Goal: Task Accomplishment & Management: Complete application form

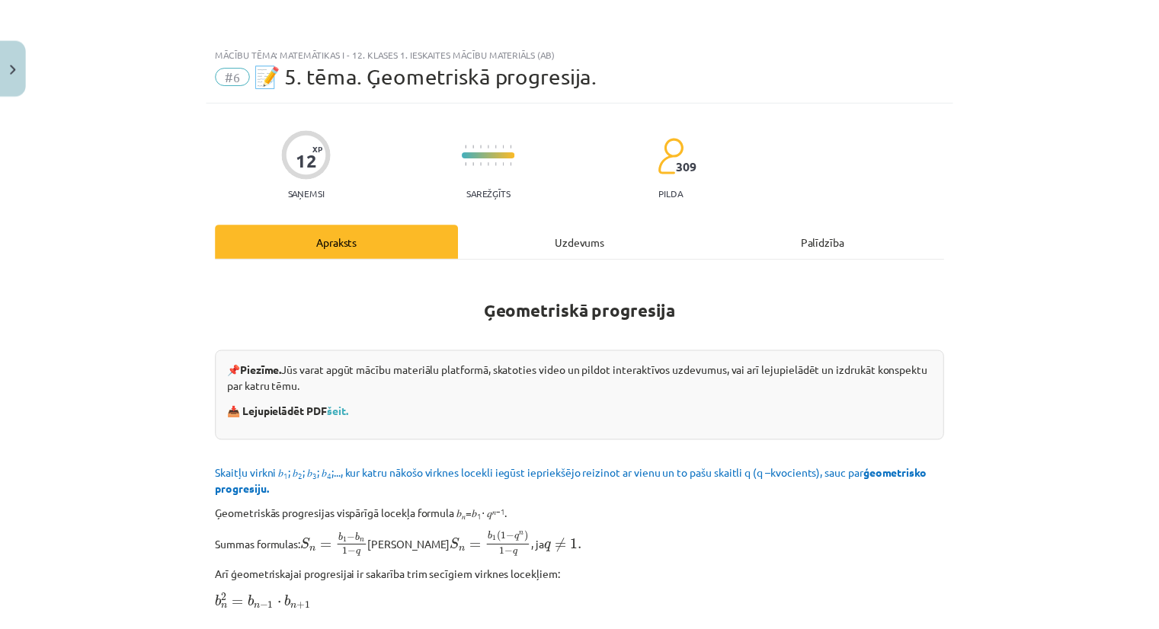
scroll to position [1667, 0]
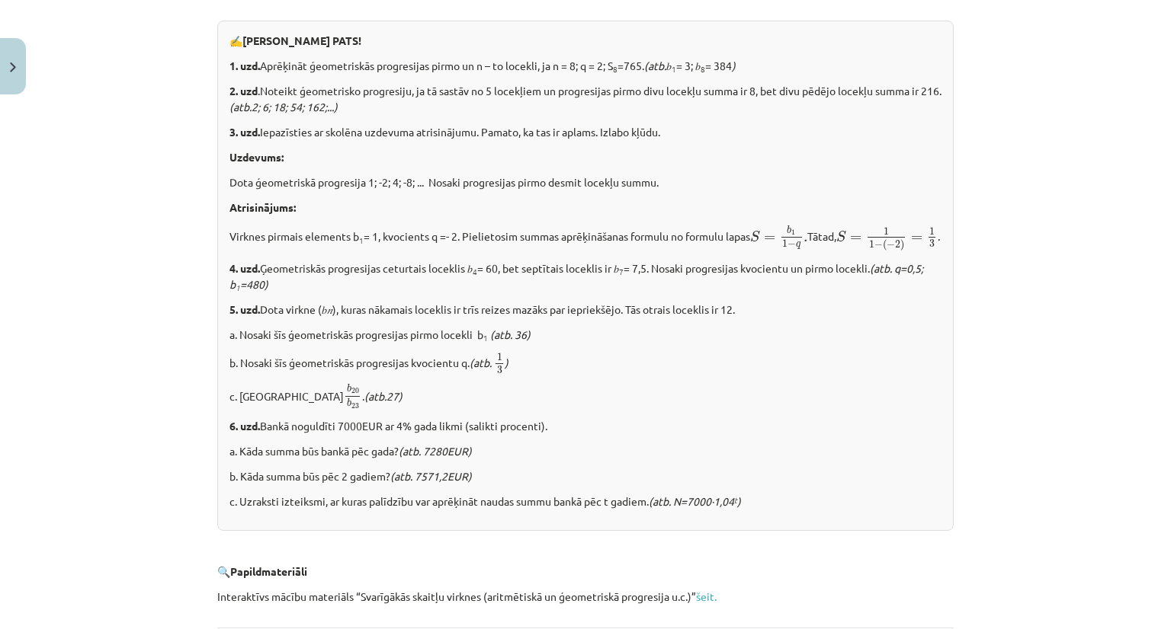
click at [0, 19] on div "Mācību tēma: Matemātikas i - 12. klases 1. ieskaites mācību materiāls (ab) #6 📝…" at bounding box center [585, 314] width 1171 height 629
click at [5, 59] on button "Close" at bounding box center [13, 66] width 26 height 56
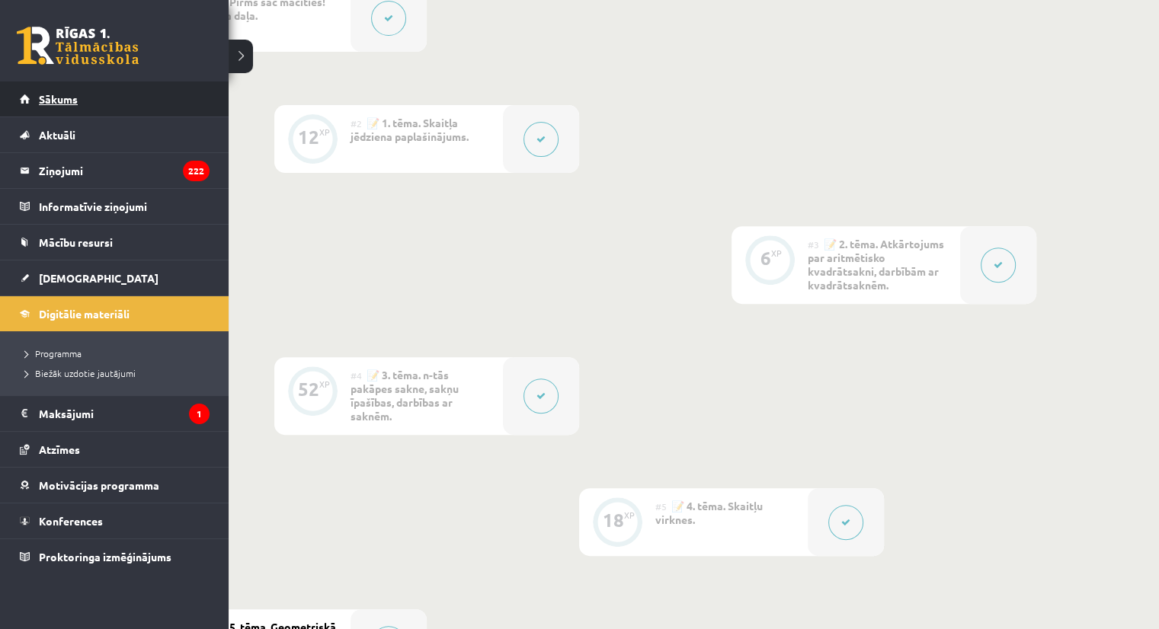
click at [34, 98] on link "Sākums" at bounding box center [115, 99] width 190 height 35
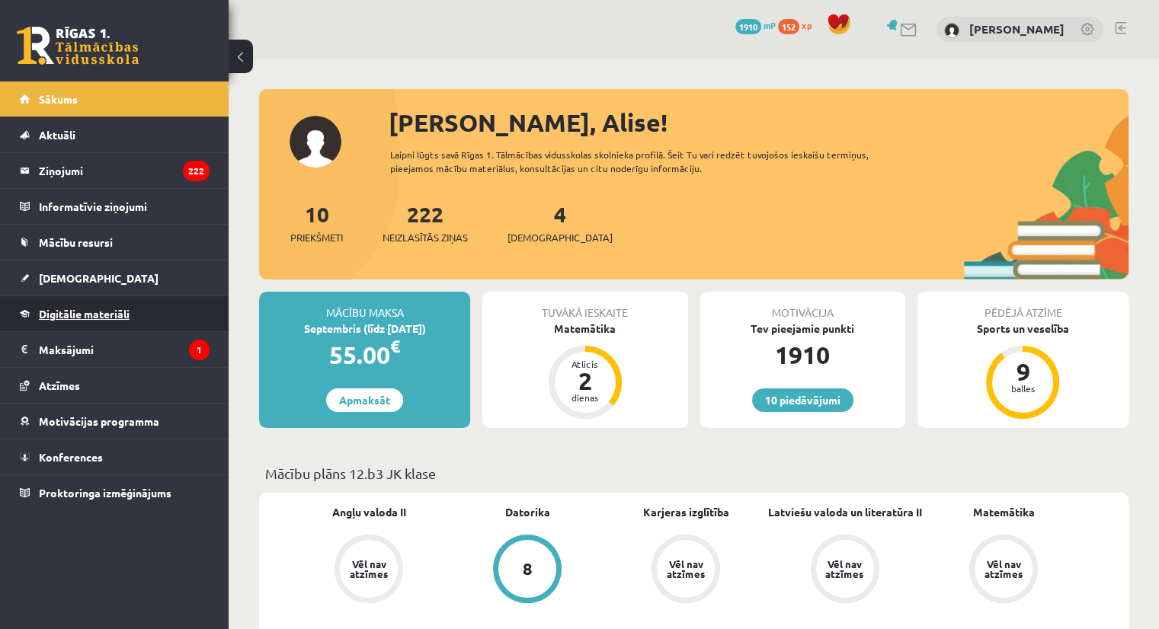
click at [42, 296] on link "Digitālie materiāli" at bounding box center [115, 313] width 190 height 35
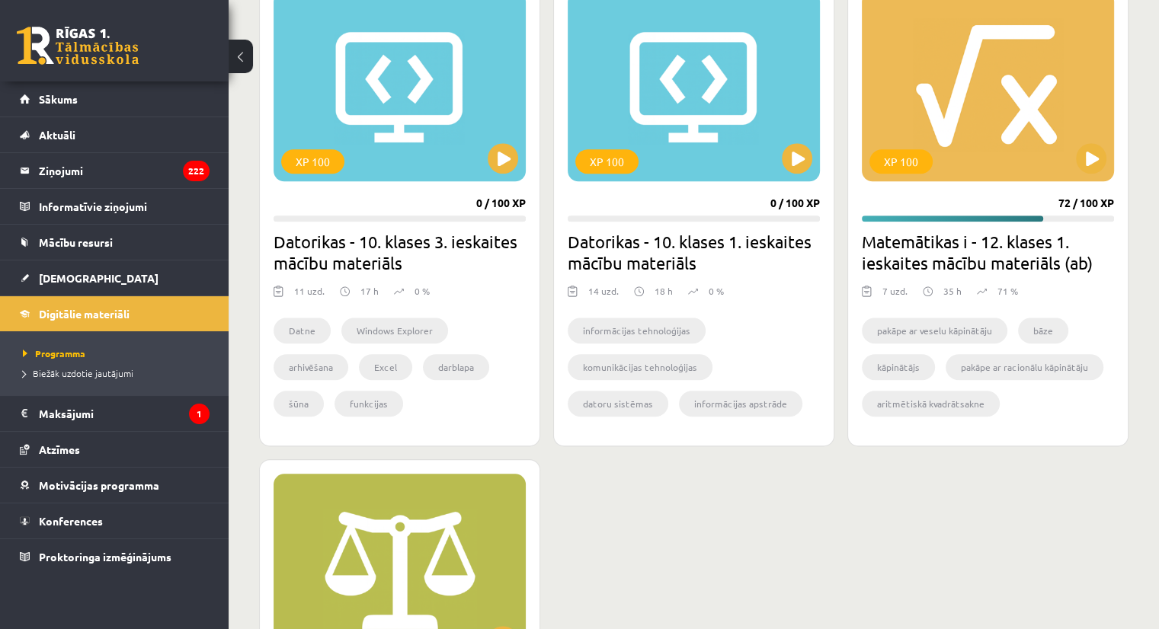
scroll to position [1286, 0]
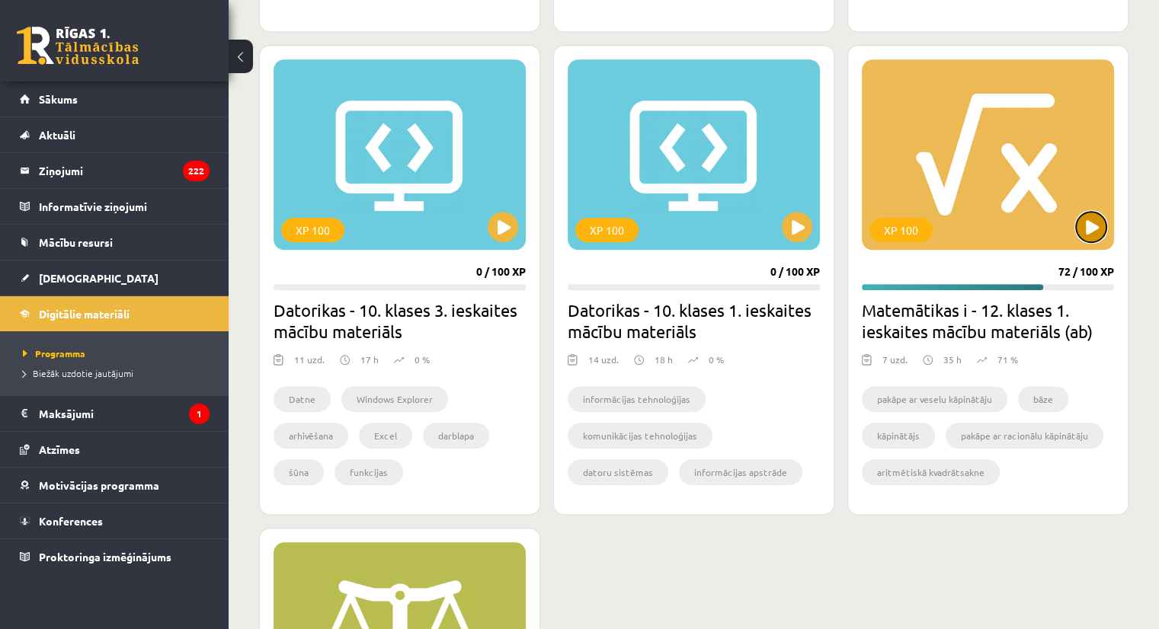
click at [1100, 236] on button at bounding box center [1091, 227] width 30 height 30
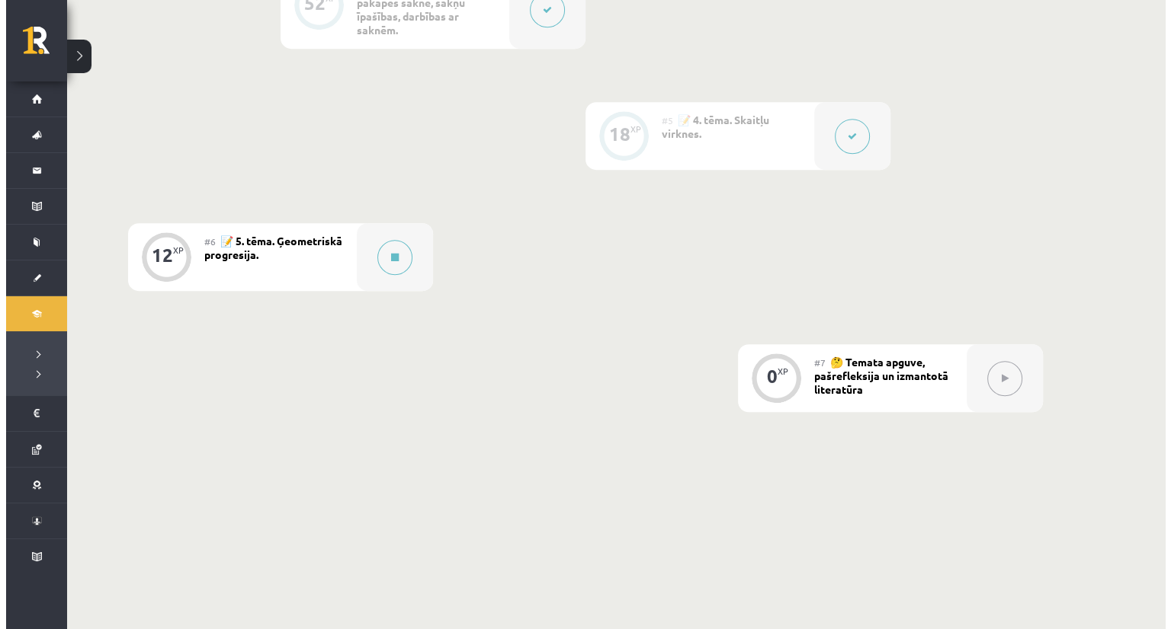
scroll to position [914, 0]
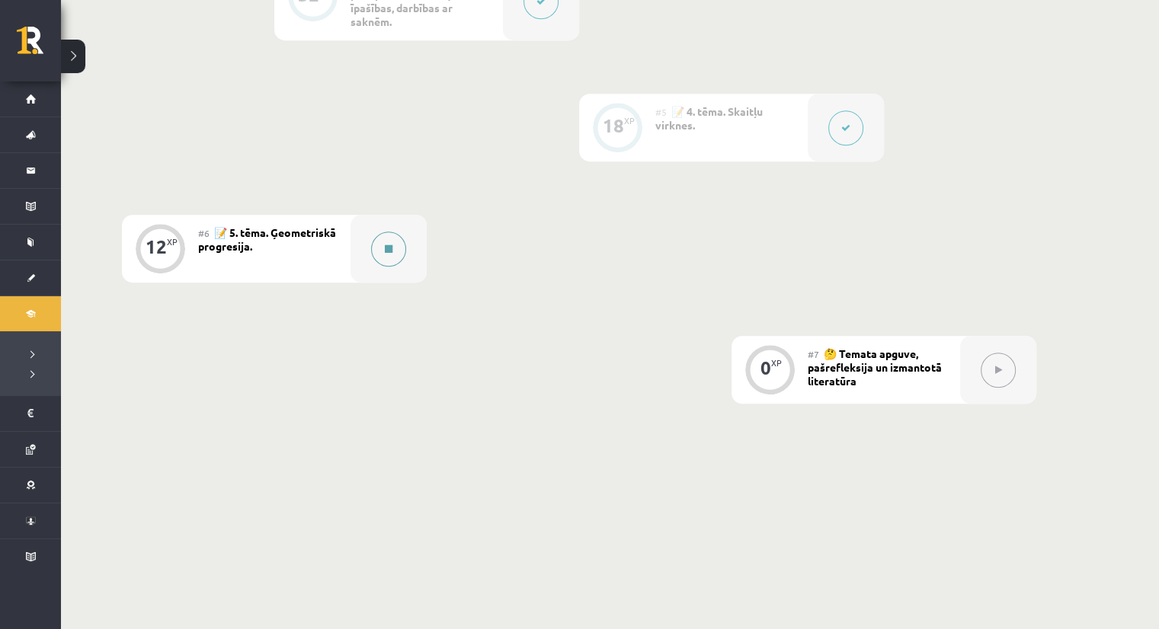
click at [412, 253] on div at bounding box center [389, 249] width 76 height 68
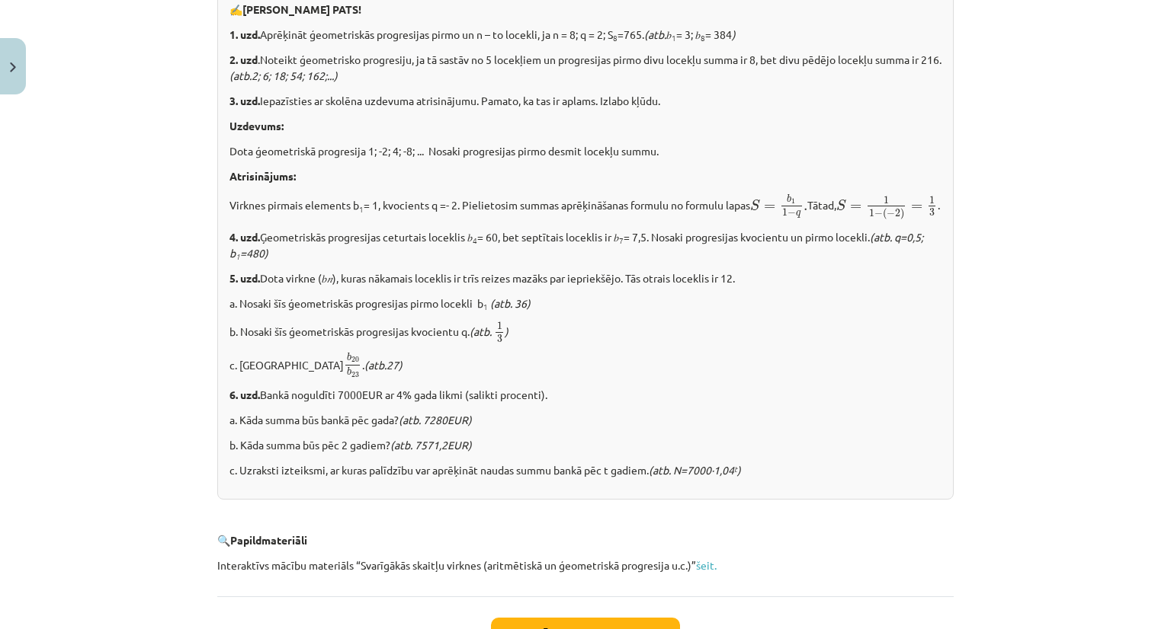
scroll to position [1671, 0]
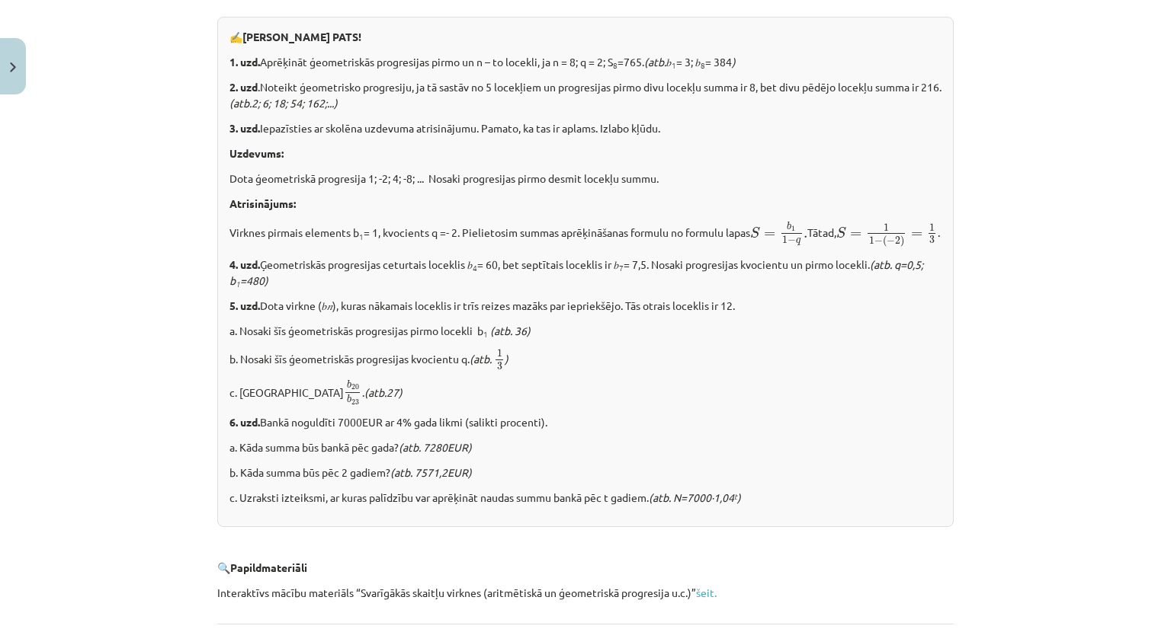
click at [230, 181] on p "Dota ģeometriskā progresija 1; -2; 4; -8; ... Nosaki progresijas pirmo desmit l…" at bounding box center [585, 179] width 712 height 16
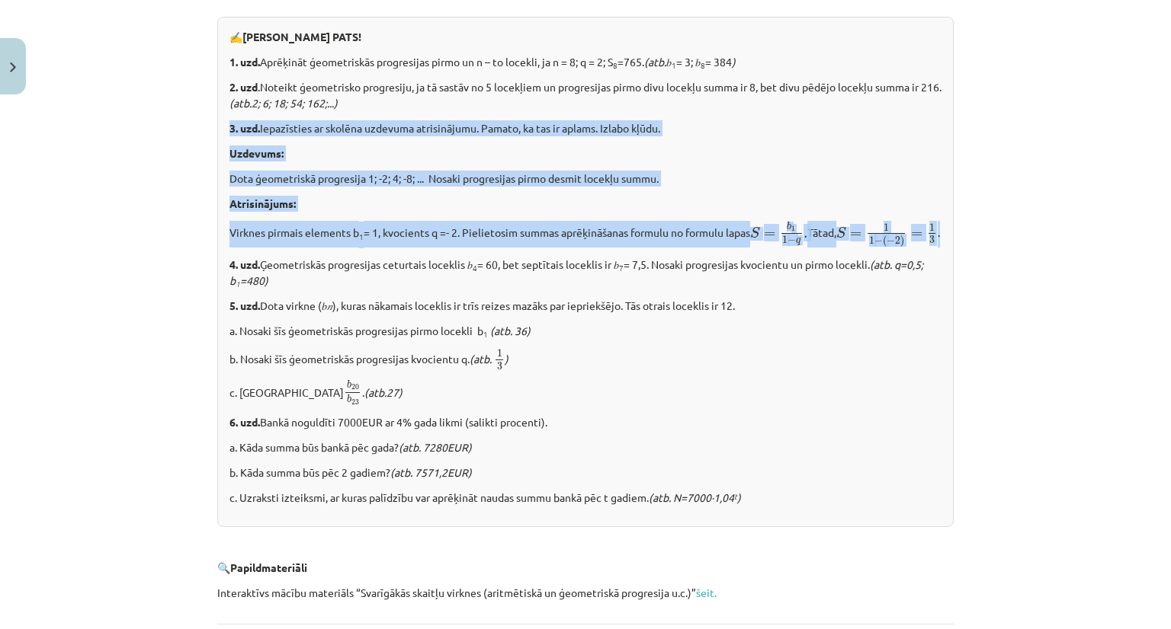
drag, startPoint x: 220, startPoint y: 121, endPoint x: 379, endPoint y: 257, distance: 208.6
click at [379, 257] on div "✍️ RISINI PATS! 1. uzd. Aprēķināt ģeometriskās progresijas pirmo un n – to loce…" at bounding box center [585, 272] width 736 height 511
copy div "3. uzd. Iepazīsties ar skolēna uzdevuma atrisinājumu. Pamato, ka tas ir aplams.…"
click at [265, 214] on div "✍️ RISINI PATS! 1. uzd. Aprēķināt ģeometriskās progresijas pirmo un n – to loce…" at bounding box center [585, 272] width 736 height 511
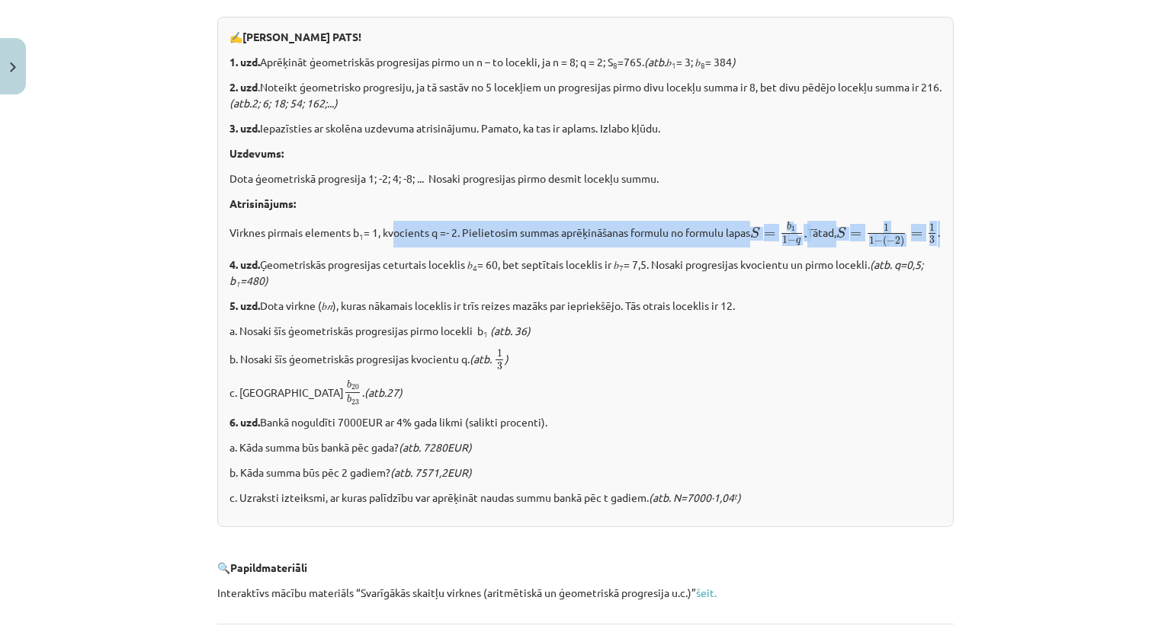
drag, startPoint x: 392, startPoint y: 212, endPoint x: 347, endPoint y: 260, distance: 65.8
click at [347, 260] on div "✍️ RISINI PATS! 1. uzd. Aprēķināt ģeometriskās progresijas pirmo un n – to loce…" at bounding box center [585, 272] width 736 height 511
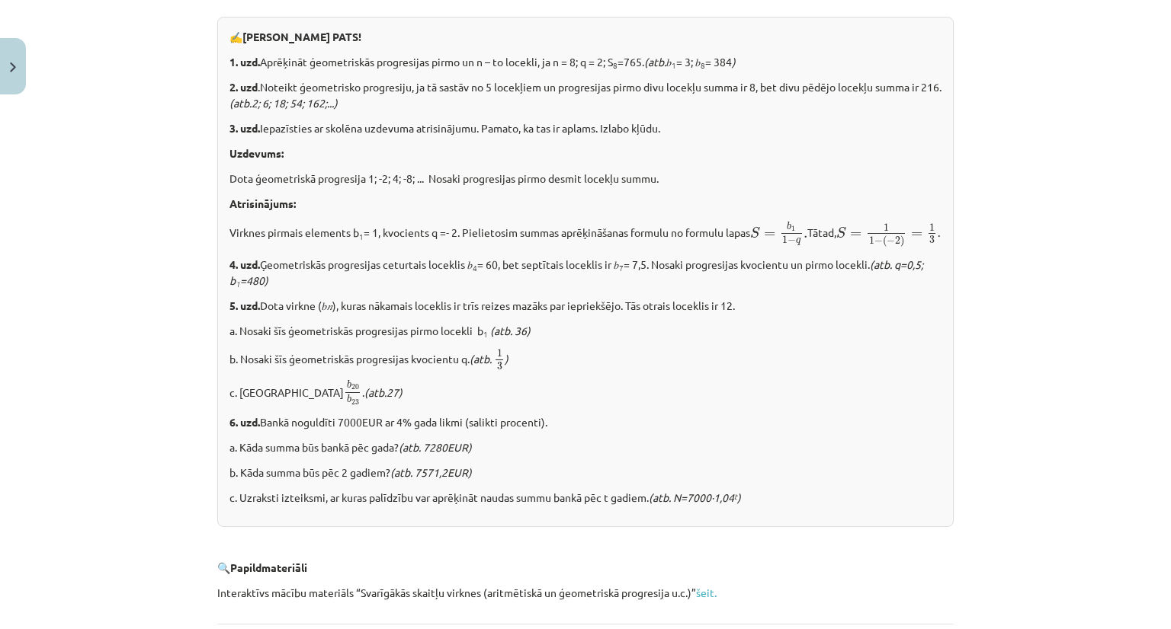
click at [296, 282] on p "4. uzd. Ģeometriskās progresijas ceturtais loceklis 𝑏 4 = 60, bet septītais loc…" at bounding box center [585, 273] width 712 height 32
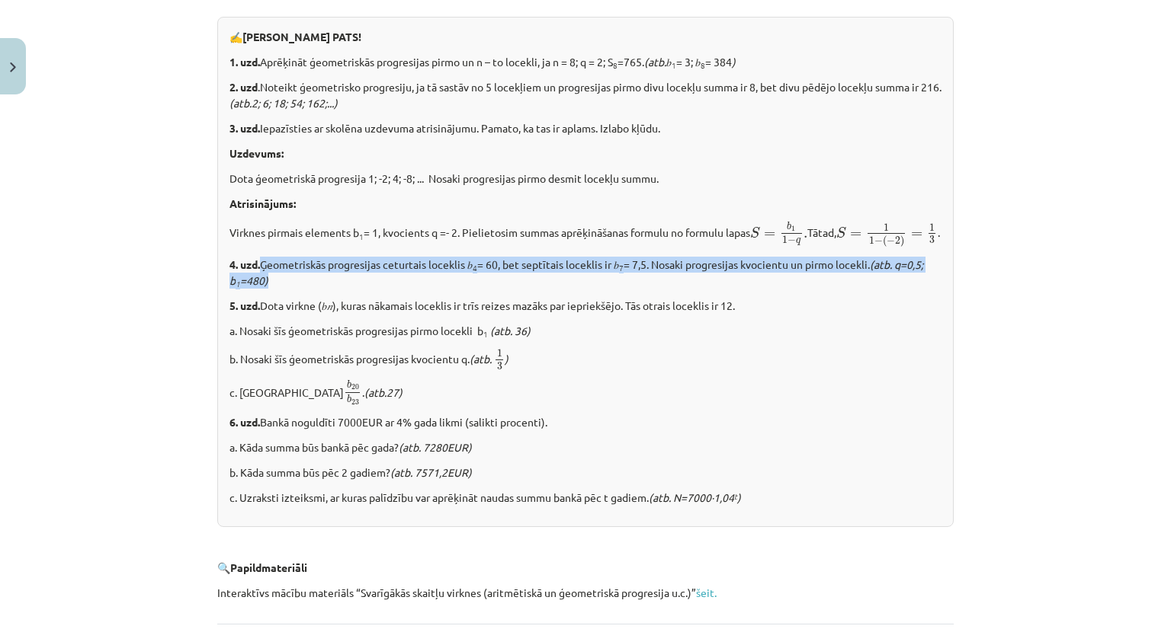
drag, startPoint x: 256, startPoint y: 287, endPoint x: 277, endPoint y: 304, distance: 27.0
click at [277, 289] on p "4. uzd. Ģeometriskās progresijas ceturtais loceklis 𝑏 4 = 60, bet septītais loc…" at bounding box center [585, 273] width 712 height 32
copy p "Ģeometriskās progresijas ceturtais loceklis 𝑏 4 = 60, bet septītais loceklis ir…"
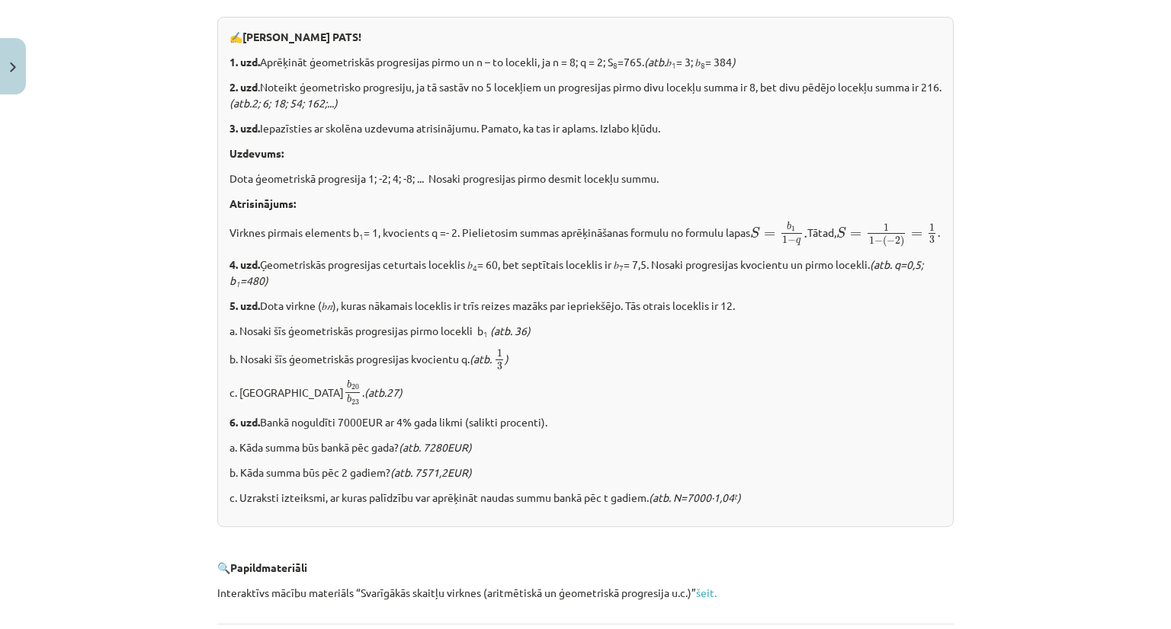
click at [274, 198] on b "Atrisinājums:" at bounding box center [262, 204] width 66 height 14
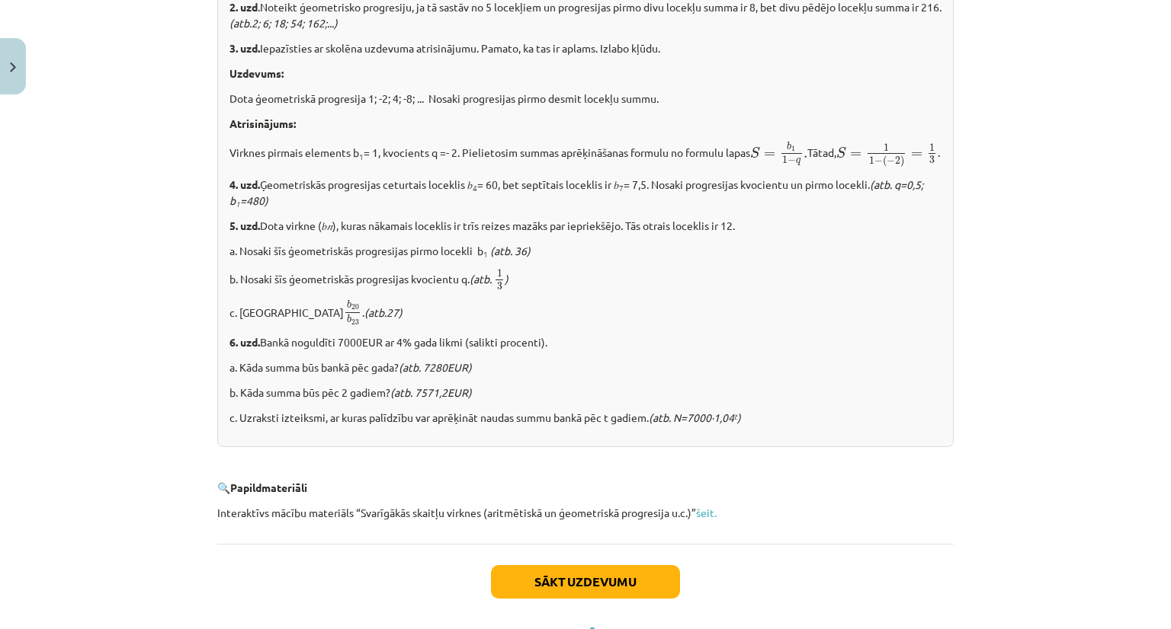
scroll to position [1756, 0]
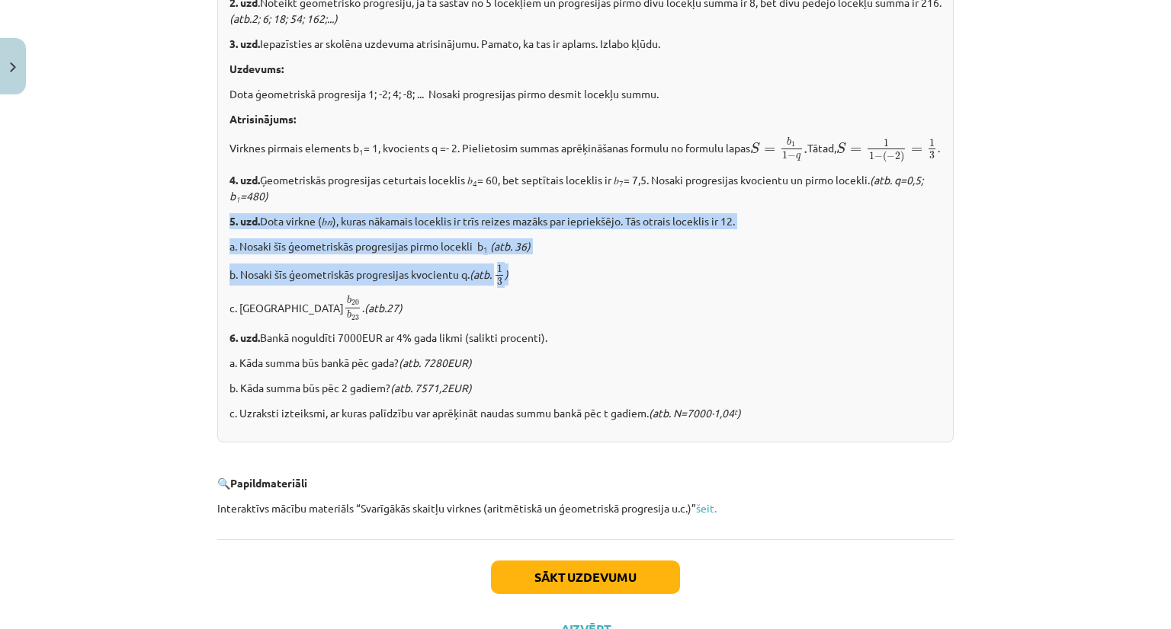
drag, startPoint x: 218, startPoint y: 242, endPoint x: 535, endPoint y: 305, distance: 323.3
click at [535, 305] on div "✍️ RISINI PATS! 1. uzd. Aprēķināt ģeometriskās progresijas pirmo un n – to loce…" at bounding box center [585, 187] width 736 height 511
copy div "5. uzd. Dota virkne (𝑏 𝑛 ), kuras nākamais loceklis ir trīs reizes mazāks par i…"
click at [217, 281] on div "✍️ RISINI PATS! 1. uzd. Aprēķināt ģeometriskās progresijas pirmo un n – to loce…" at bounding box center [585, 187] width 736 height 511
drag, startPoint x: 217, startPoint y: 237, endPoint x: 342, endPoint y: 327, distance: 154.0
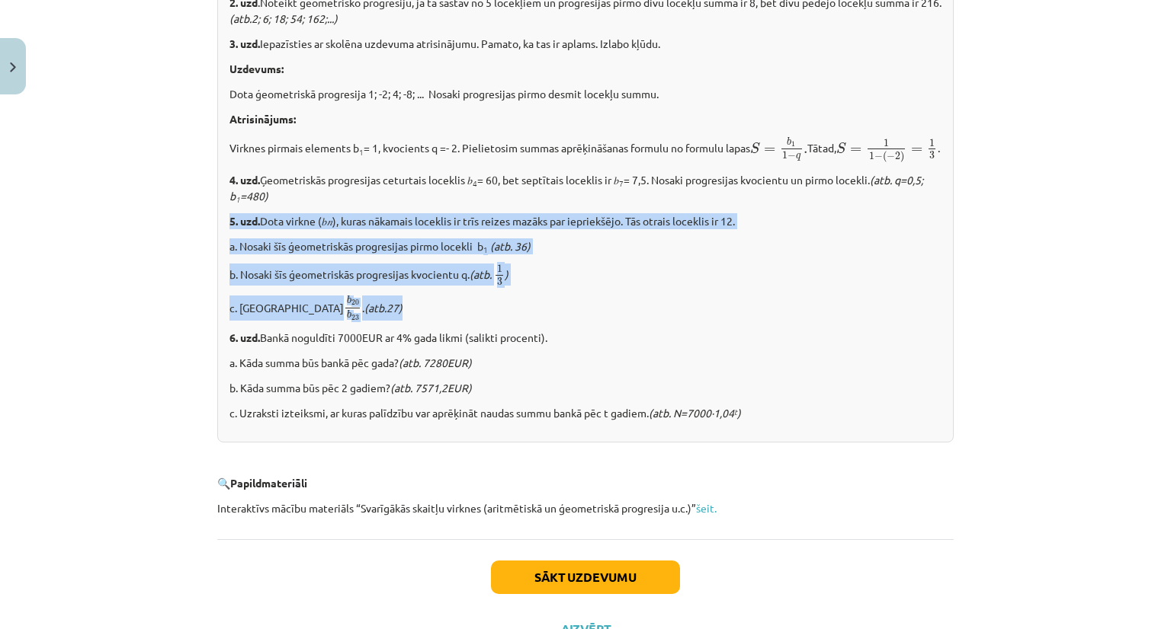
click at [342, 327] on div "✍️ RISINI PATS! 1. uzd. Aprēķināt ģeometriskās progresijas pirmo un n – to loce…" at bounding box center [585, 187] width 736 height 511
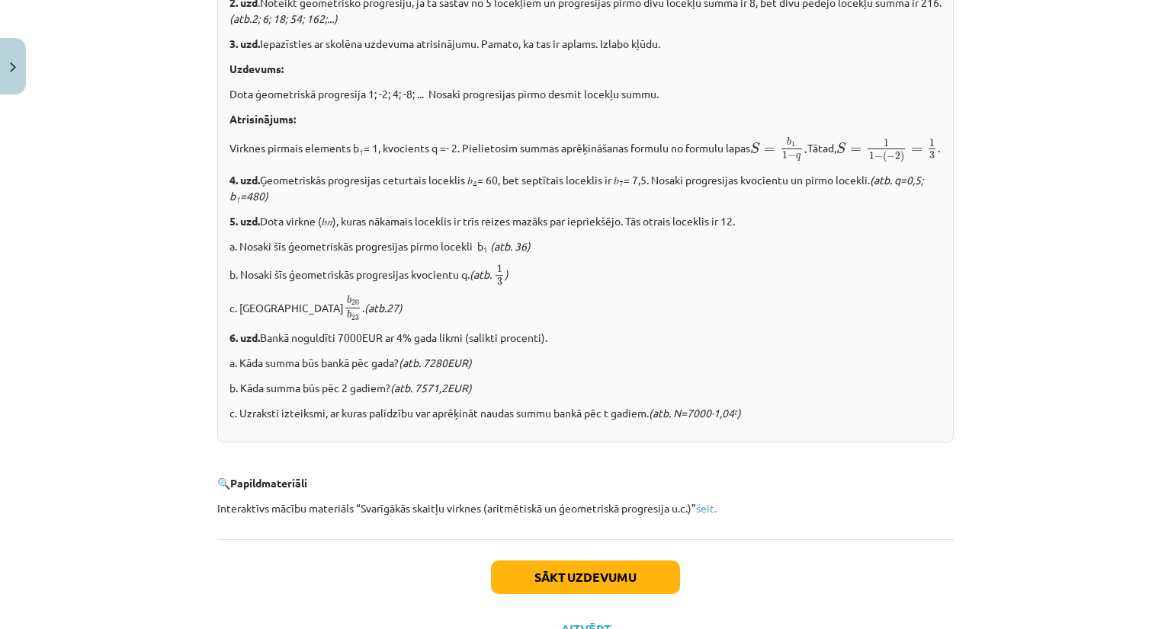
click at [338, 371] on p "a. Kāda summa būs bankā pēc gada? (atb. 7280EUR)" at bounding box center [585, 363] width 712 height 16
drag, startPoint x: 210, startPoint y: 325, endPoint x: 355, endPoint y: 334, distance: 145.0
click at [248, 321] on p "c. Aprēķini b 20 b 23 b 20 b 23 . (atb.27)" at bounding box center [585, 308] width 712 height 25
drag, startPoint x: 220, startPoint y: 327, endPoint x: 297, endPoint y: 337, distance: 77.6
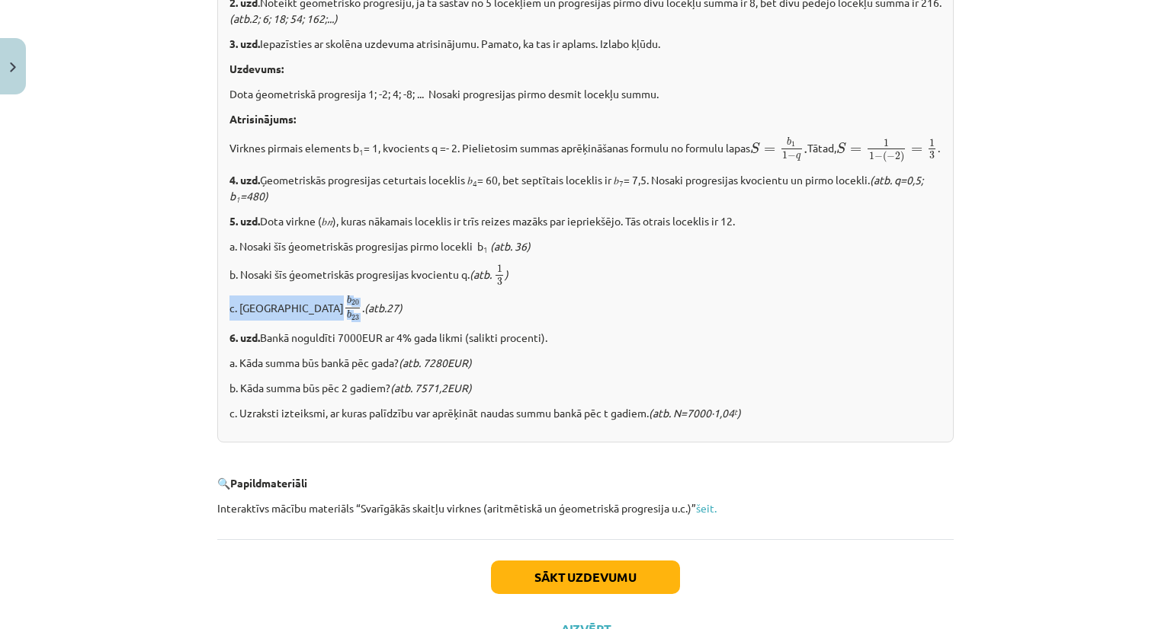
click at [297, 337] on div "✍️ RISINI PATS! 1. uzd. Aprēķināt ģeometriskās progresijas pirmo un n – to loce…" at bounding box center [585, 187] width 736 height 511
copy p "c. Aprēķini b 20 b 23 b 20 b 23"
click at [188, 328] on div "Mācību tēma: Matemātikas i - 12. klases 1. ieskaites mācību materiāls (ab) #6 📝…" at bounding box center [585, 314] width 1171 height 629
drag, startPoint x: 235, startPoint y: 327, endPoint x: 380, endPoint y: 321, distance: 144.9
click at [380, 321] on p "c. Aprēķini b 20 b 23 b 20 b 23 . (atb.27)" at bounding box center [585, 308] width 712 height 25
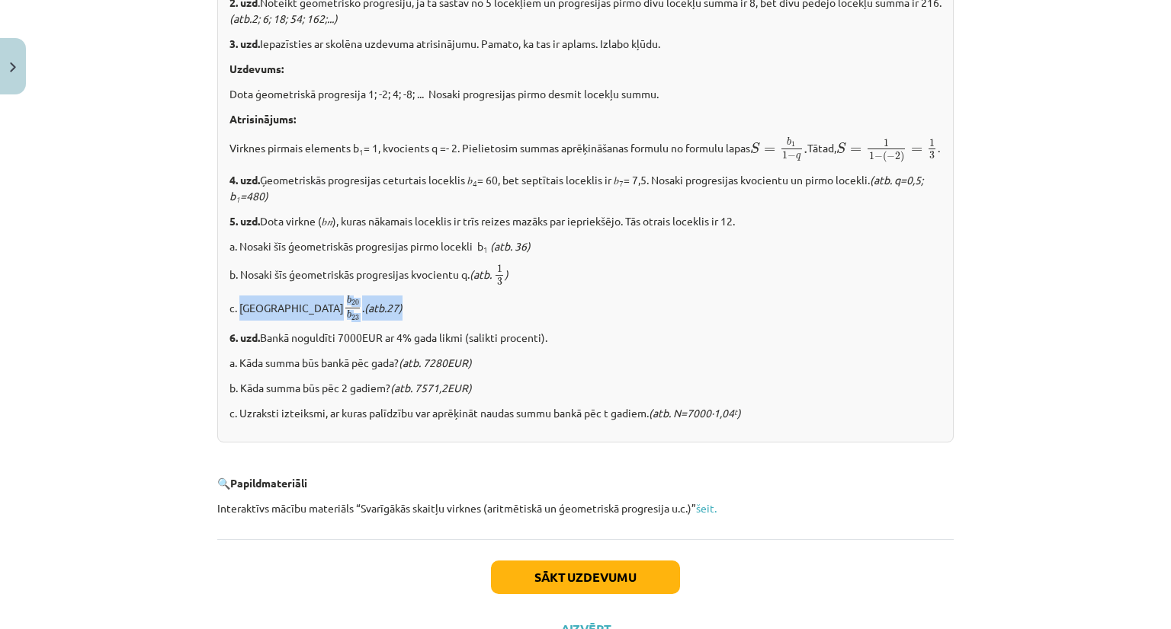
copy p "Aprēķini b 20 b 23 b 20 b 23 . (atb.27)"
click at [157, 114] on div "Mācību tēma: Matemātikas i - 12. klases 1. ieskaites mācību materiāls (ab) #6 📝…" at bounding box center [585, 314] width 1171 height 629
click at [699, 515] on link "šeit." at bounding box center [706, 508] width 21 height 14
click at [540, 615] on div "Sākt uzdevumu Aizvērt" at bounding box center [585, 593] width 736 height 107
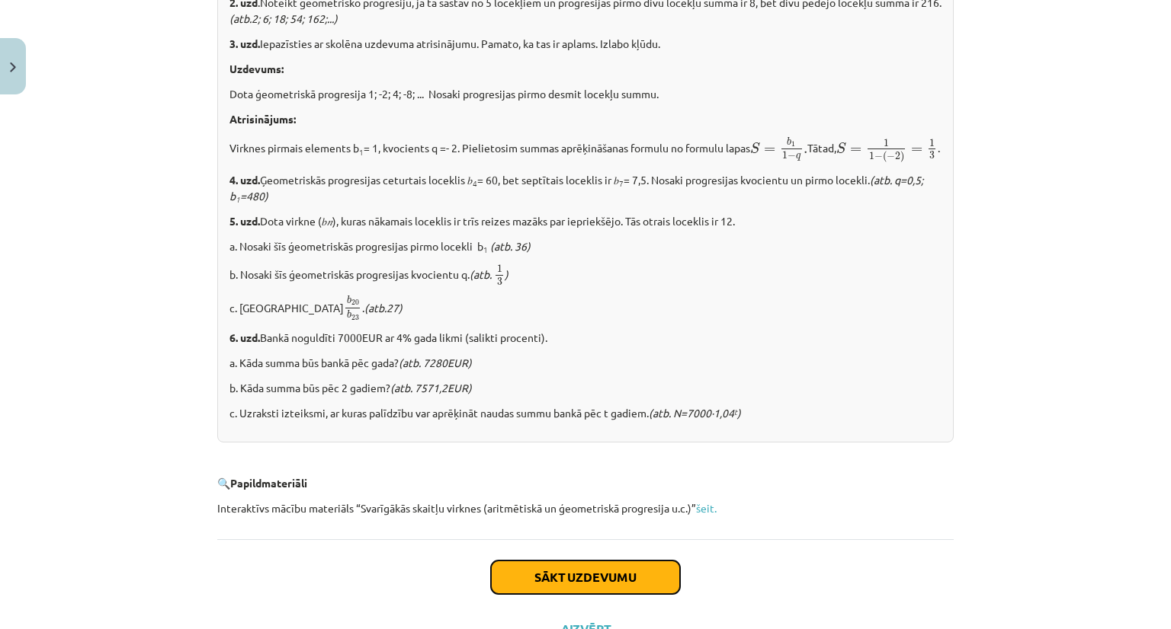
click at [540, 594] on button "Sākt uzdevumu" at bounding box center [585, 578] width 189 height 34
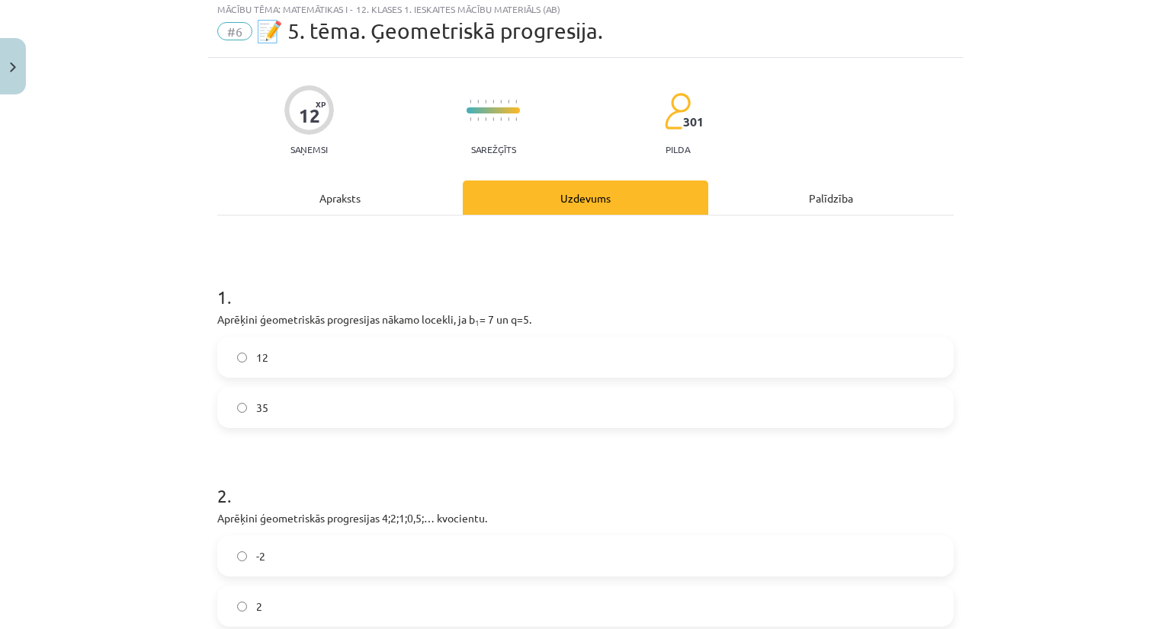
scroll to position [38, 0]
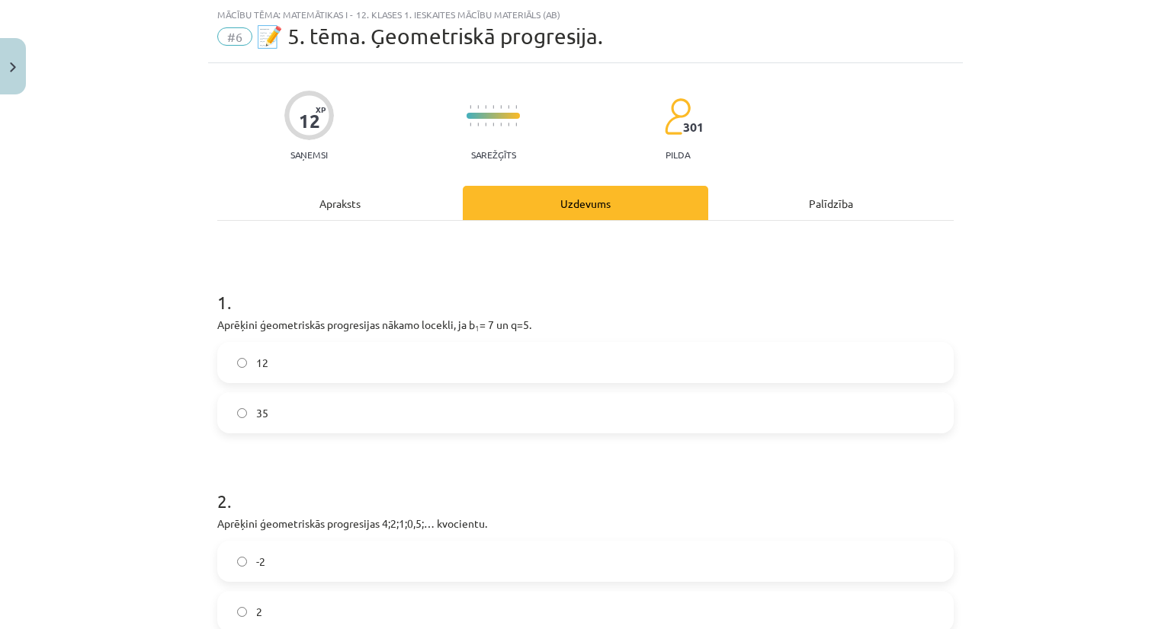
click at [455, 425] on label "35" at bounding box center [585, 413] width 733 height 38
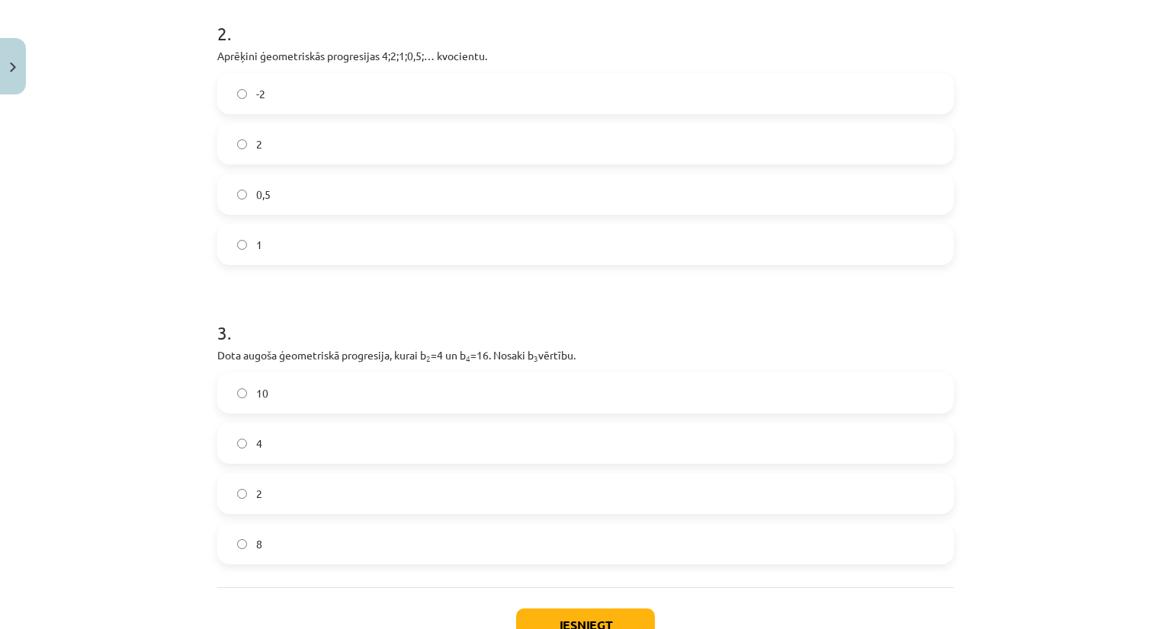
scroll to position [500, 0]
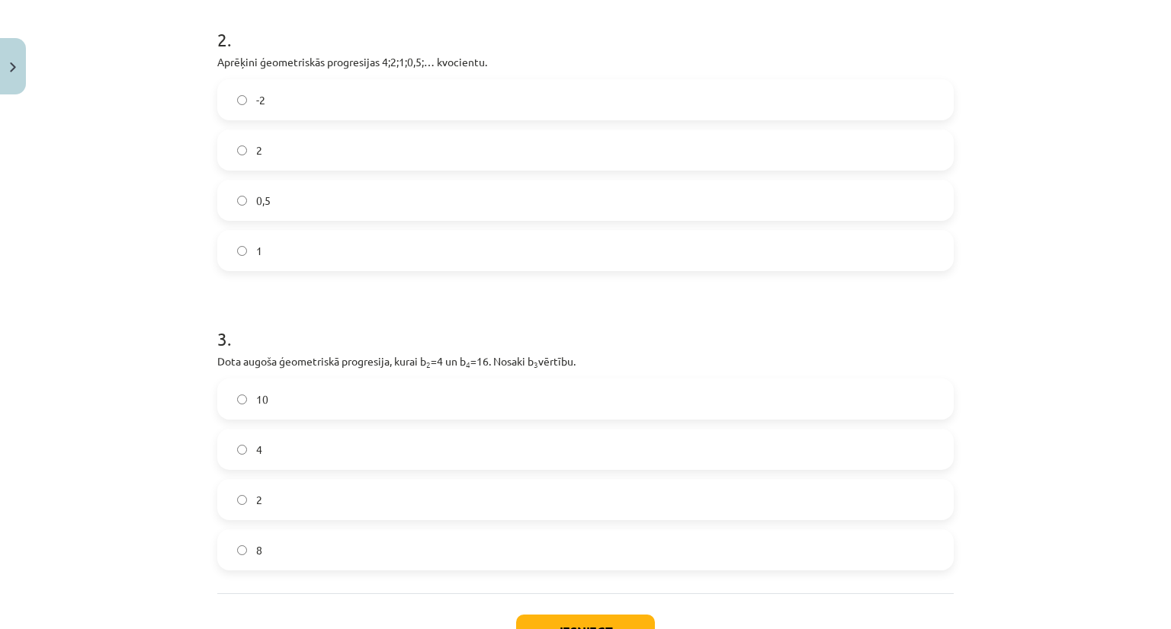
click at [322, 165] on label "2" at bounding box center [585, 150] width 733 height 38
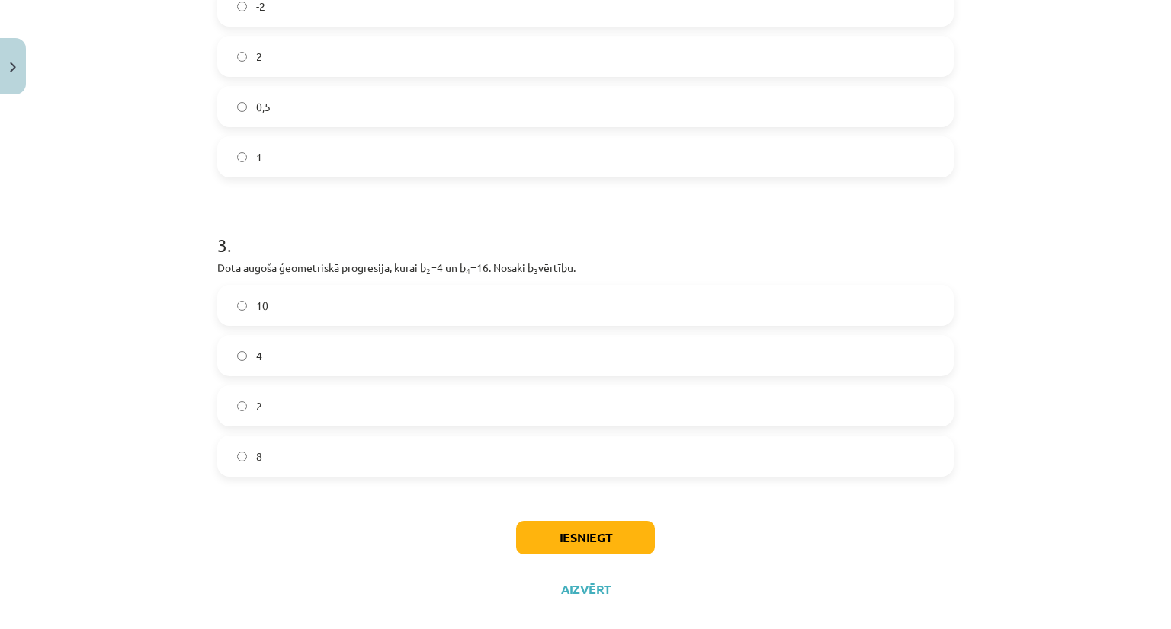
scroll to position [605, 0]
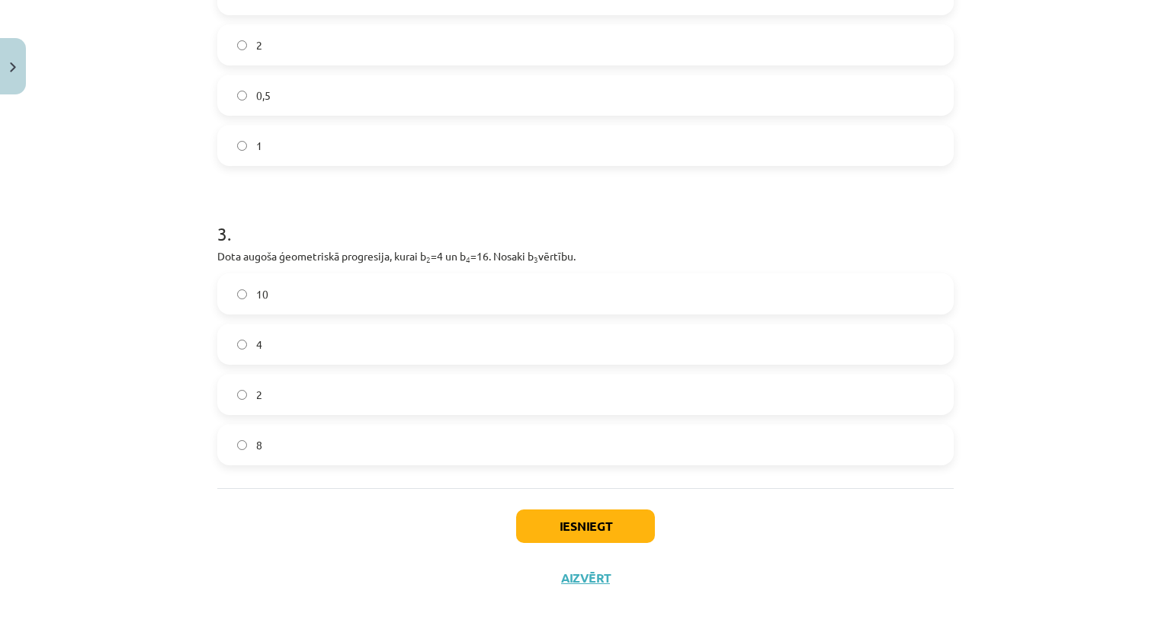
click at [860, 449] on label "8" at bounding box center [585, 445] width 733 height 38
click at [466, 255] on sub "4" at bounding box center [468, 259] width 5 height 11
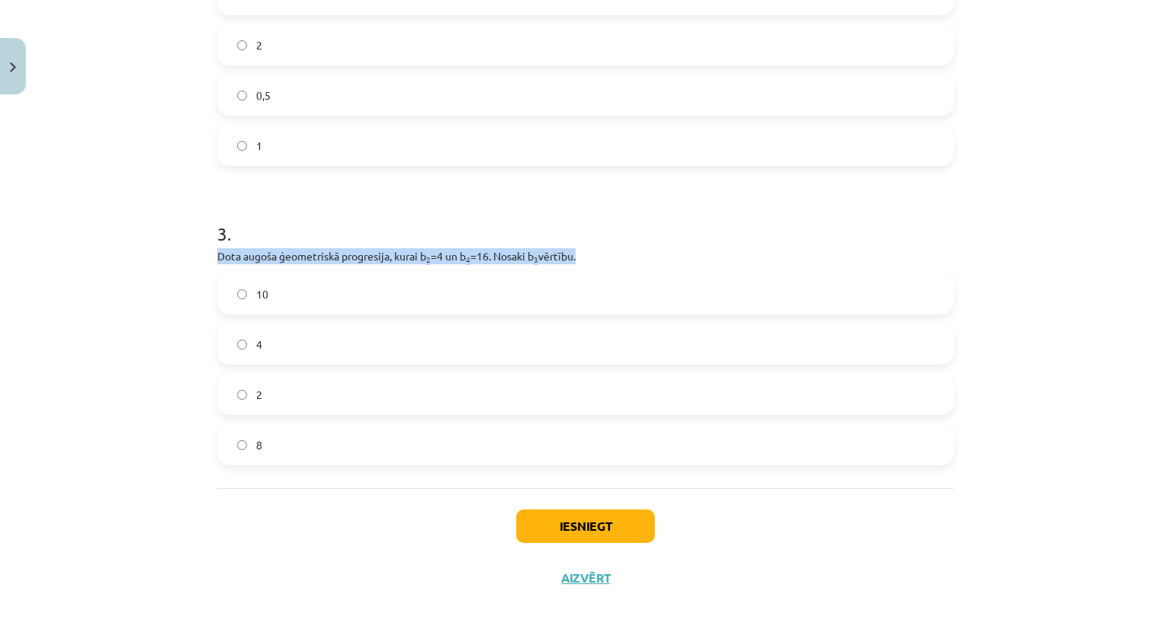
click at [466, 255] on sub "4" at bounding box center [468, 259] width 5 height 11
copy div "Dota augoša ģeometriskā progresija, kurai b 2 =4 un b 4 =16. Nosaki b 3 vērtību."
click at [170, 437] on div "Mācību tēma: Matemātikas i - 12. klases 1. ieskaites mācību materiāls (ab) #6 📝…" at bounding box center [585, 314] width 1171 height 629
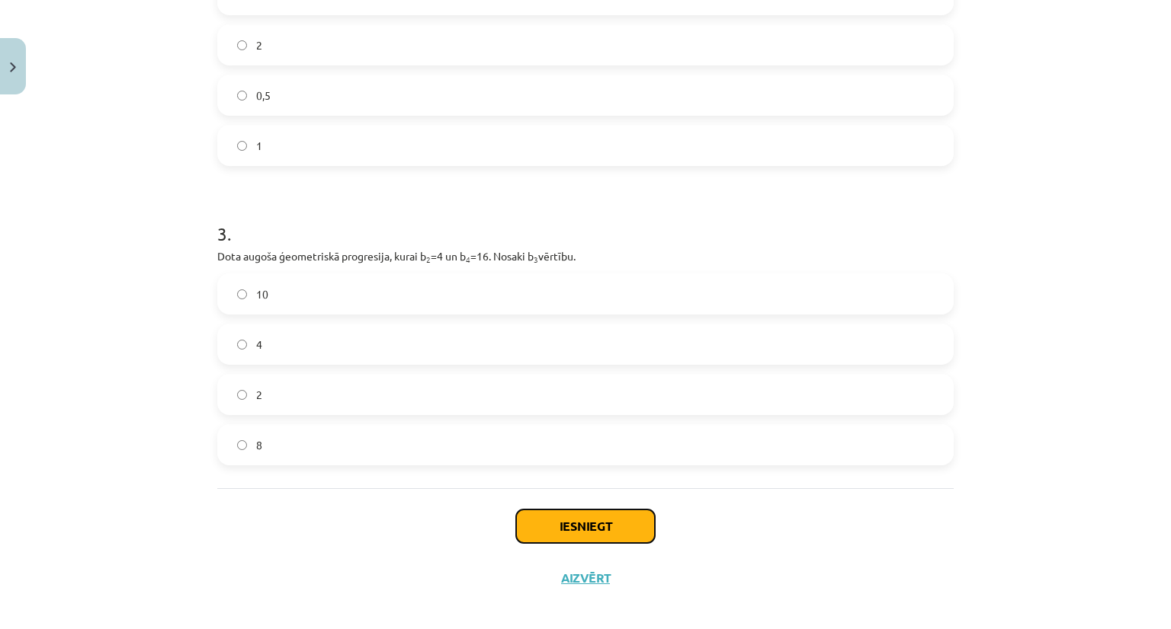
click at [580, 524] on button "Iesniegt" at bounding box center [585, 527] width 139 height 34
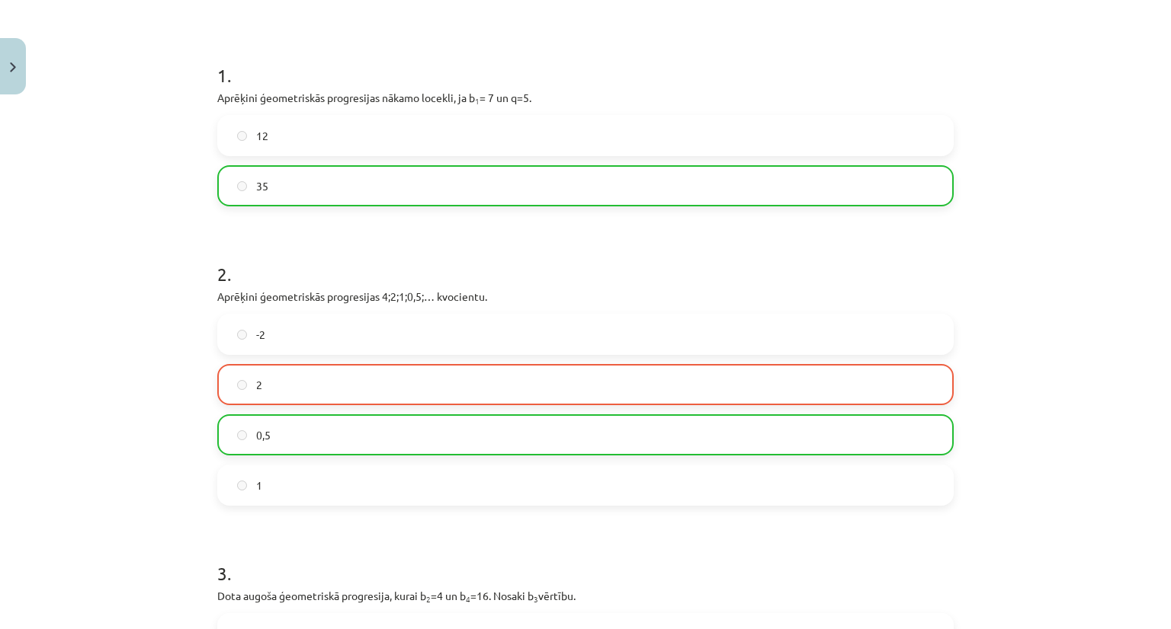
scroll to position [266, 0]
drag, startPoint x: 194, startPoint y: 291, endPoint x: 485, endPoint y: 287, distance: 290.4
click at [485, 287] on div "Mācību tēma: Matemātikas i - 12. klases 1. ieskaites mācību materiāls (ab) #6 📝…" at bounding box center [585, 314] width 1171 height 629
copy p "Aprēķini ģeometriskās progresijas 4;2;1;0,5;… kvocientu."
click at [601, 405] on div "-2 2 0,5 1" at bounding box center [585, 409] width 736 height 192
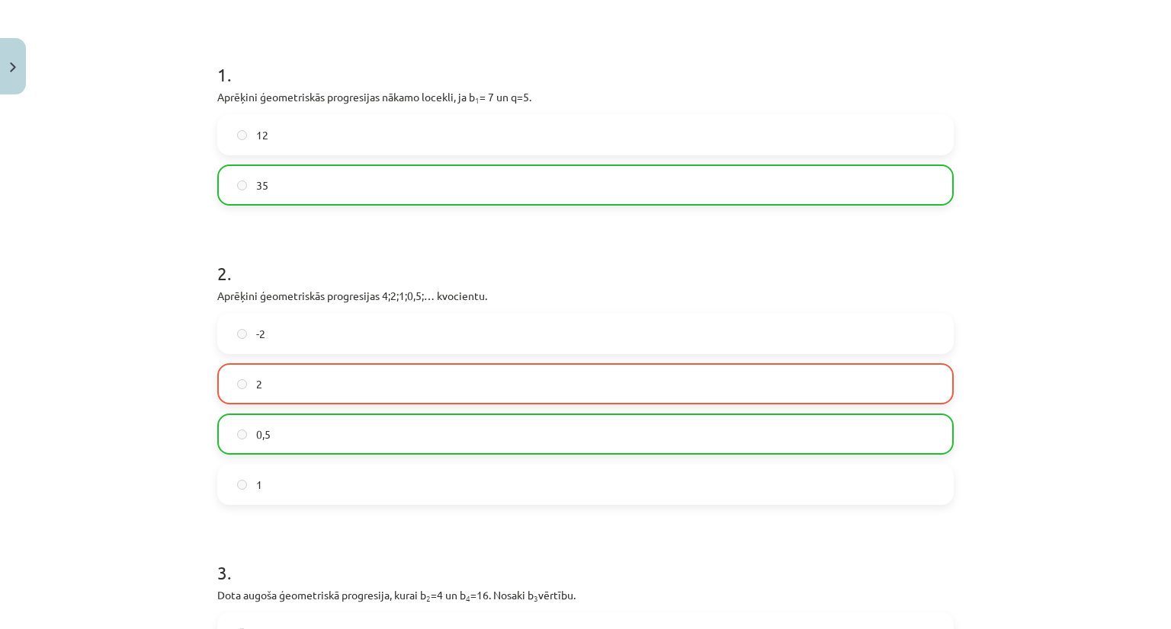
scroll to position [665, 0]
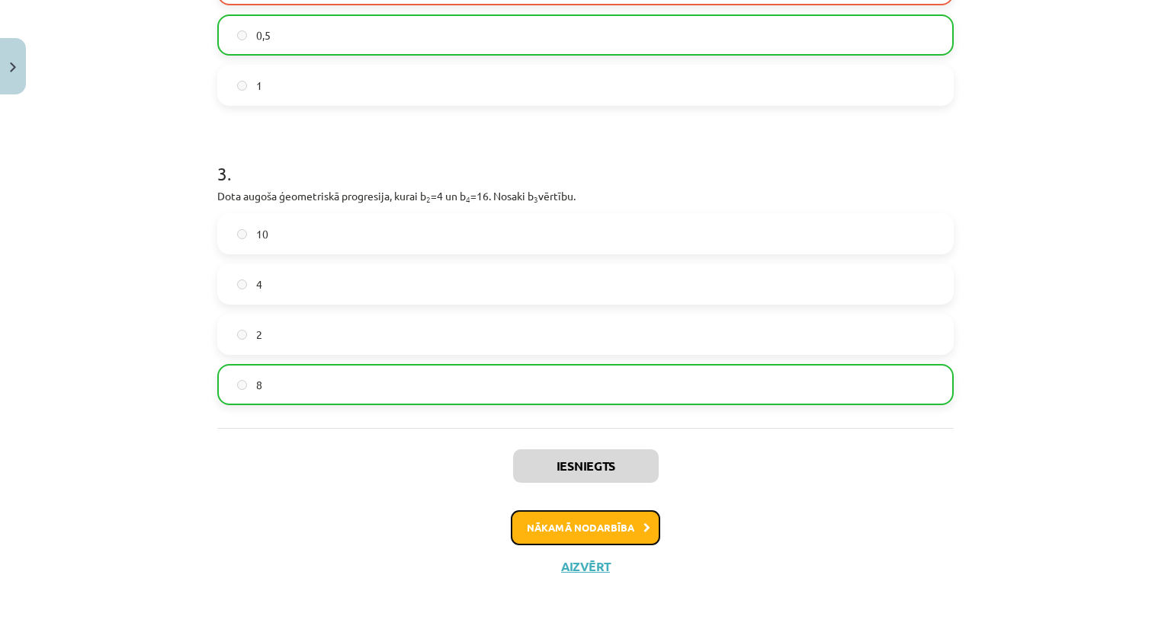
click at [608, 537] on button "Nākamā nodarbība" at bounding box center [585, 528] width 149 height 35
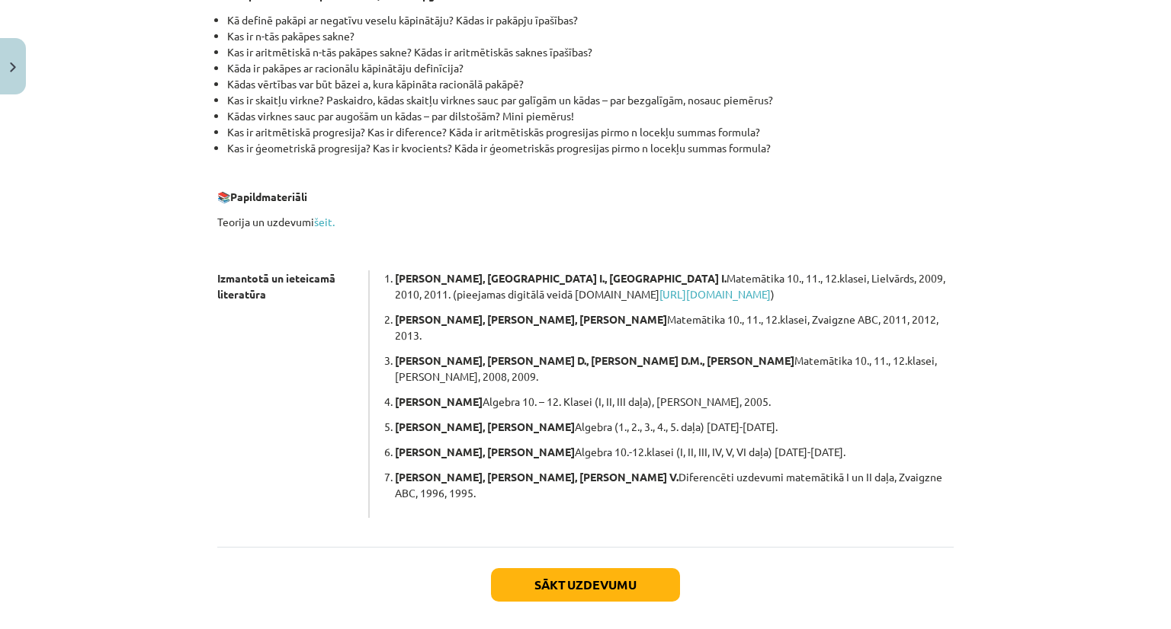
scroll to position [335, 0]
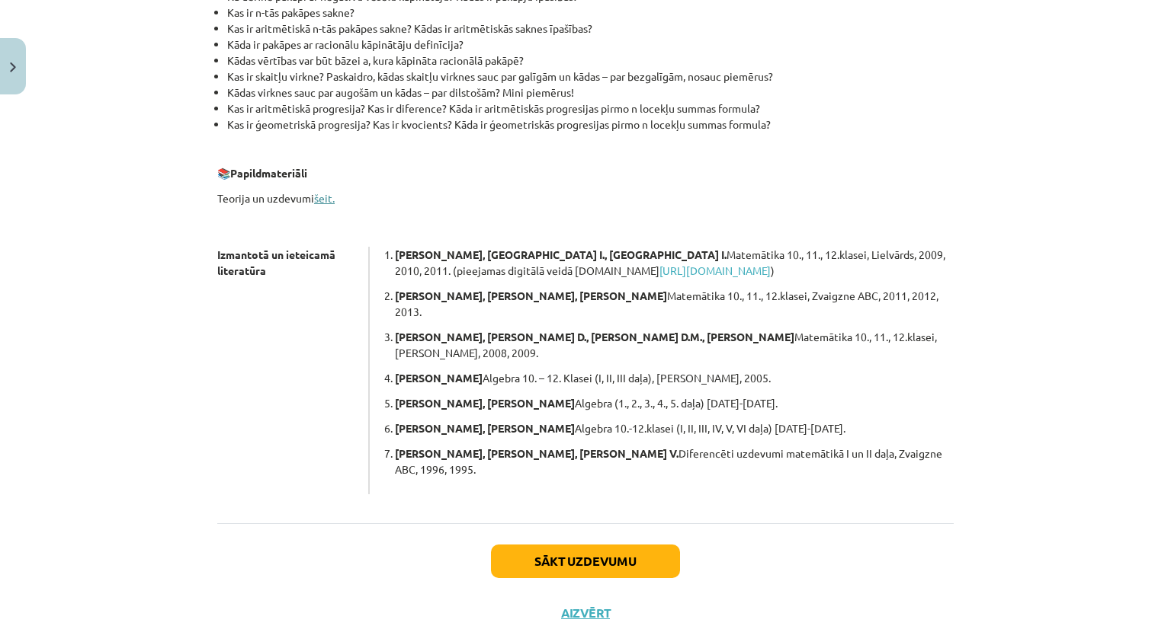
click at [314, 194] on link "šeit." at bounding box center [324, 198] width 21 height 14
click at [548, 545] on button "Sākt uzdevumu" at bounding box center [585, 562] width 189 height 34
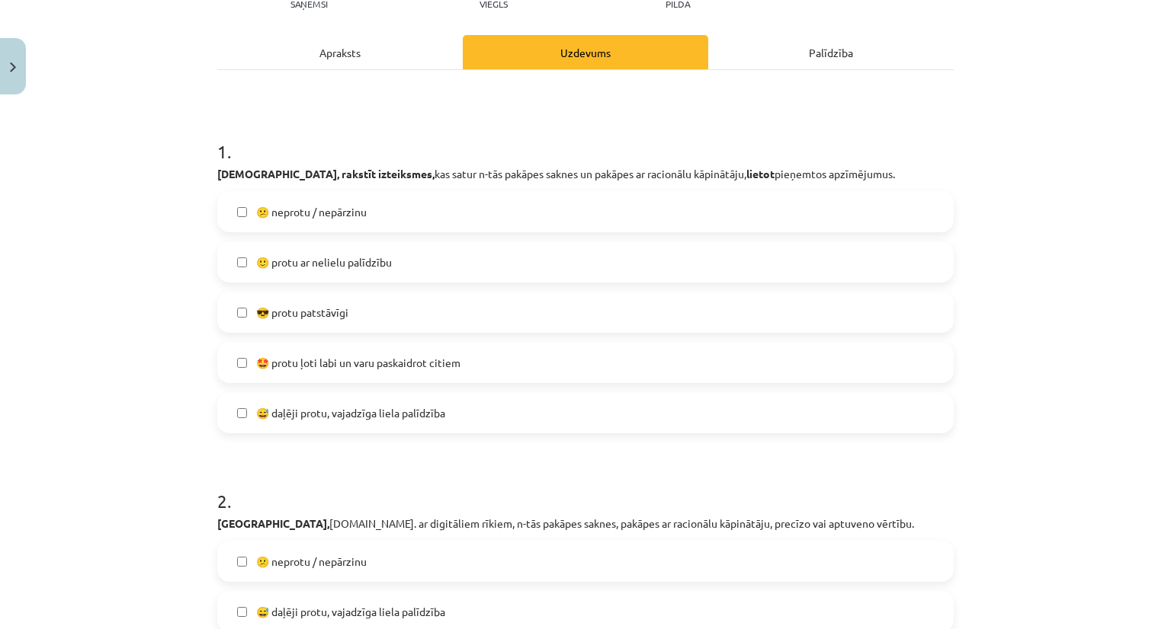
scroll to position [192, 0]
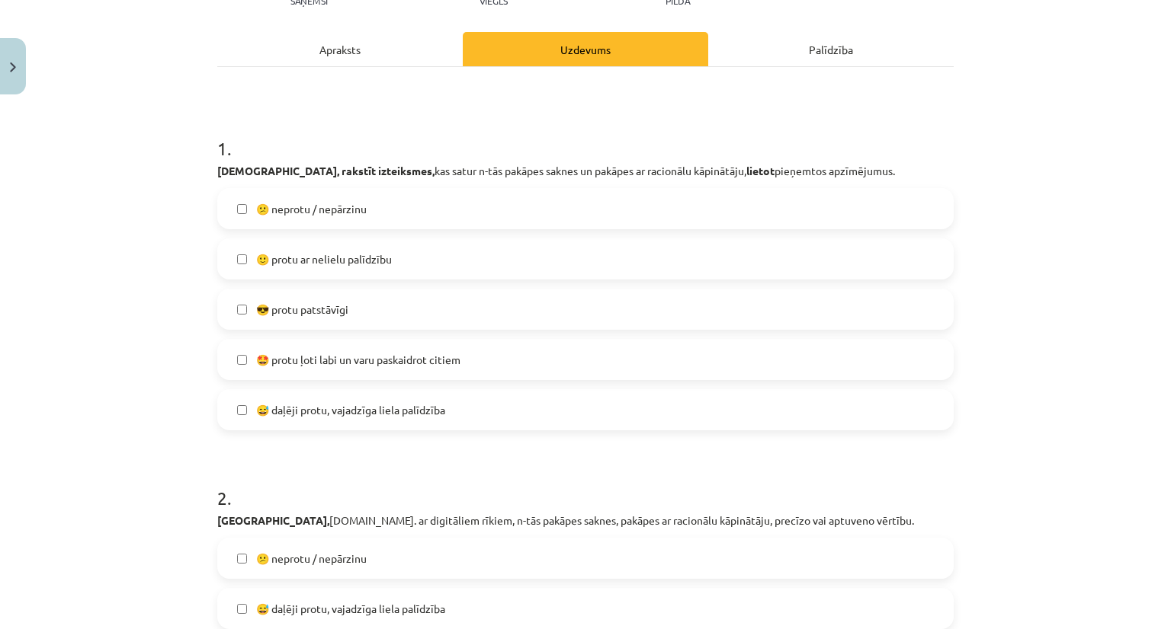
click at [684, 259] on label "🙂 protu ar nelielu palīdzību" at bounding box center [585, 259] width 733 height 38
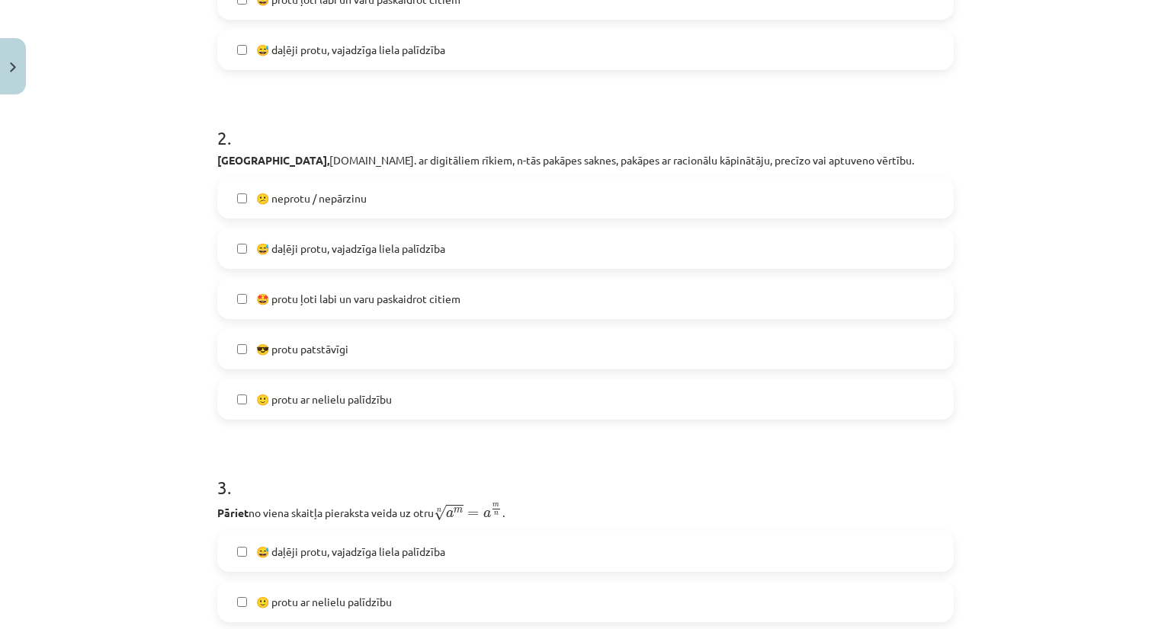
scroll to position [556, 0]
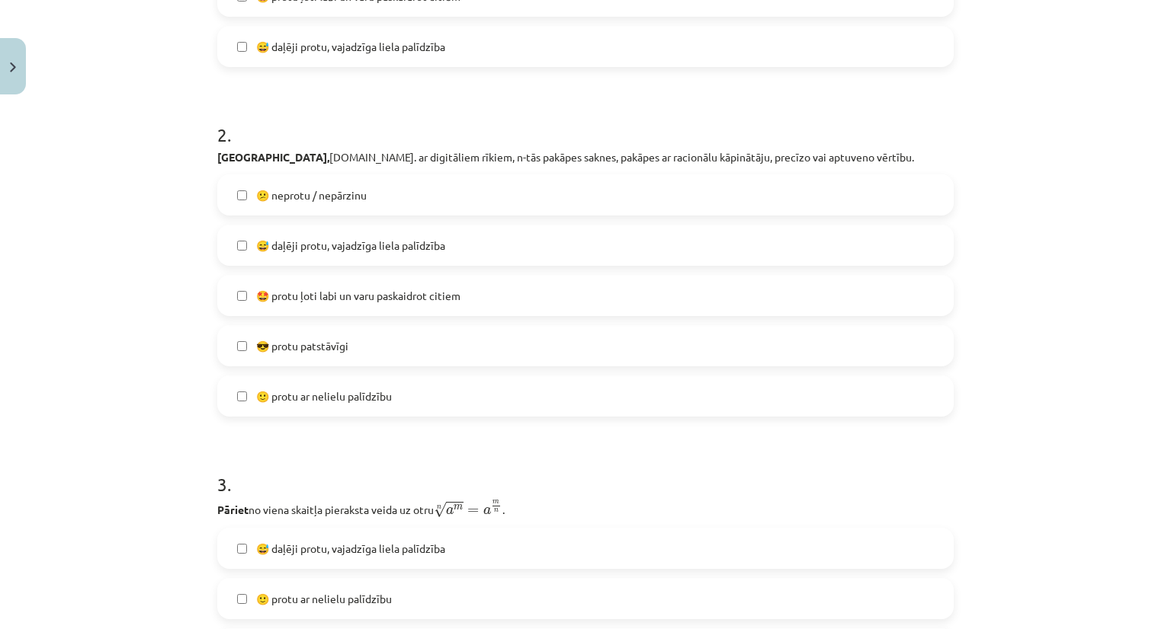
click at [803, 252] on label "😅 daļēji protu, vajadzīga liela palīdzība" at bounding box center [585, 245] width 733 height 38
click at [866, 263] on label "😅 daļēji protu, vajadzīga liela palīdzība" at bounding box center [585, 245] width 733 height 38
click at [769, 400] on label "🙂 protu ar nelielu palīdzību" at bounding box center [585, 396] width 733 height 38
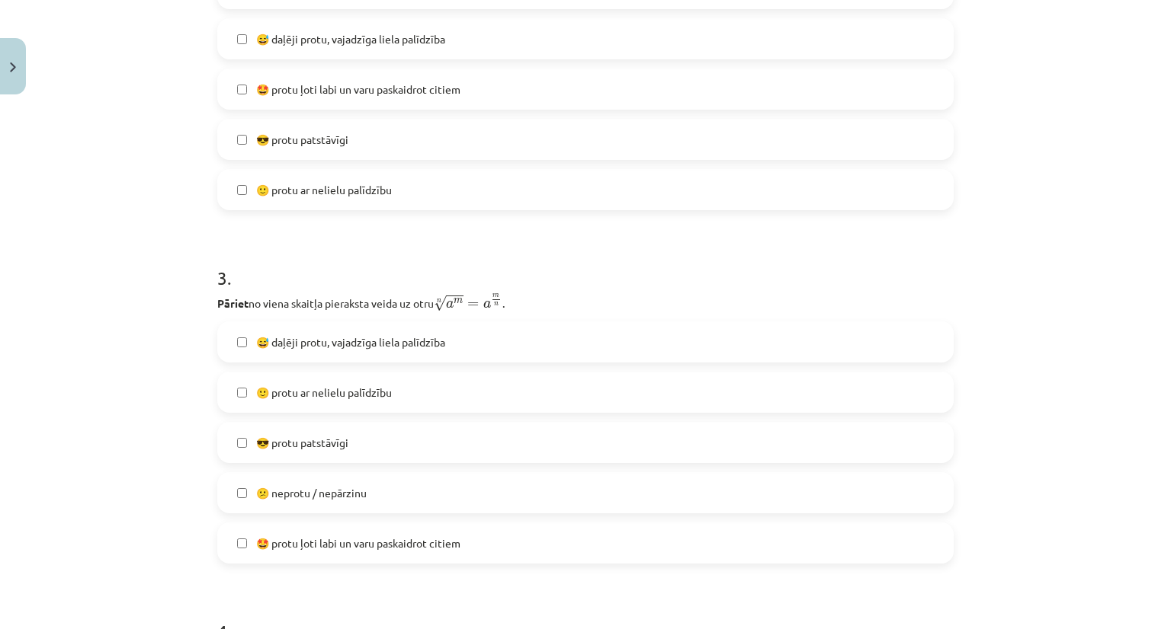
scroll to position [862, 0]
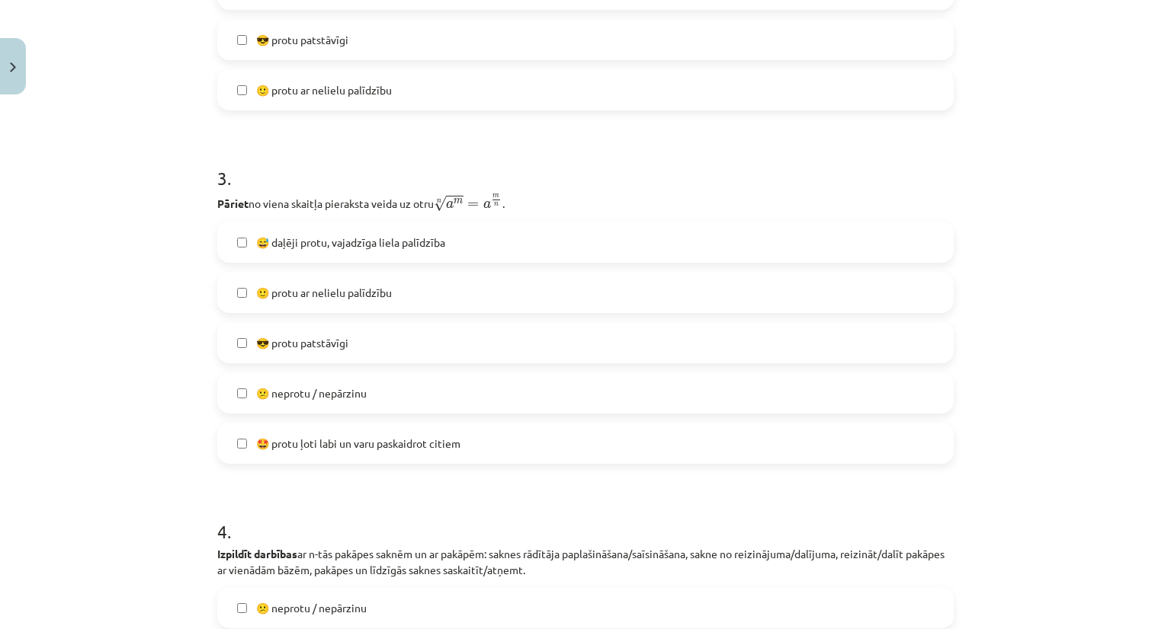
click at [760, 309] on label "🙂 protu ar nelielu palīdzību" at bounding box center [585, 293] width 733 height 38
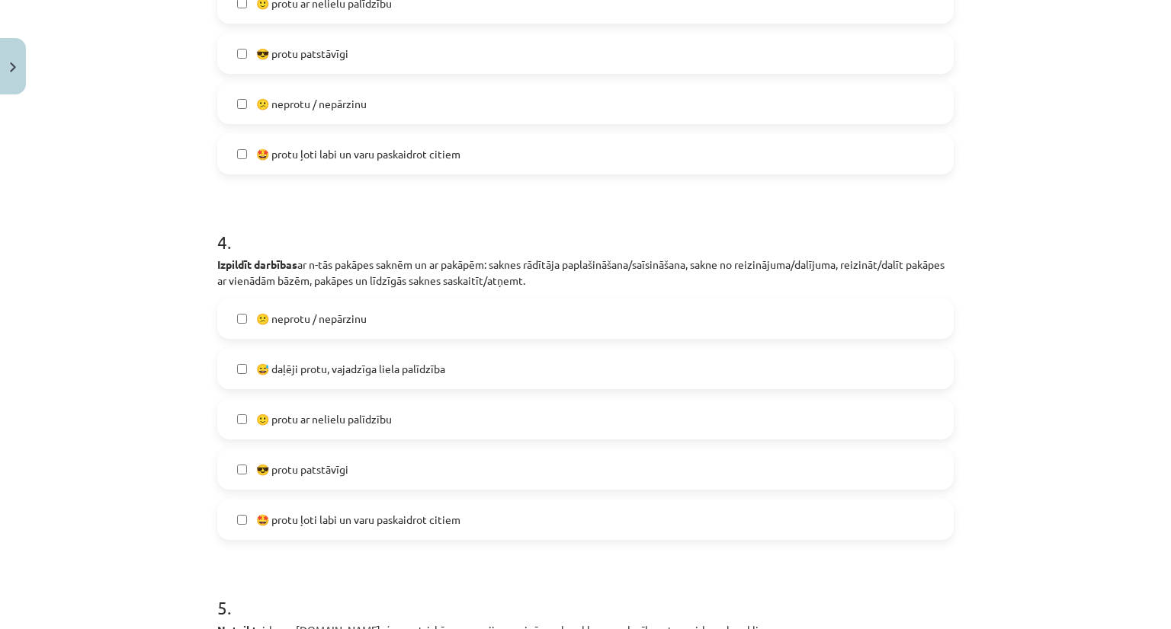
scroll to position [1157, 0]
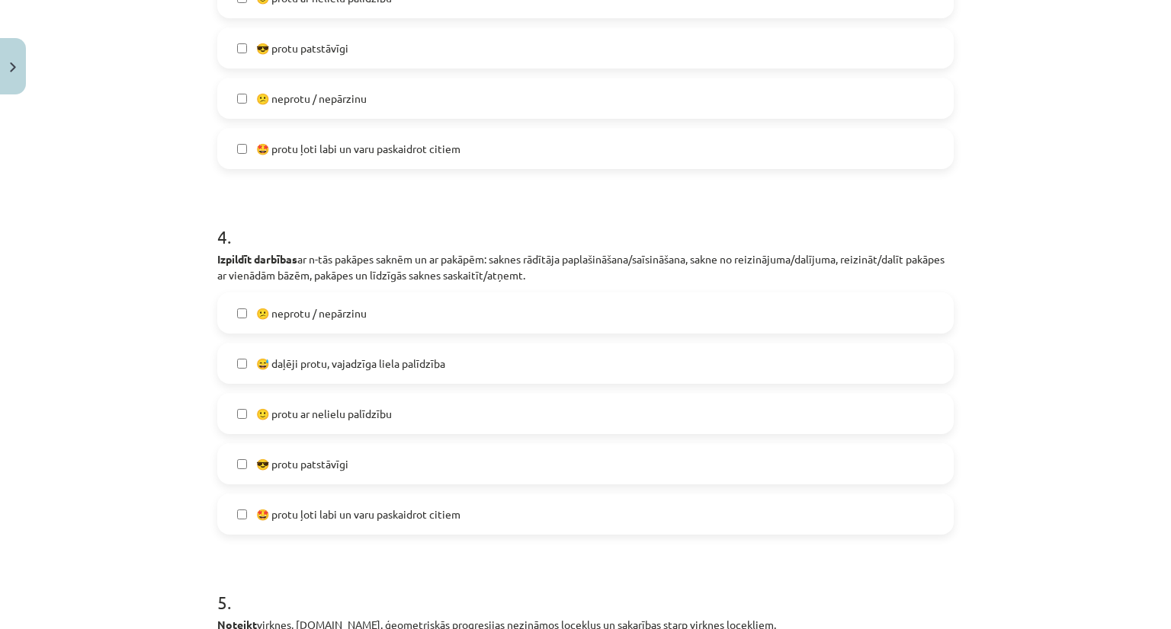
click at [891, 361] on label "😅 daļēji protu, vajadzīga liela palīdzība" at bounding box center [585, 363] width 733 height 38
click at [828, 447] on label "😎 protu patstāvīgi" at bounding box center [585, 464] width 733 height 38
click at [852, 412] on label "🙂 protu ar nelielu palīdzību" at bounding box center [585, 414] width 733 height 38
click at [850, 424] on label "🙂 protu ar nelielu palīdzību" at bounding box center [585, 414] width 733 height 38
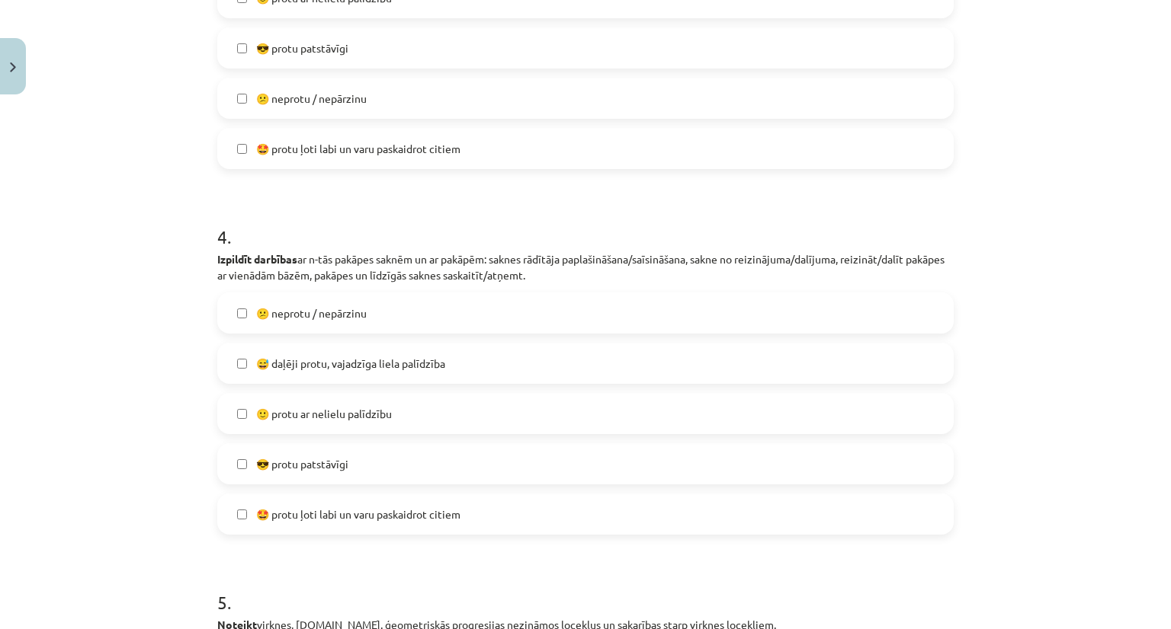
click at [939, 390] on div "😕 neprotu / nepārzinu 😅 daļēji protu, vajadzīga liela palīdzība  🙂 protu ar nel…" at bounding box center [585, 414] width 736 height 242
click at [924, 410] on label "🙂 protu ar nelielu palīdzību" at bounding box center [585, 414] width 733 height 38
click at [918, 437] on div "😕 neprotu / nepārzinu 😅 daļēji protu, vajadzīga liela palīdzība  🙂 protu ar nel…" at bounding box center [585, 414] width 736 height 242
click at [921, 456] on label "😎 protu patstāvīgi" at bounding box center [585, 464] width 733 height 38
drag, startPoint x: 1158, startPoint y: 306, endPoint x: 1170, endPoint y: 373, distance: 68.9
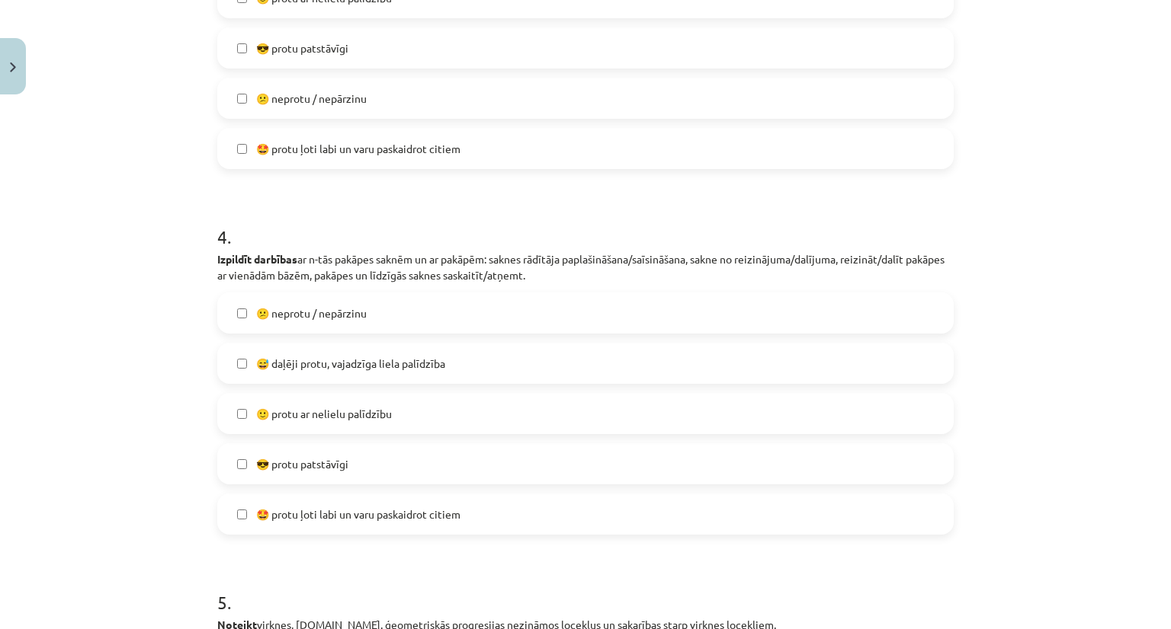
click at [1170, 373] on div "Mācību tēma: Matemātikas i - 12. klases 1. ieskaites mācību materiāls (ab) #7 🤔…" at bounding box center [585, 314] width 1171 height 629
click at [1137, 383] on div "Mācību tēma: Matemātikas i - 12. klases 1. ieskaites mācību materiāls (ab) #7 🤔…" at bounding box center [585, 314] width 1171 height 629
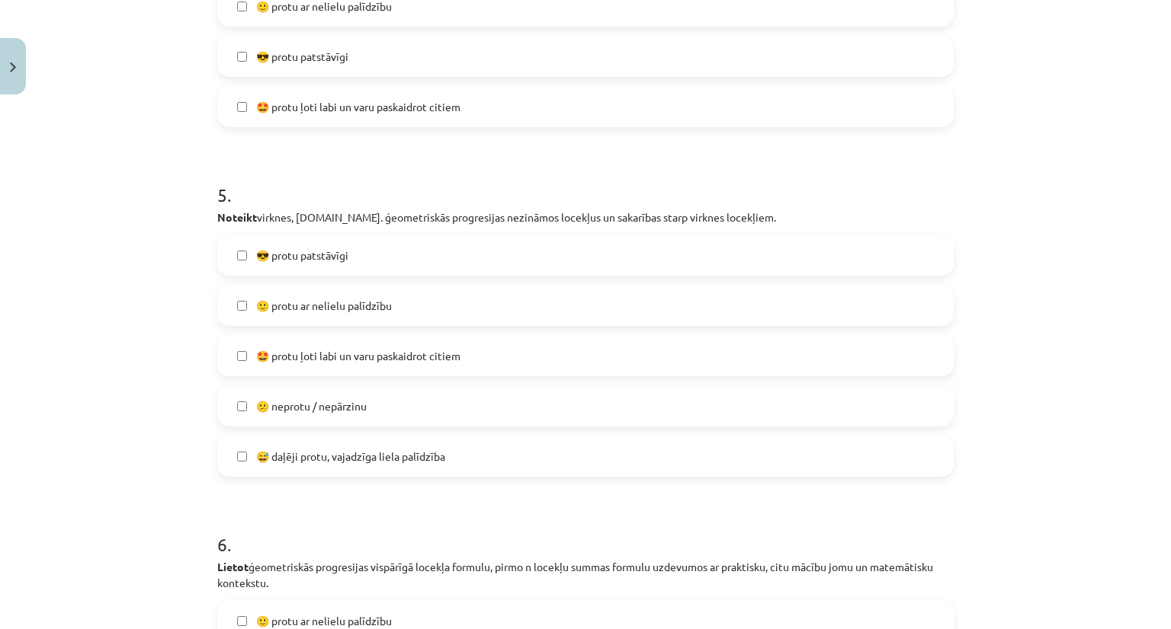
scroll to position [1576, 0]
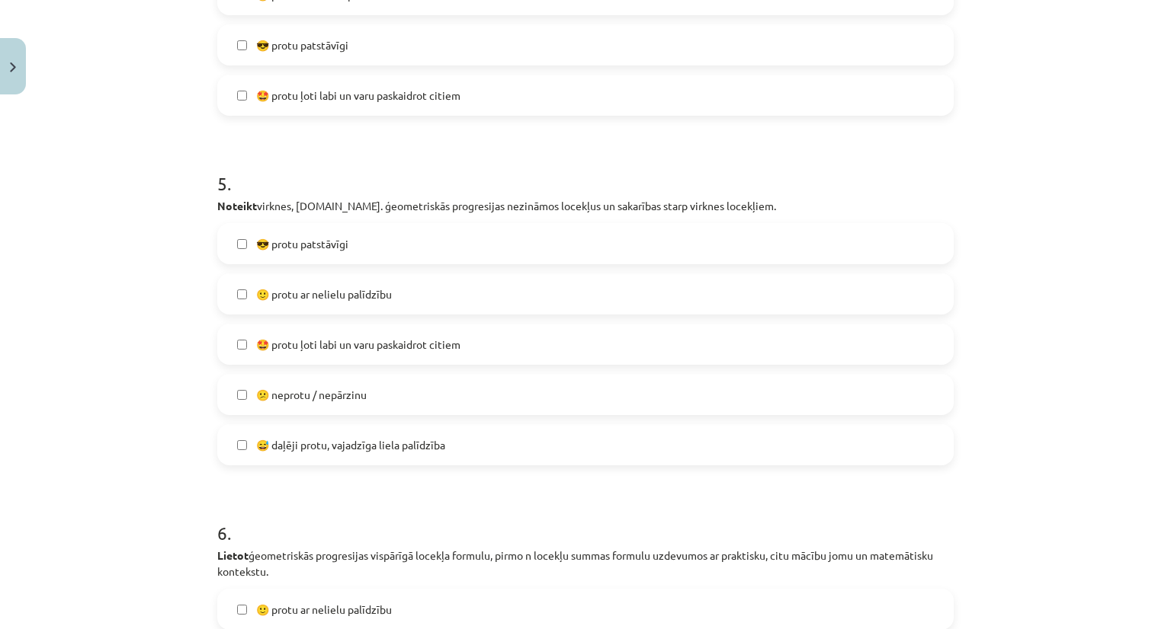
click at [804, 318] on div "😎 protu patstāvīgi  🙂 protu ar nelielu palīdzību  🤩 protu ļoti labi un varu pas…" at bounding box center [585, 344] width 736 height 242
click at [805, 304] on label "🙂 protu ar nelielu palīdzību" at bounding box center [585, 294] width 733 height 38
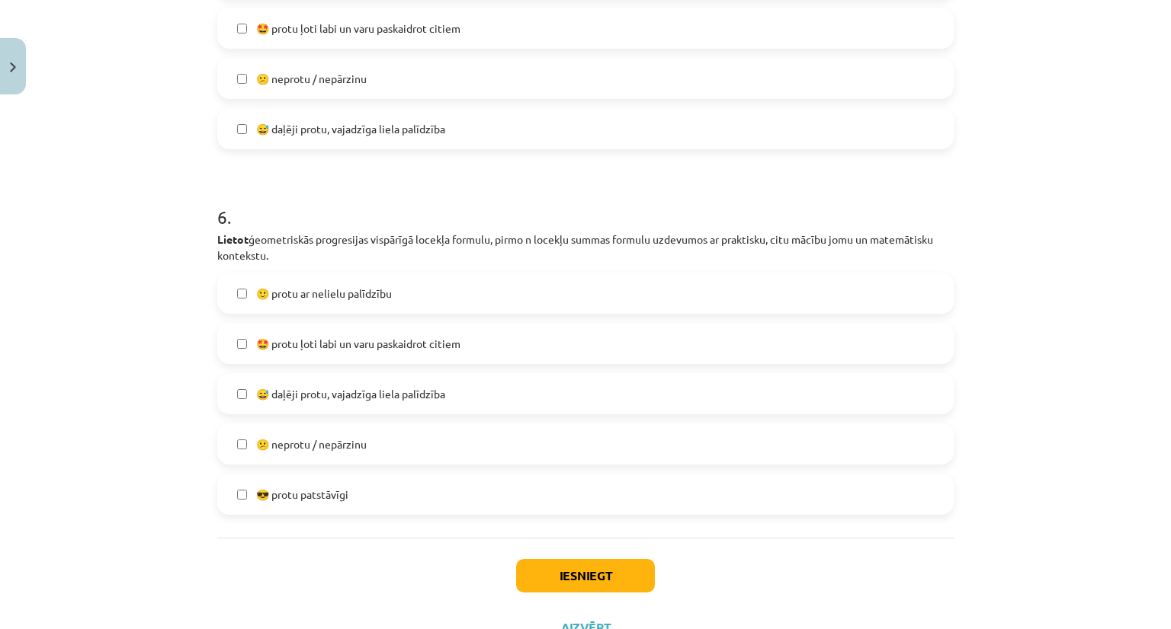
scroll to position [1929, 0]
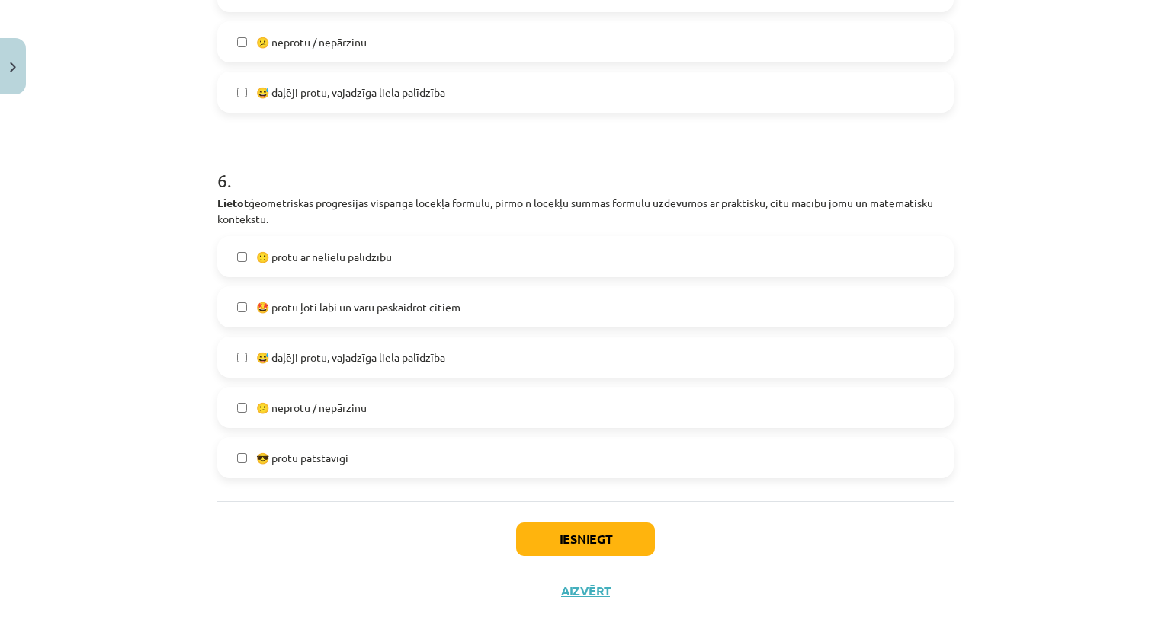
click at [773, 253] on label "🙂 protu ar nelielu palīdzību" at bounding box center [585, 257] width 733 height 38
click at [567, 534] on button "Iesniegt" at bounding box center [585, 540] width 139 height 34
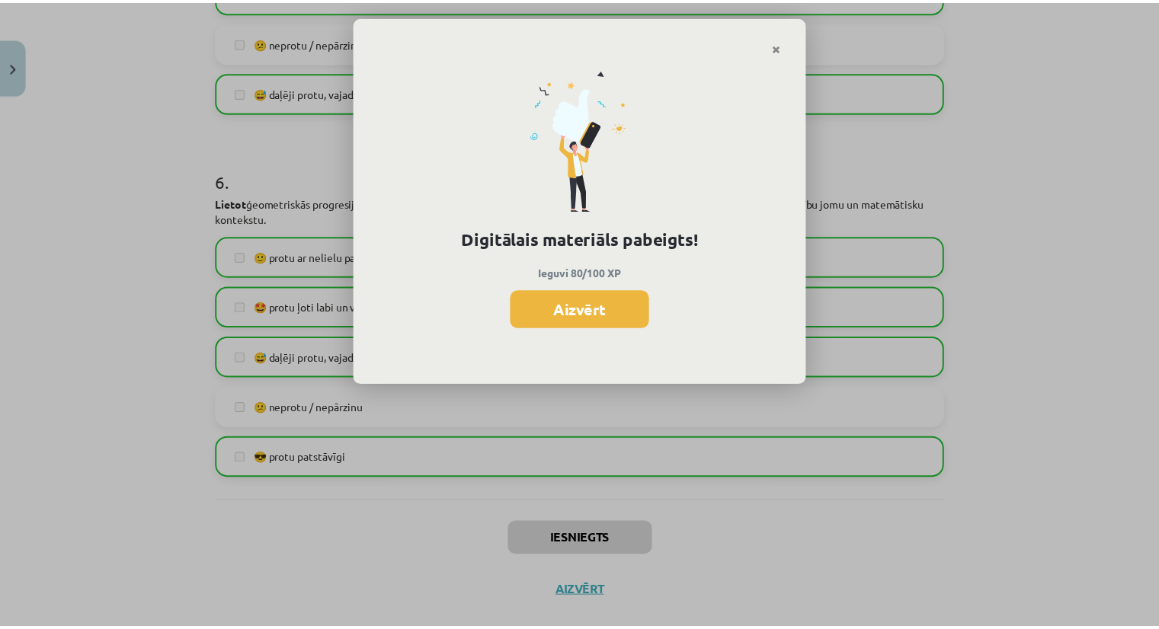
scroll to position [912, 0]
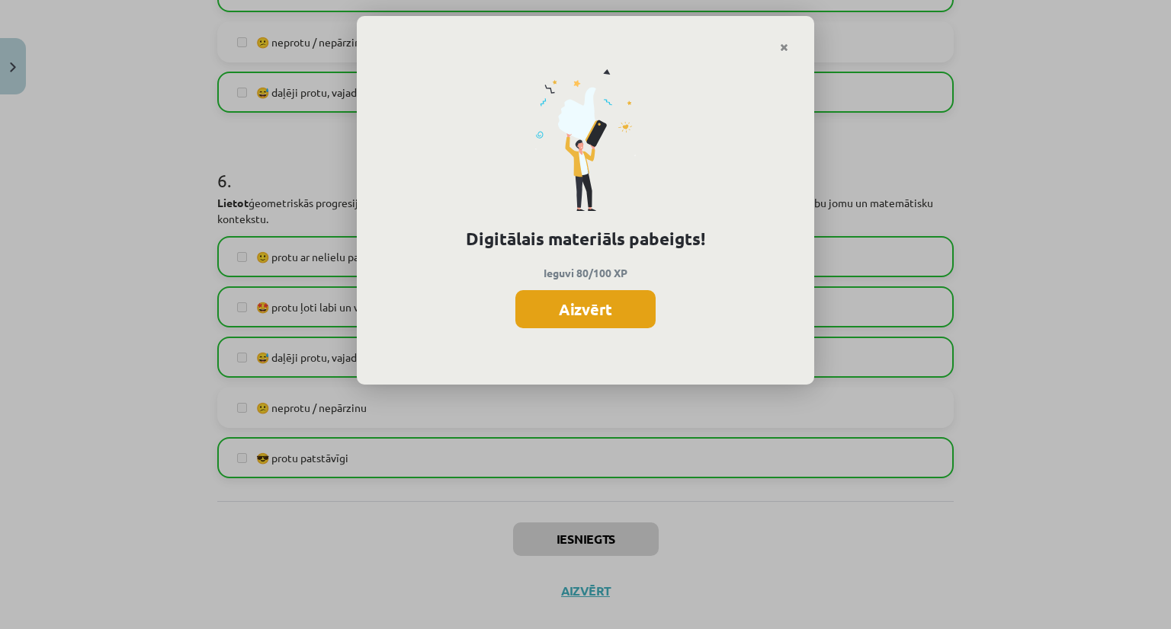
click at [600, 319] on button "Aizvērt" at bounding box center [585, 309] width 140 height 38
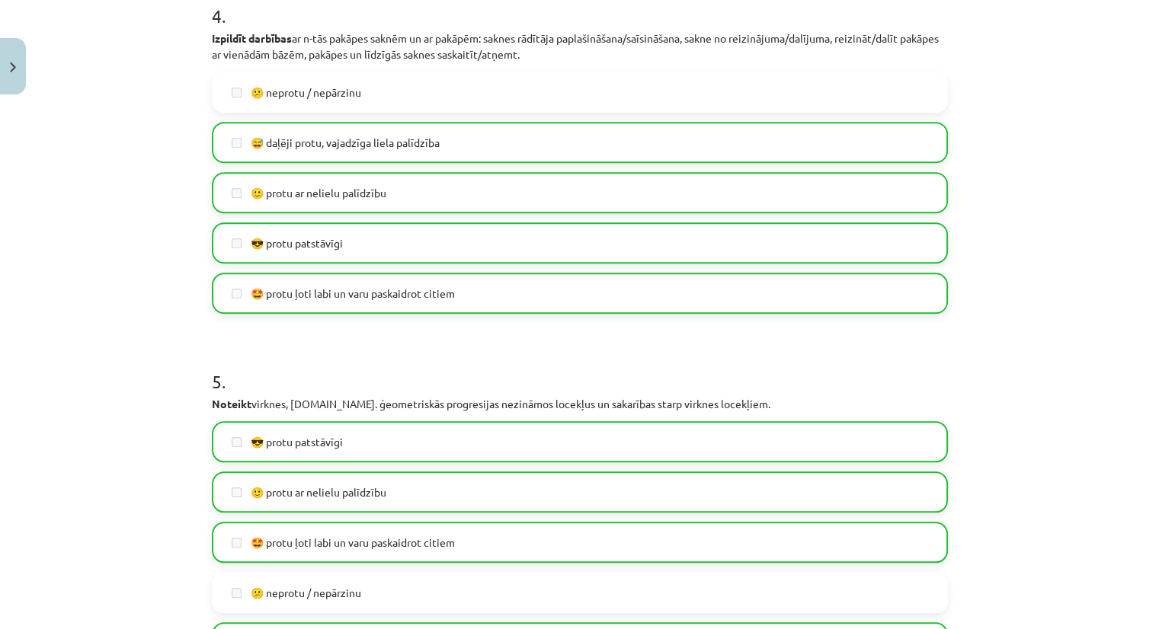
scroll to position [828, 0]
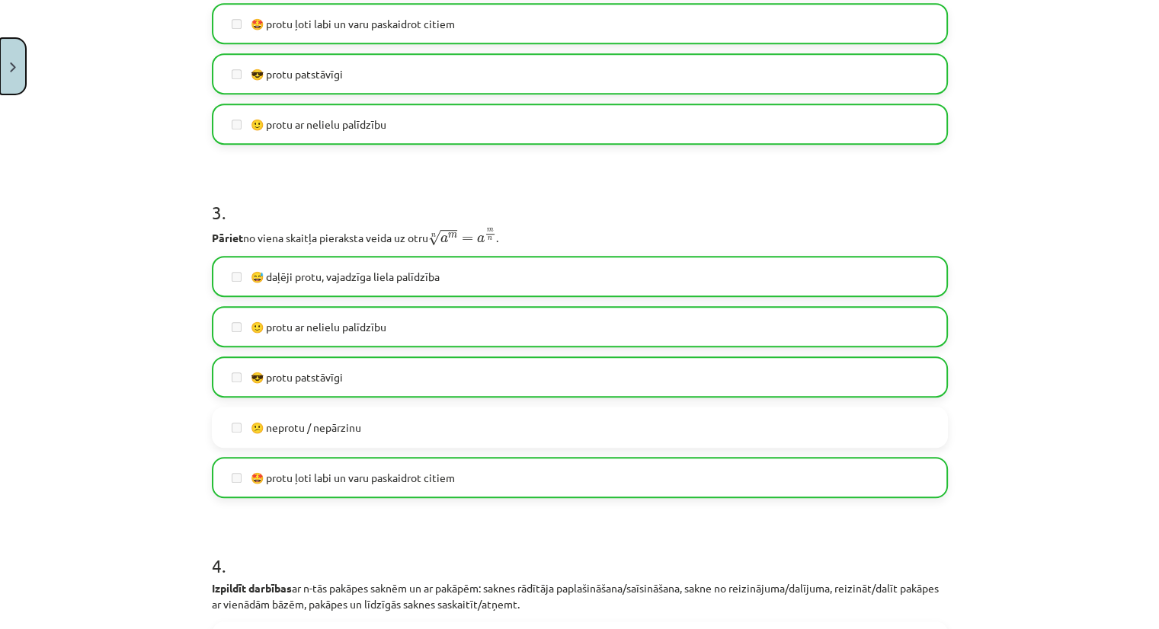
click at [0, 71] on button "Close" at bounding box center [13, 66] width 26 height 56
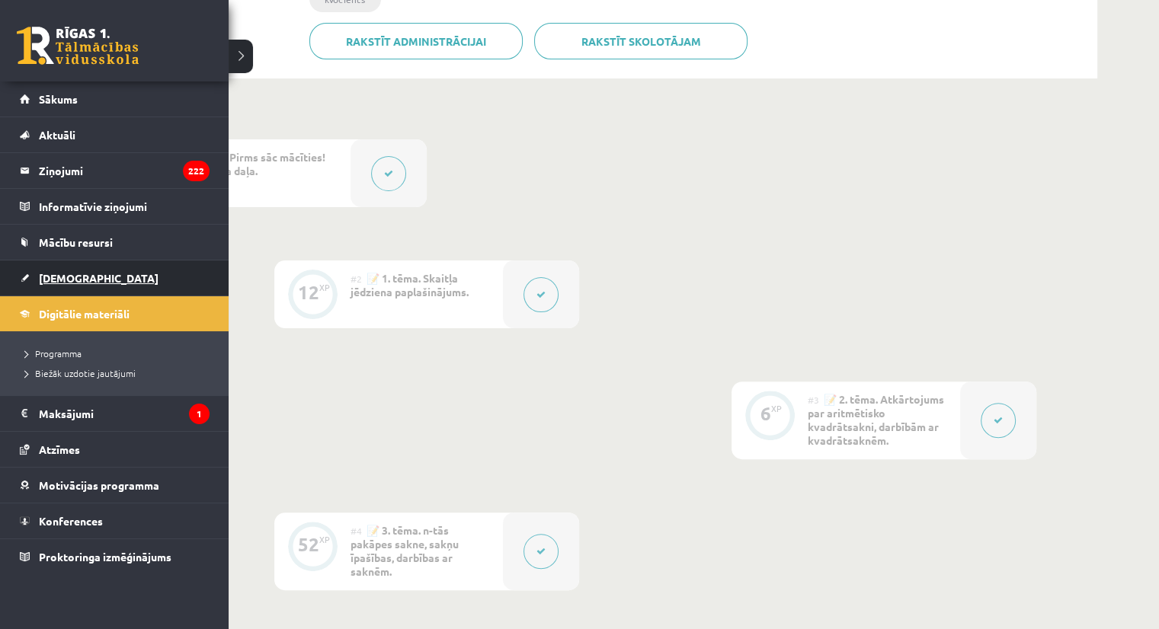
click at [99, 274] on link "[DEMOGRAPHIC_DATA]" at bounding box center [115, 278] width 190 height 35
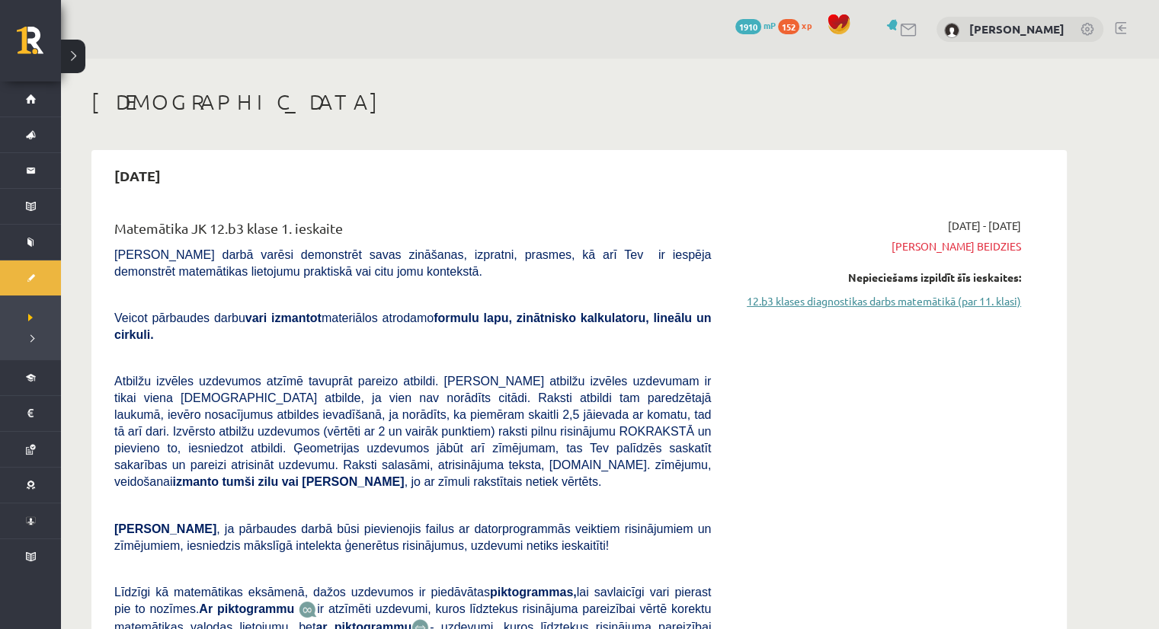
click at [846, 299] on link "12.b3 klases diagnostikas darbs matemātikā (par 11. klasi)" at bounding box center [877, 301] width 287 height 16
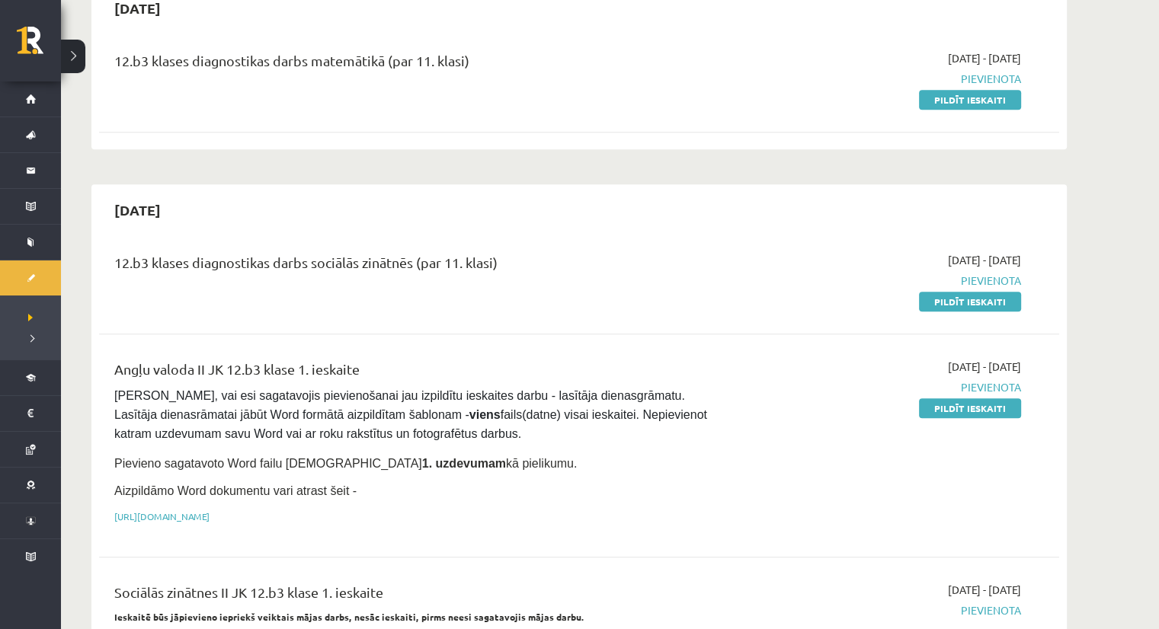
click at [952, 101] on div "12.b3 klases diagnostikas darbs matemātikā (par 11. klasi) 2025-09-16 - 2025-09…" at bounding box center [579, 88] width 960 height 107
click at [954, 90] on link "Pildīt ieskaiti" at bounding box center [970, 100] width 102 height 20
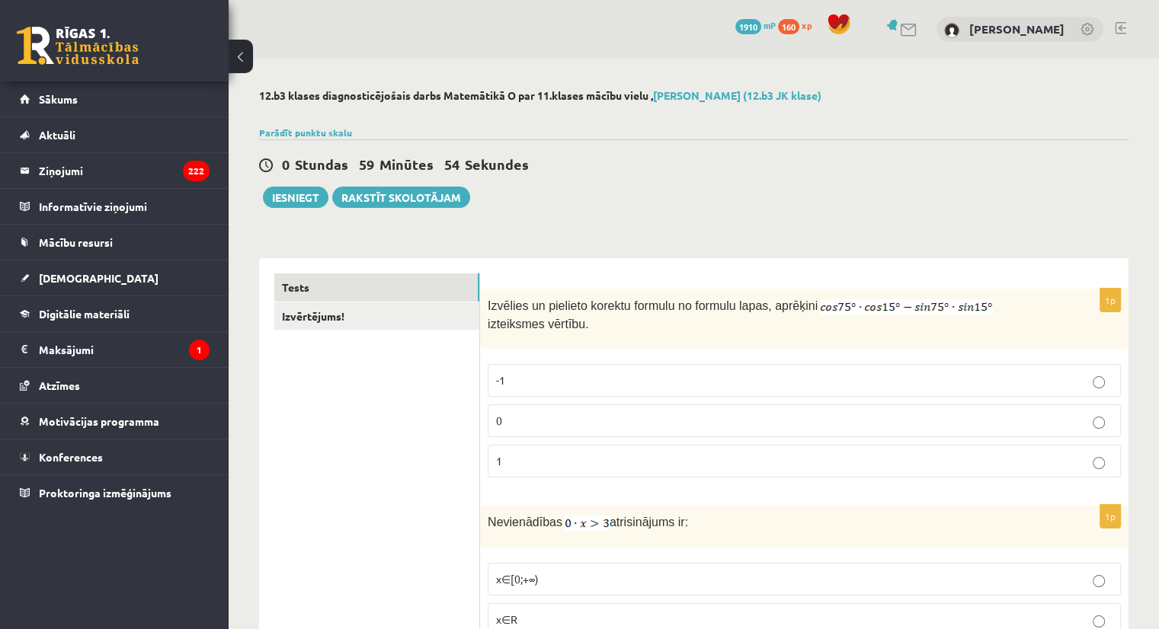
click at [878, 303] on img at bounding box center [906, 306] width 172 height 15
drag, startPoint x: 796, startPoint y: 309, endPoint x: 847, endPoint y: 303, distance: 52.2
click at [847, 303] on p "Izvēlies un pielieto korektu formulu no formulu lapas, aprēķini izteiksmes vērt…" at bounding box center [766, 314] width 557 height 36
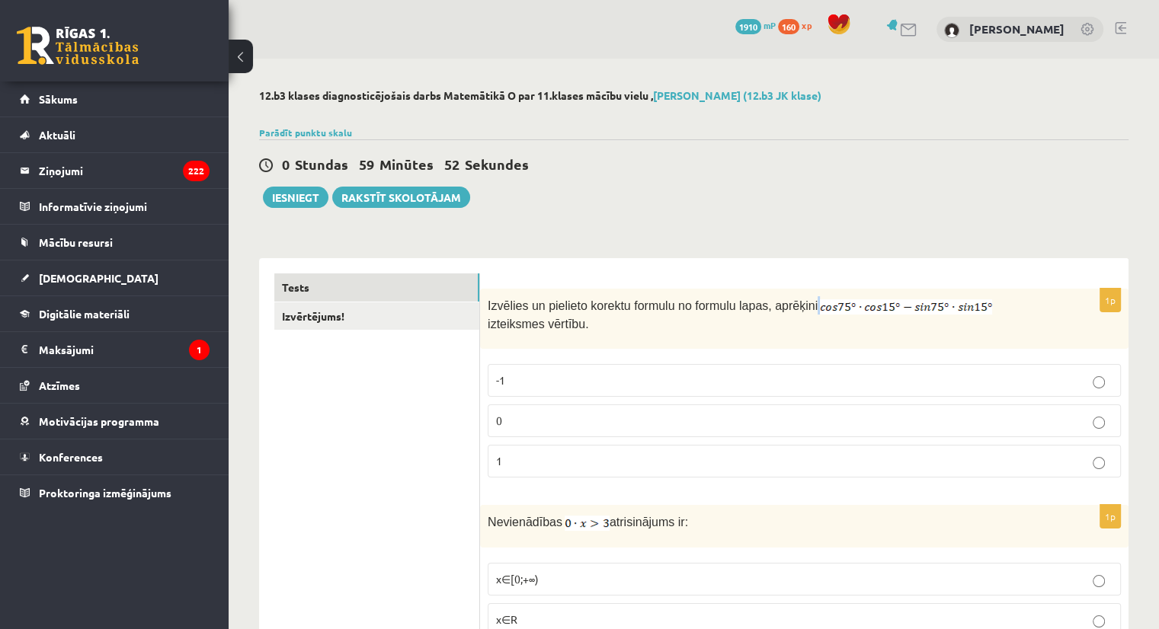
click at [847, 303] on img at bounding box center [906, 306] width 172 height 15
drag, startPoint x: 847, startPoint y: 303, endPoint x: 409, endPoint y: 324, distance: 438.7
click at [409, 324] on link "Izvērtējums!" at bounding box center [376, 317] width 205 height 28
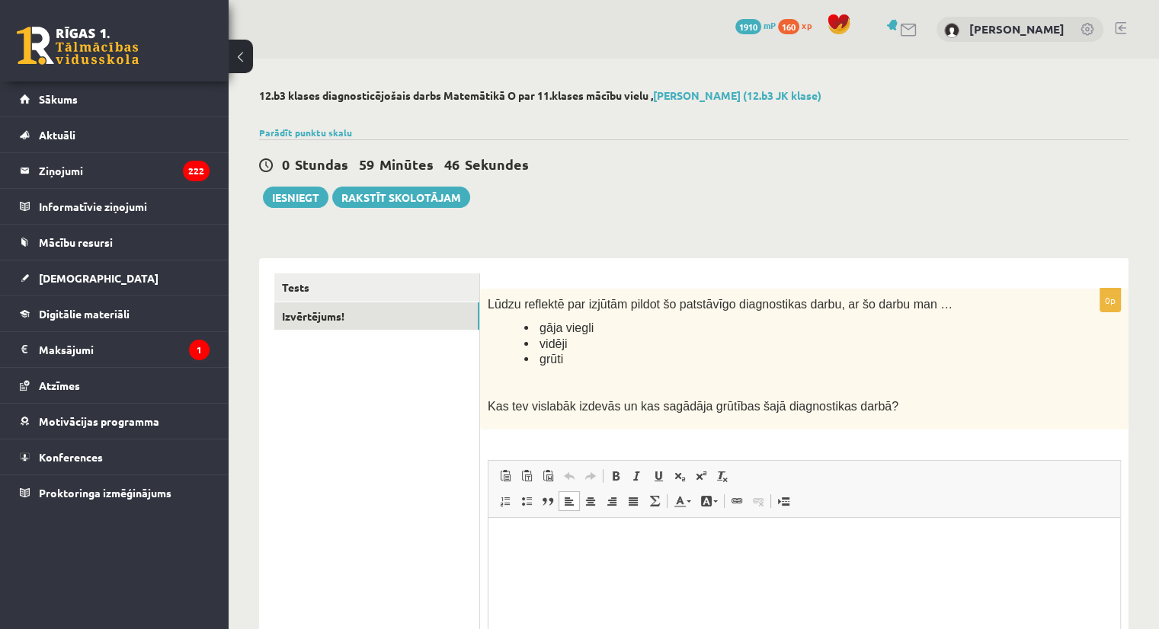
click at [679, 557] on html at bounding box center [804, 541] width 632 height 46
click at [681, 565] on html at bounding box center [804, 541] width 632 height 46
click at [401, 289] on link "Tests" at bounding box center [376, 288] width 205 height 28
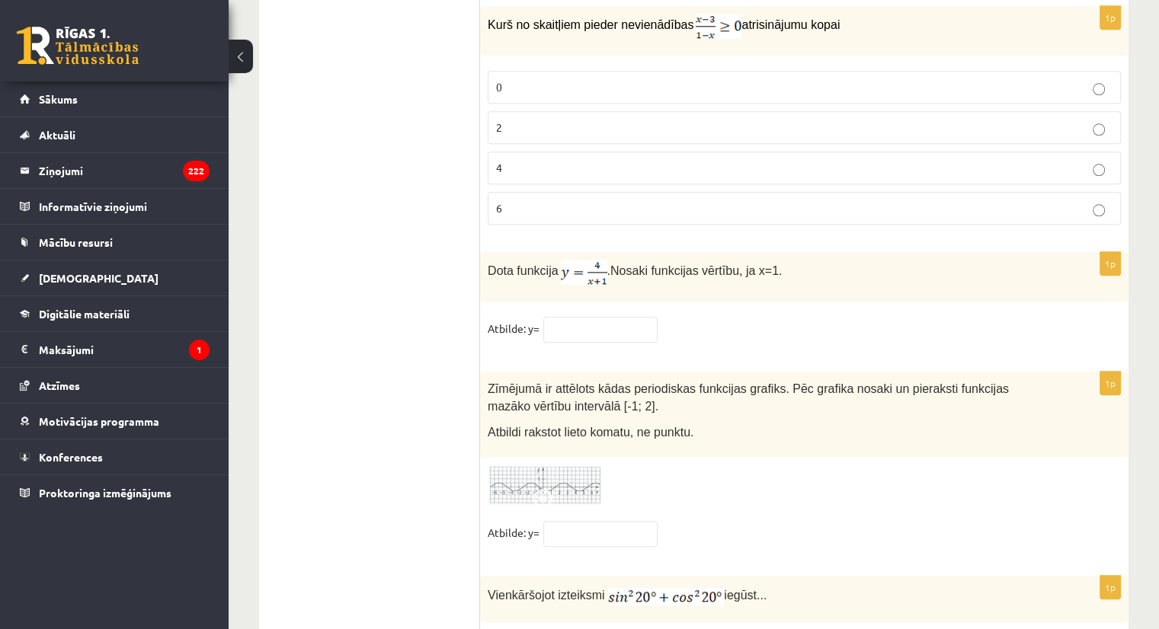
scroll to position [7337, 0]
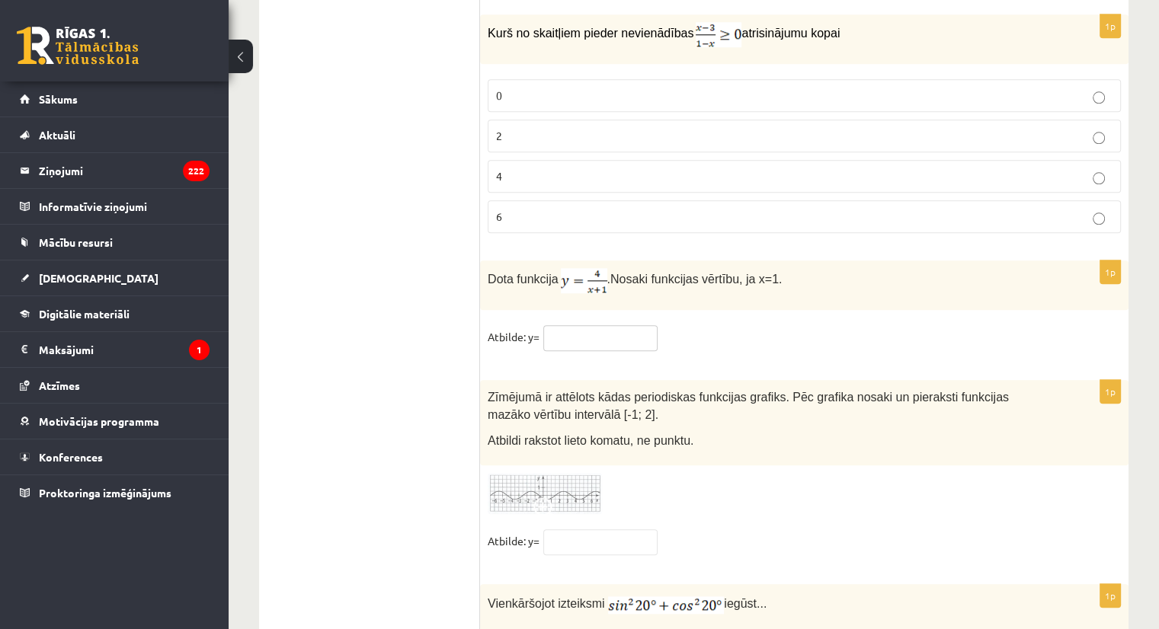
click at [576, 325] on input "text" at bounding box center [600, 338] width 114 height 26
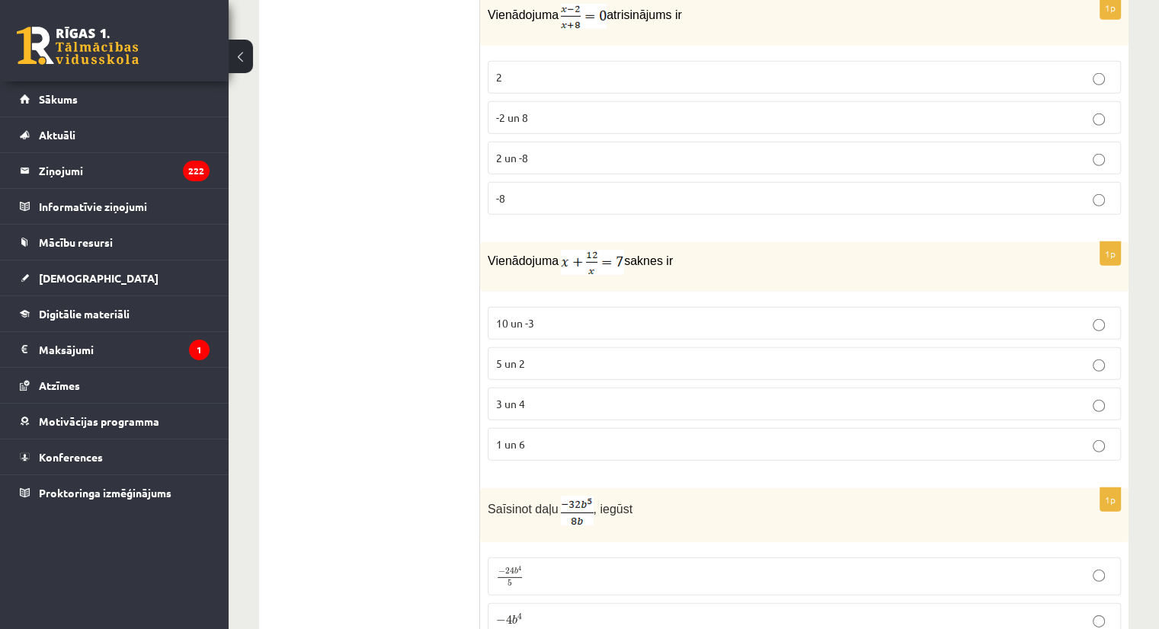
scroll to position [4385, 0]
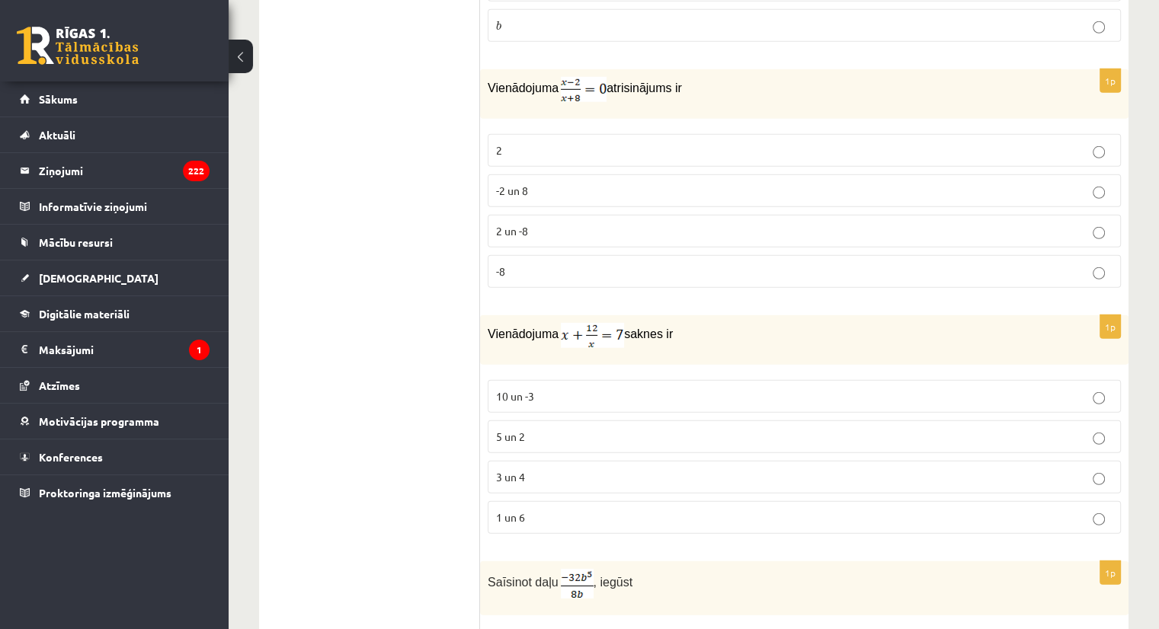
type input "*"
drag, startPoint x: 1111, startPoint y: 364, endPoint x: 1142, endPoint y: 316, distance: 56.2
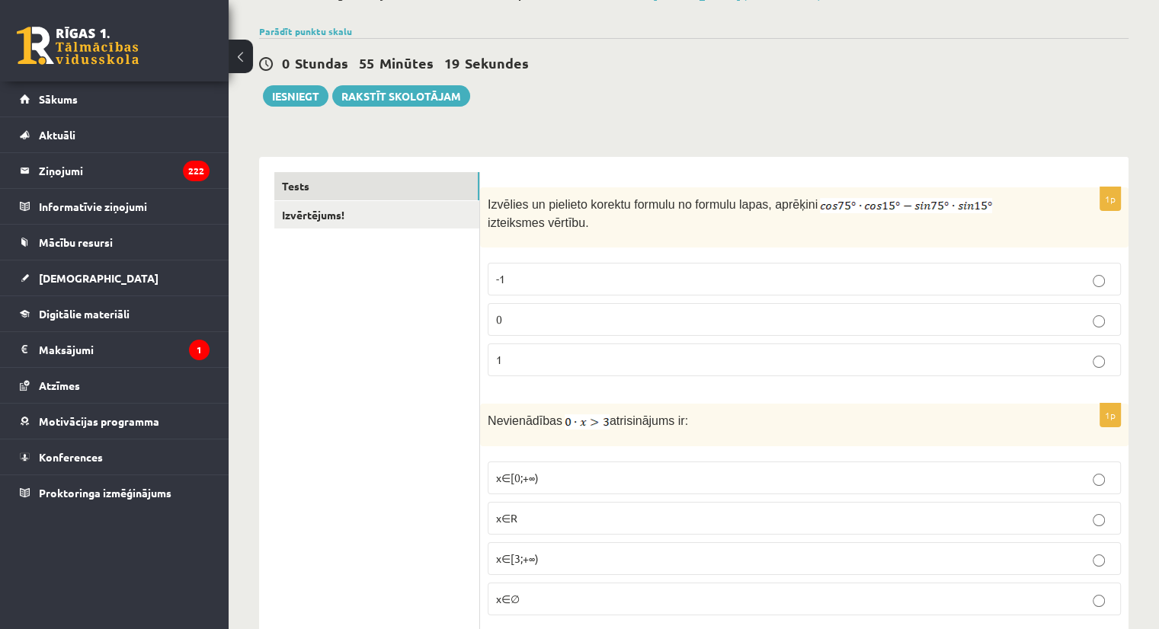
scroll to position [118, 0]
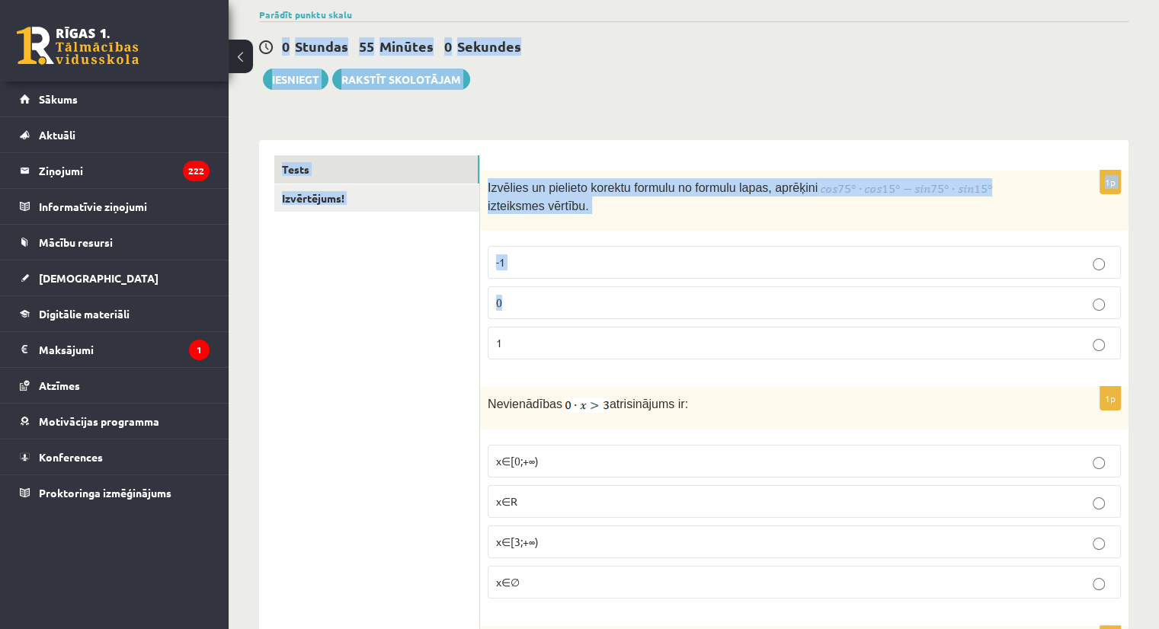
drag, startPoint x: 898, startPoint y: 86, endPoint x: 826, endPoint y: 300, distance: 226.0
click at [826, 300] on p "0" at bounding box center [804, 303] width 617 height 16
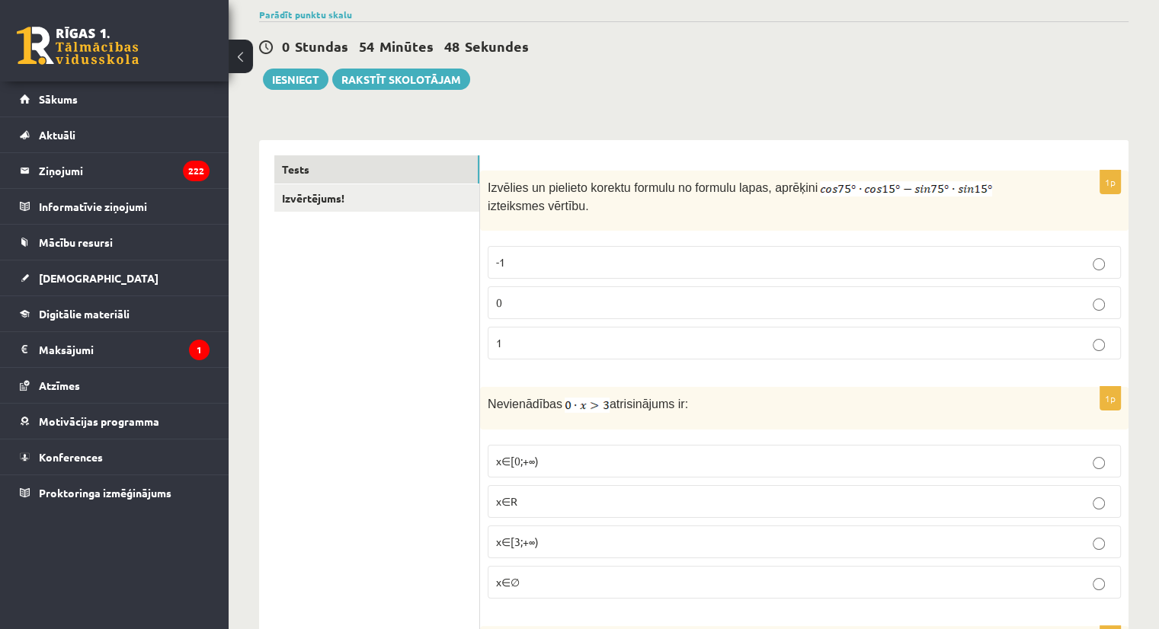
click at [883, 312] on label "0" at bounding box center [804, 303] width 633 height 33
click at [686, 586] on p "x∈∅" at bounding box center [804, 583] width 617 height 16
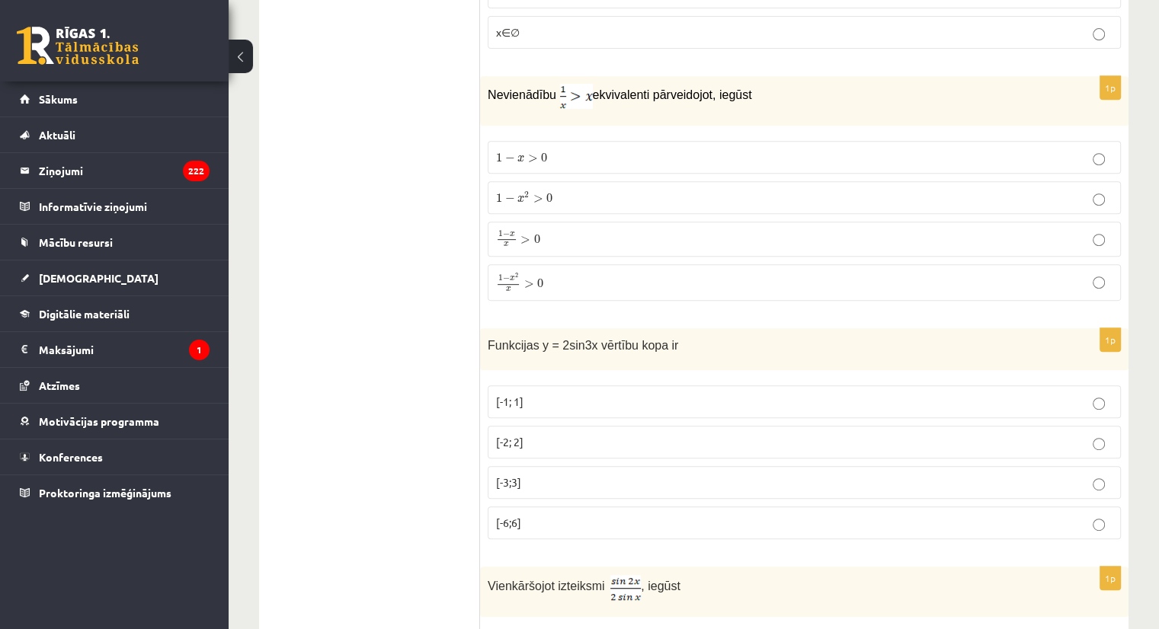
click at [781, 284] on p "1 − x 2 x > 0 1 − x 2 x > 0" at bounding box center [804, 283] width 617 height 20
drag, startPoint x: 484, startPoint y: 330, endPoint x: 674, endPoint y: 332, distance: 189.8
click at [674, 332] on div "Funkcijas y = 2sin3x vērtību kopa ir" at bounding box center [804, 349] width 649 height 42
copy span "Funkcijas y = 2sin3x vērtību kopa ir"
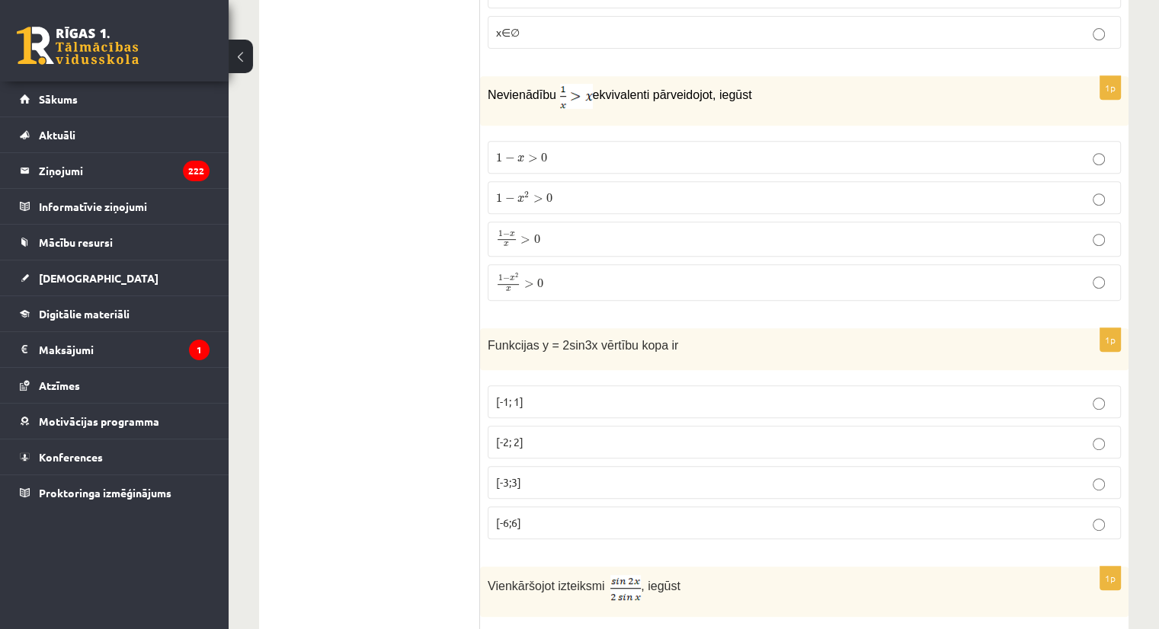
drag, startPoint x: 500, startPoint y: 457, endPoint x: 508, endPoint y: 446, distance: 13.7
click at [508, 446] on fieldset "[-1; 1] [-2; 2] [-3;3] [-6;6]" at bounding box center [804, 461] width 633 height 166
click at [508, 446] on label "[-2; 2]" at bounding box center [804, 442] width 633 height 33
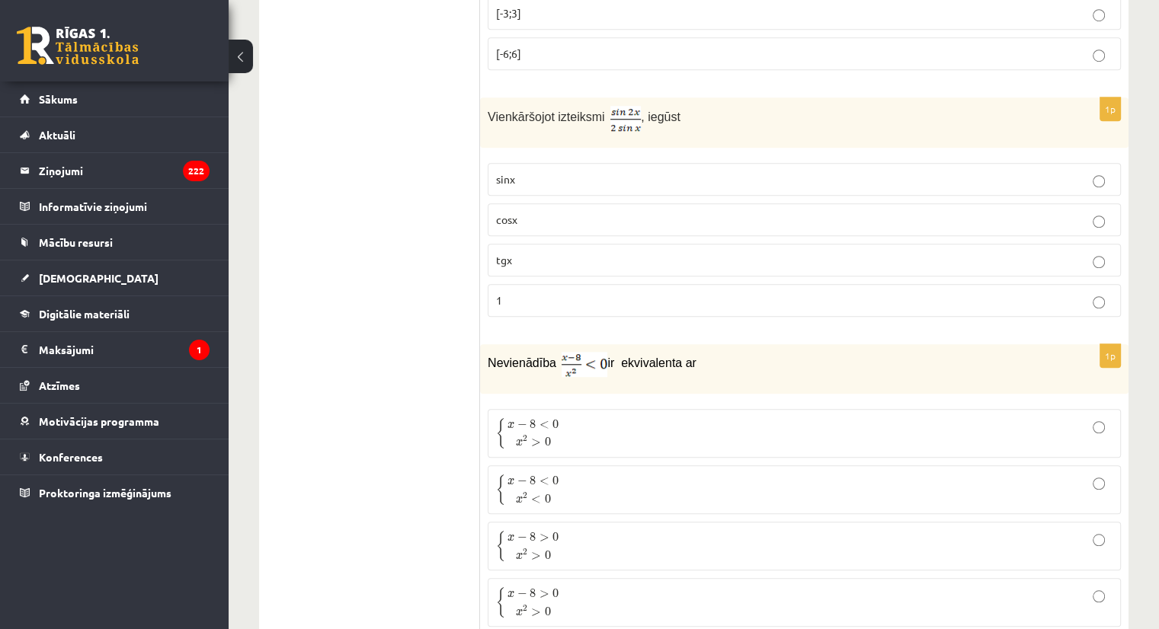
scroll to position [1146, 0]
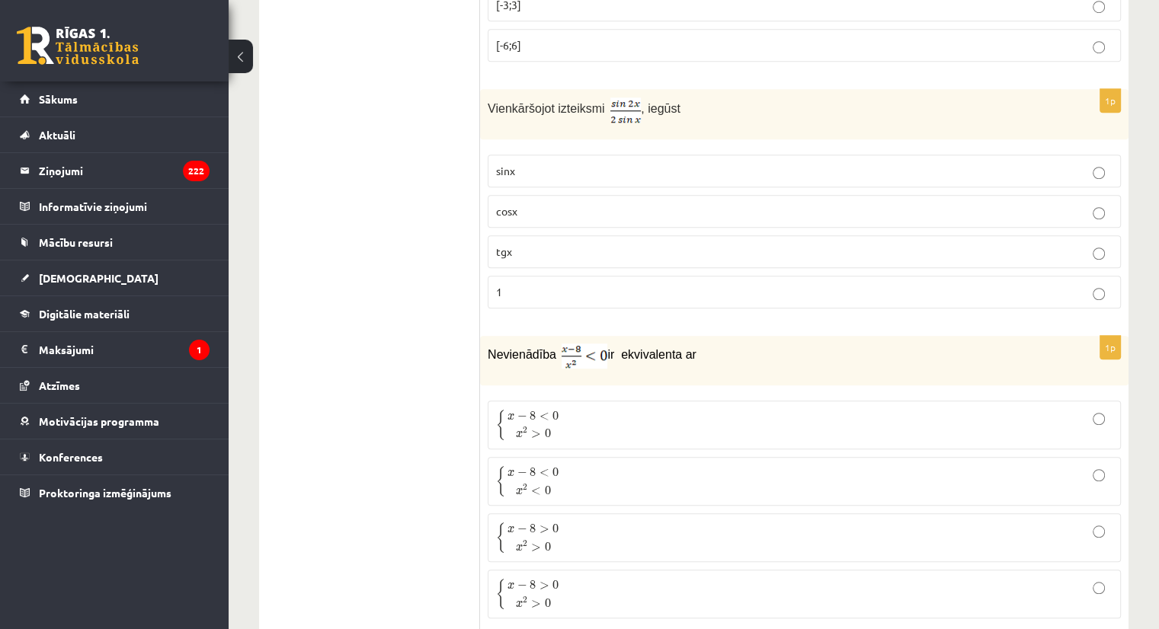
click at [780, 207] on p "cosx" at bounding box center [804, 211] width 617 height 16
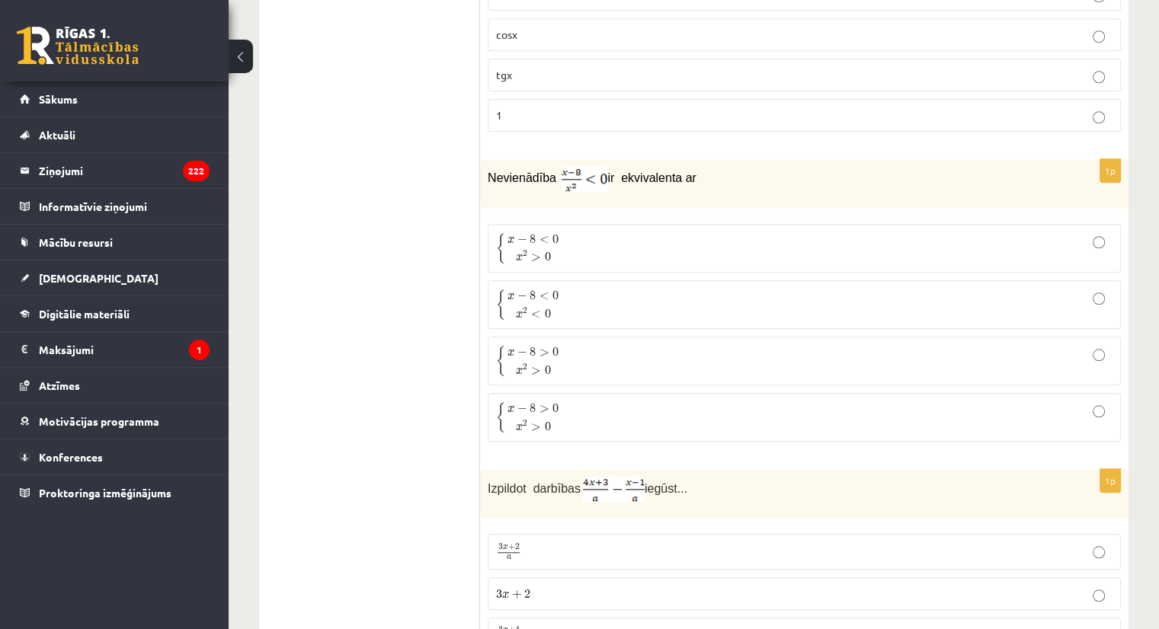
scroll to position [1347, 0]
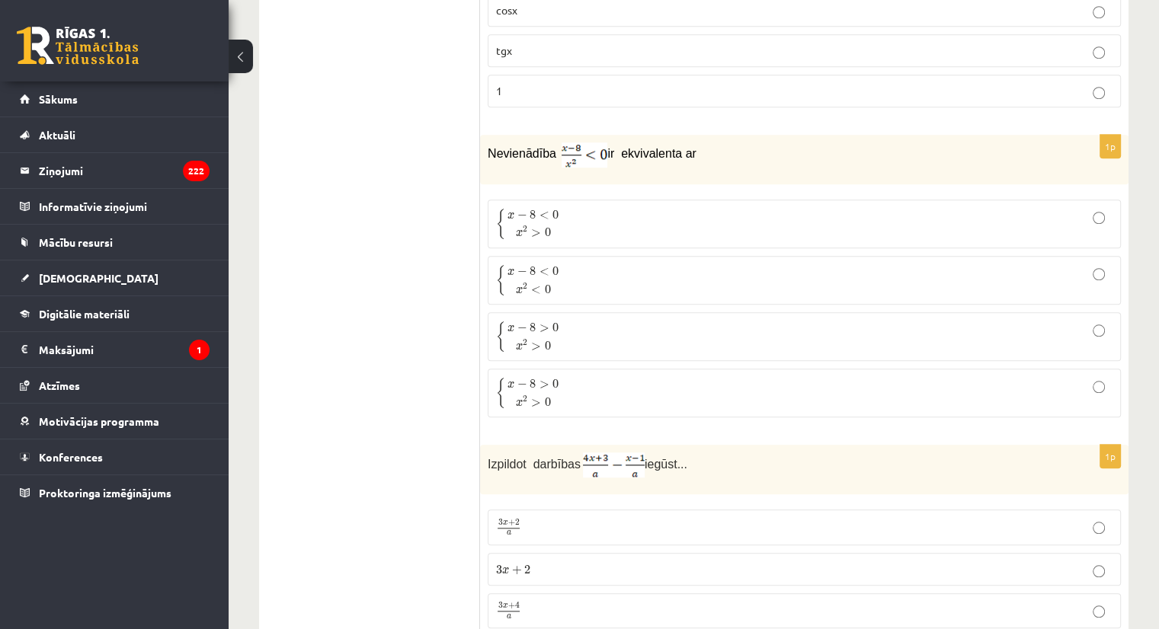
click at [882, 321] on p "{ x − 8 > 0 x 2 > 0 { x − 8 > 0 x 2 > 0" at bounding box center [804, 337] width 617 height 32
drag, startPoint x: 1170, startPoint y: 129, endPoint x: 1158, endPoint y: 120, distance: 14.6
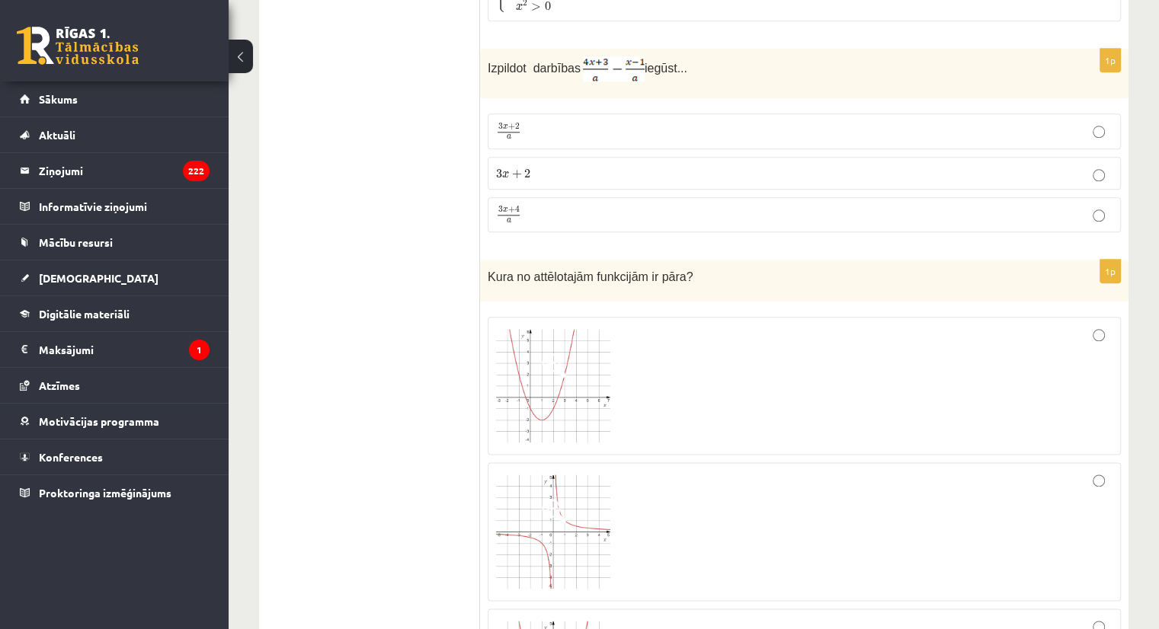
scroll to position [1759, 0]
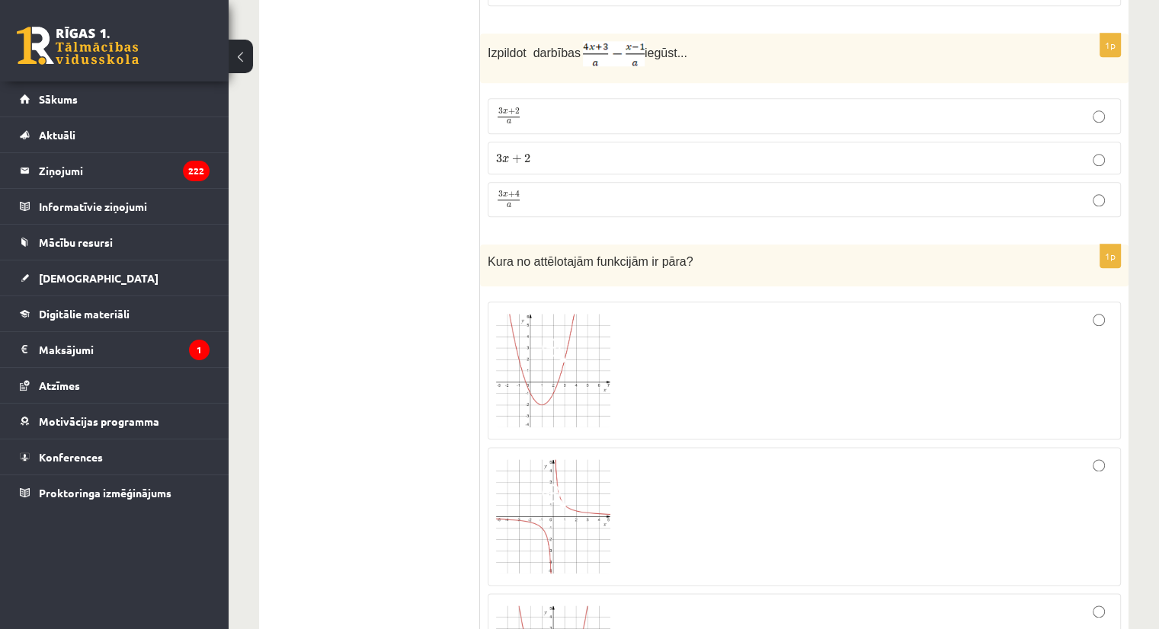
click at [933, 191] on p "3 x + 4 a 3 x + 4 a" at bounding box center [804, 200] width 617 height 19
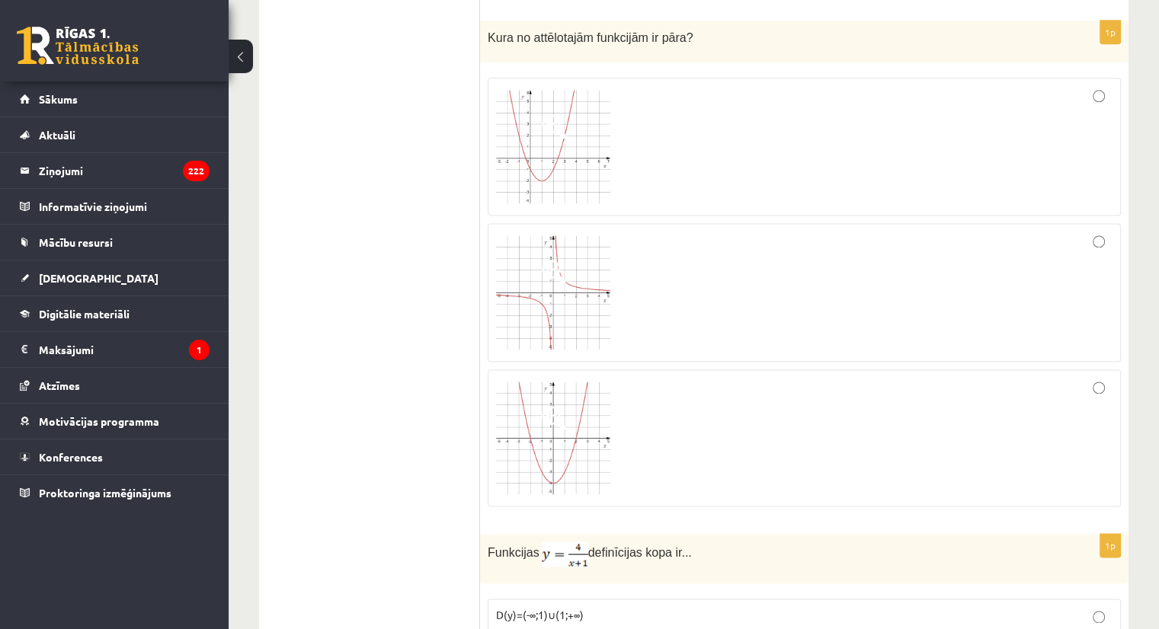
scroll to position [1975, 0]
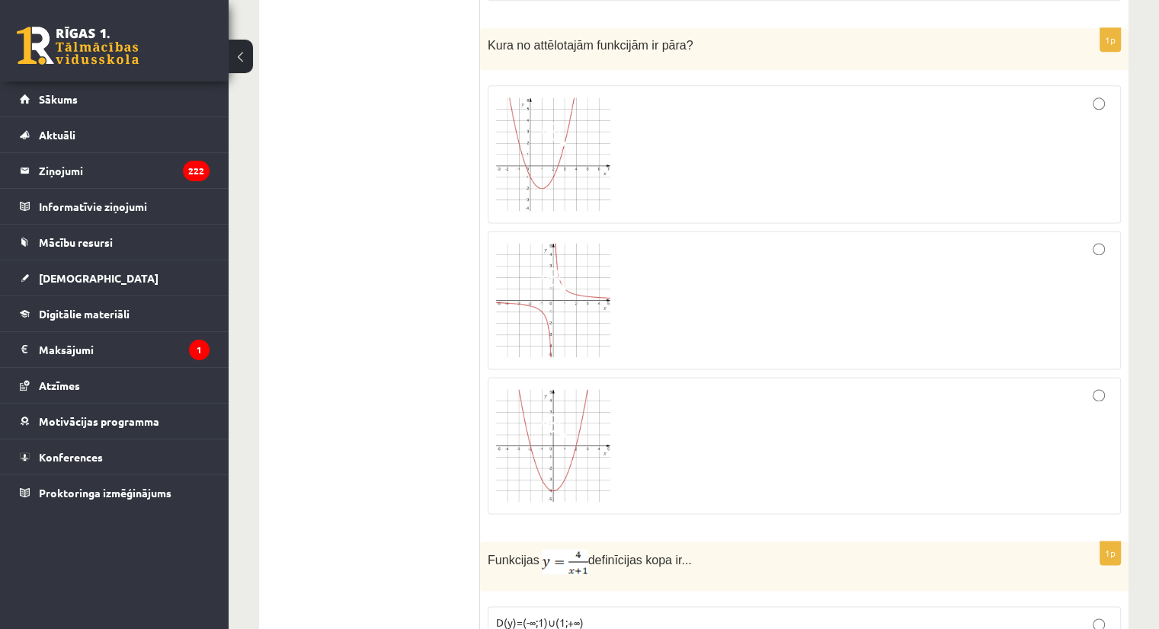
click at [1010, 257] on div at bounding box center [804, 300] width 617 height 122
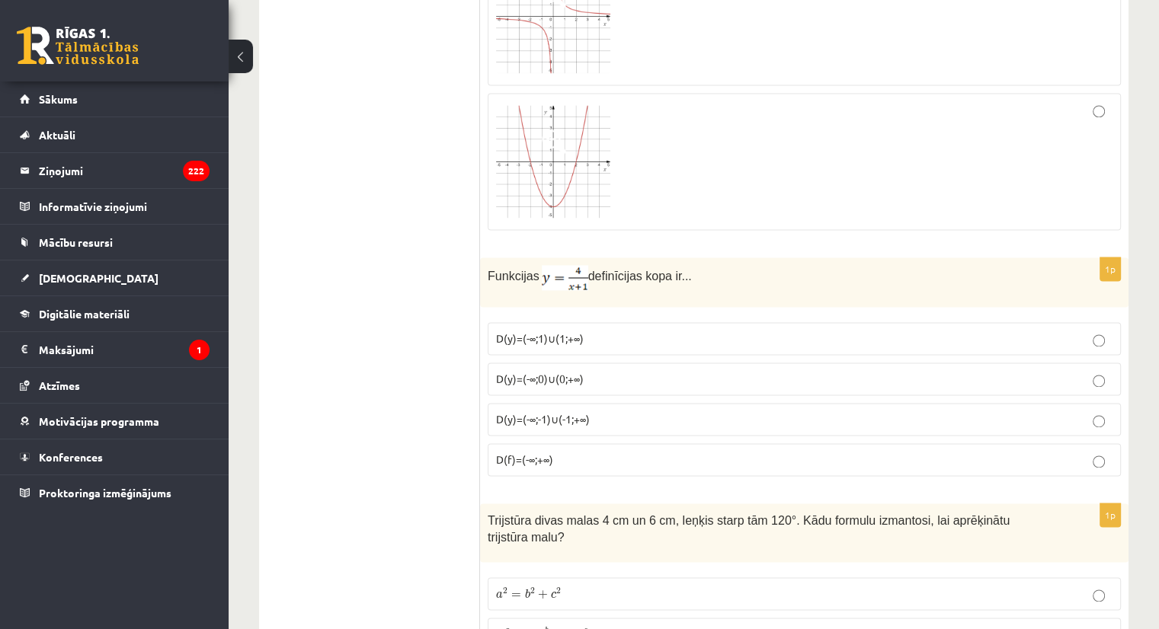
scroll to position [2268, 0]
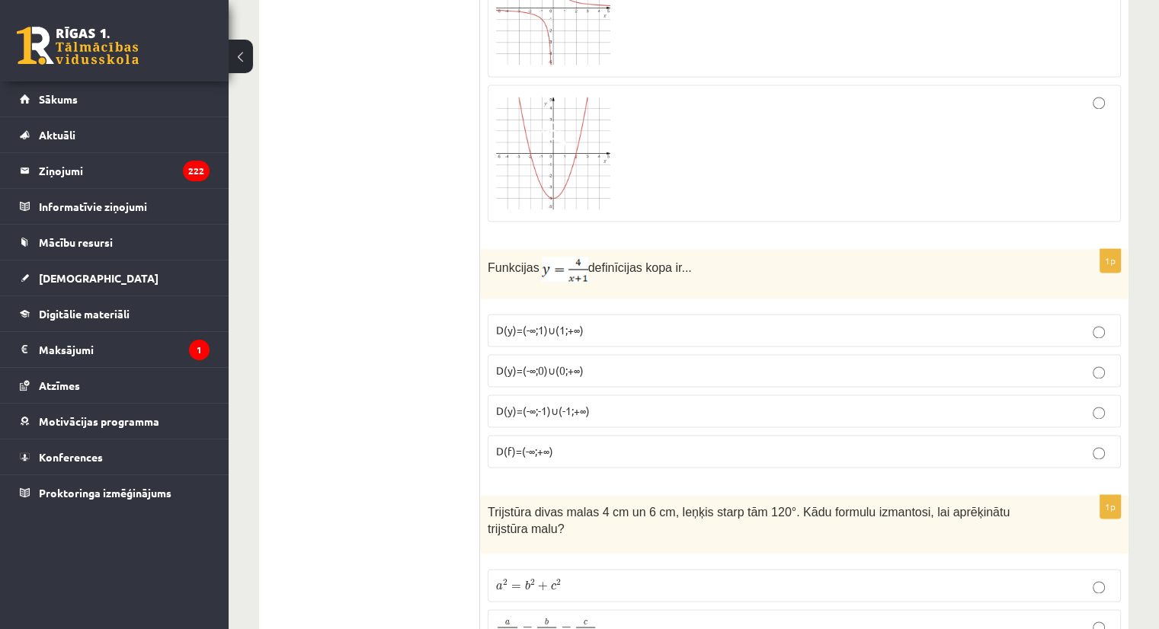
click at [948, 435] on label "D(f)=(-∞;+∞)" at bounding box center [804, 451] width 633 height 33
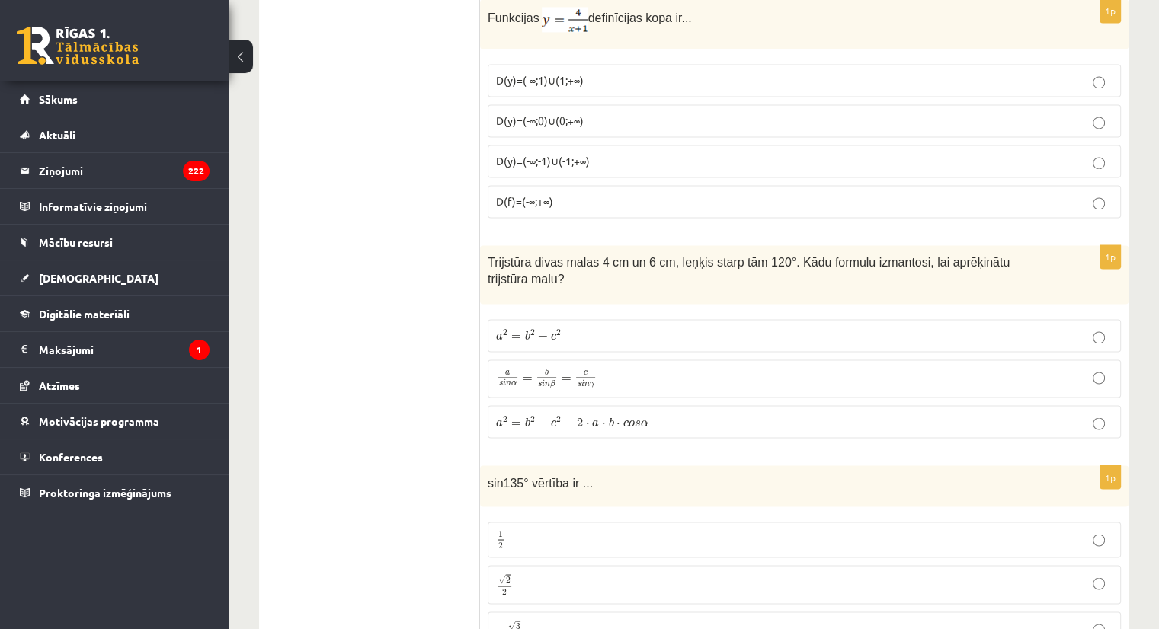
scroll to position [2525, 0]
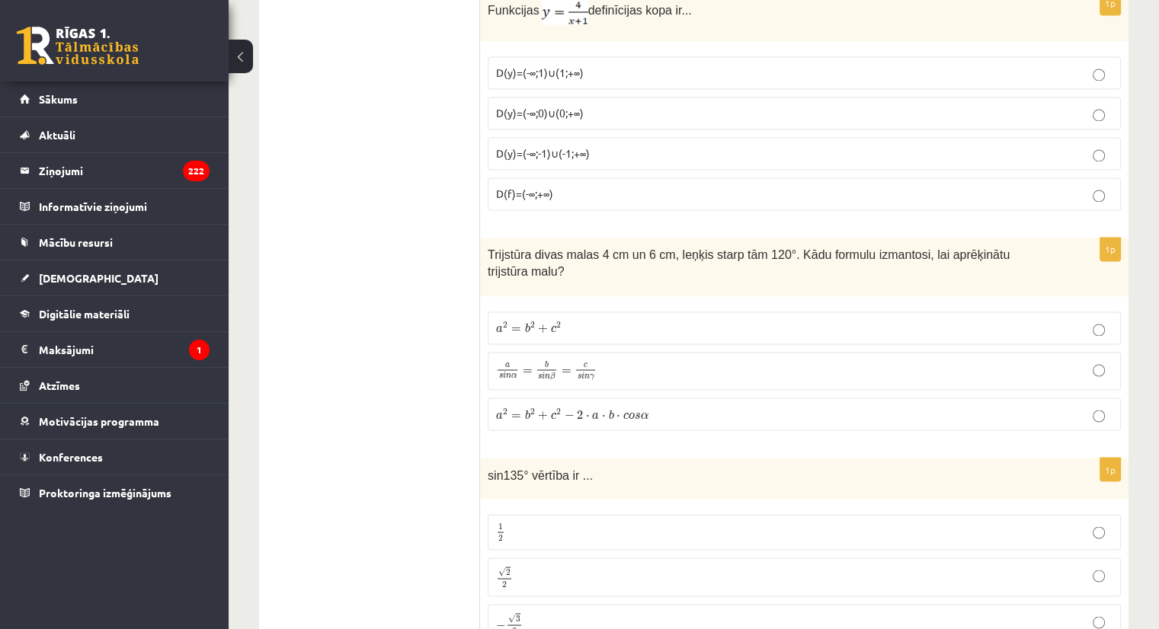
drag, startPoint x: 479, startPoint y: 242, endPoint x: 774, endPoint y: 226, distance: 296.1
click at [774, 238] on div "Trijstūra divas malas 4 cm un 6 cm, leņķis starp tām 120°. Kādu formulu izmanto…" at bounding box center [804, 267] width 649 height 59
drag, startPoint x: 774, startPoint y: 226, endPoint x: 770, endPoint y: 235, distance: 9.5
click at [770, 238] on div "Trijstūra divas malas 4 cm un 6 cm, leņķis starp tām 120°. Kādu formulu izmanto…" at bounding box center [804, 267] width 649 height 59
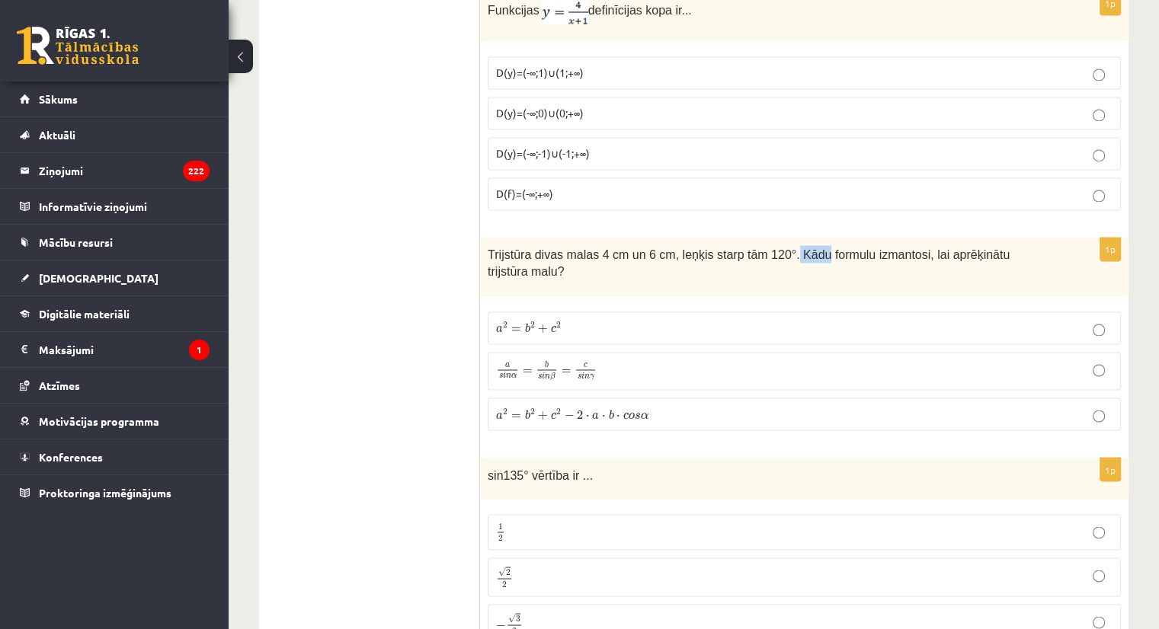
click at [770, 248] on span "Trijstūra divas malas 4 cm un 6 cm, leņķis starp tām 120°. Kādu formulu izmanto…" at bounding box center [749, 263] width 522 height 30
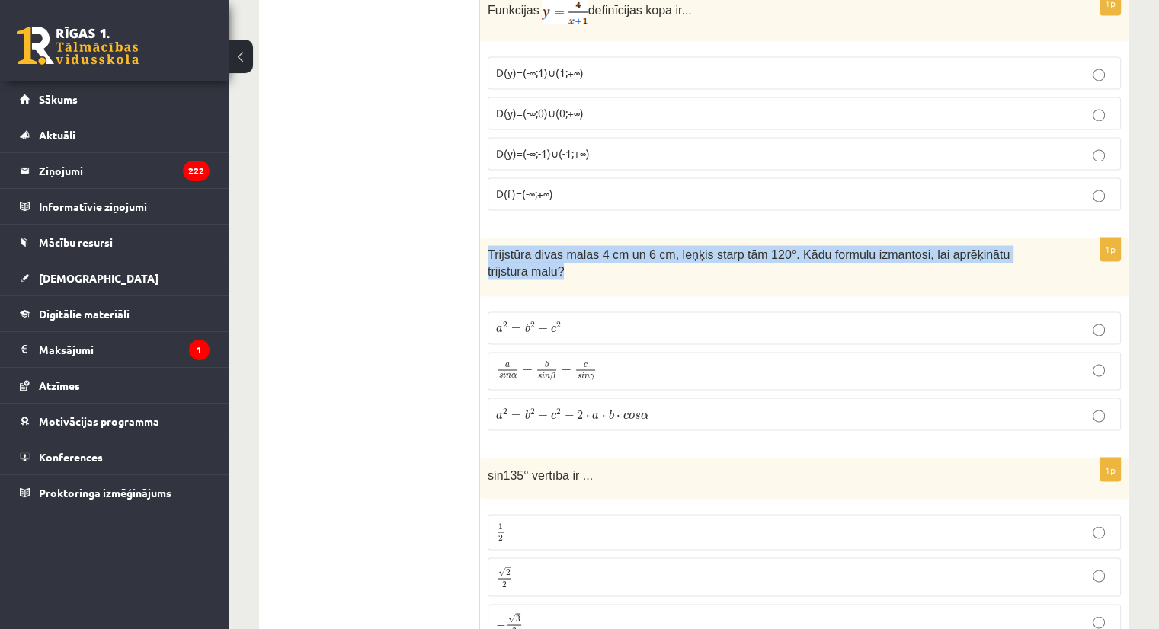
click at [770, 248] on span "Trijstūra divas malas 4 cm un 6 cm, leņķis starp tām 120°. Kādu formulu izmanto…" at bounding box center [749, 263] width 522 height 30
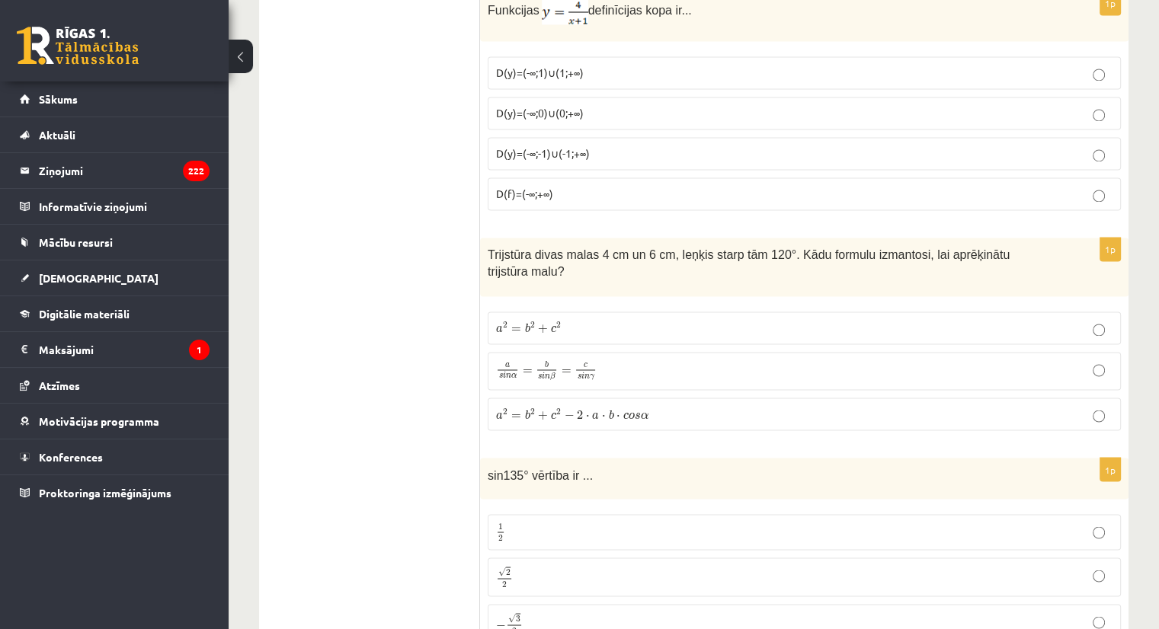
click at [770, 248] on span "Trijstūra divas malas 4 cm un 6 cm, leņķis starp tām 120°. Kādu formulu izmanto…" at bounding box center [749, 263] width 522 height 30
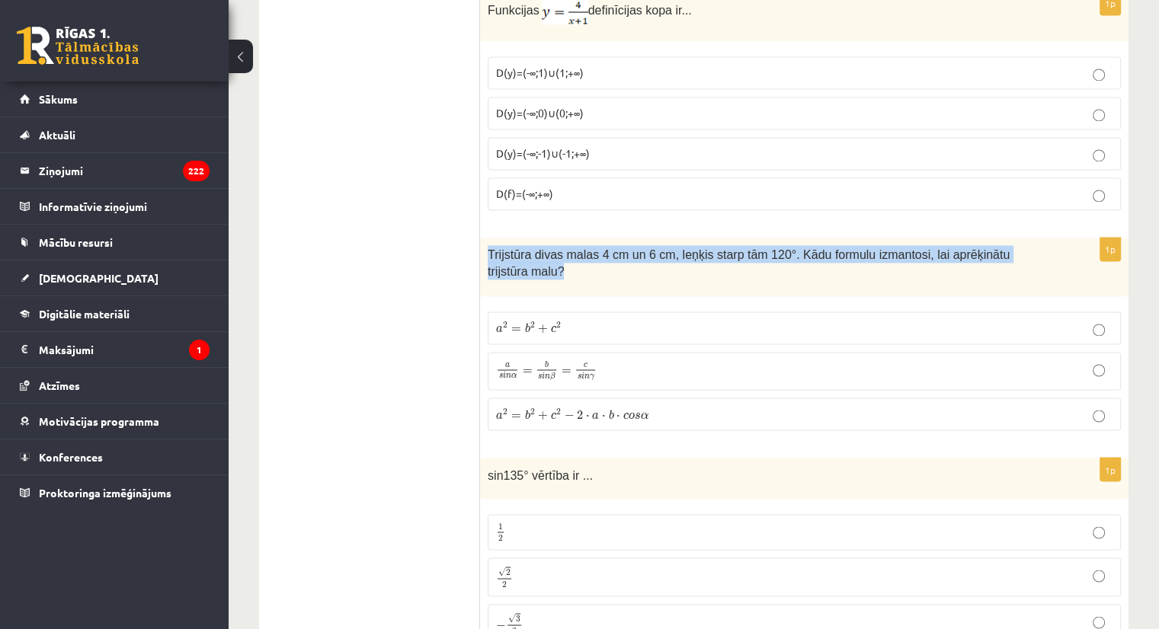
click at [770, 248] on span "Trijstūra divas malas 4 cm un 6 cm, leņķis starp tām 120°. Kādu formulu izmanto…" at bounding box center [749, 263] width 522 height 30
copy div "Trijstūra divas malas 4 cm un 6 cm, leņķis starp tām 120°. Kādu formulu izmanto…"
click at [483, 244] on div "Trijstūra divas malas 4 cm un 6 cm, leņķis starp tām 120°. Kādu formulu izmanto…" at bounding box center [804, 267] width 649 height 59
drag, startPoint x: 483, startPoint y: 244, endPoint x: 661, endPoint y: 379, distance: 223.6
click at [661, 379] on div "1p Trijstūra divas malas 4 cm un 6 cm, leņķis starp tām 120°. Kādu formulu izma…" at bounding box center [804, 340] width 649 height 205
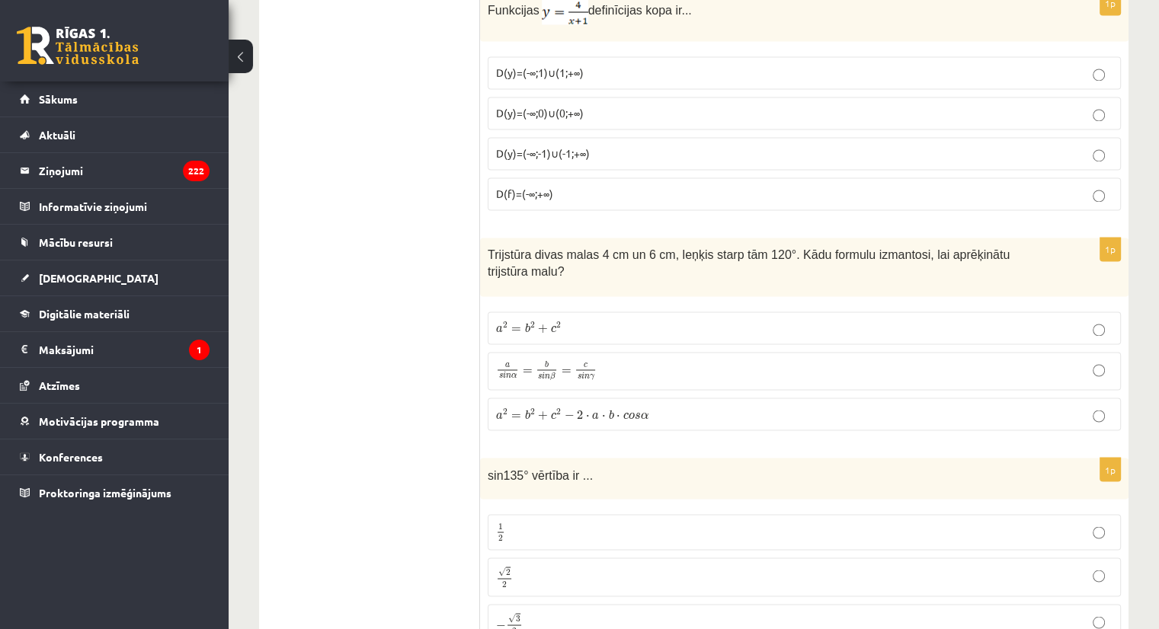
click at [575, 398] on label "a 2 = b 2 + c 2 − 2 ⋅ a ⋅ b ⋅ c o s α a 2 = b 2 + c 2 − 2 ⋅ a ⋅ b ⋅ c o s α" at bounding box center [804, 414] width 633 height 33
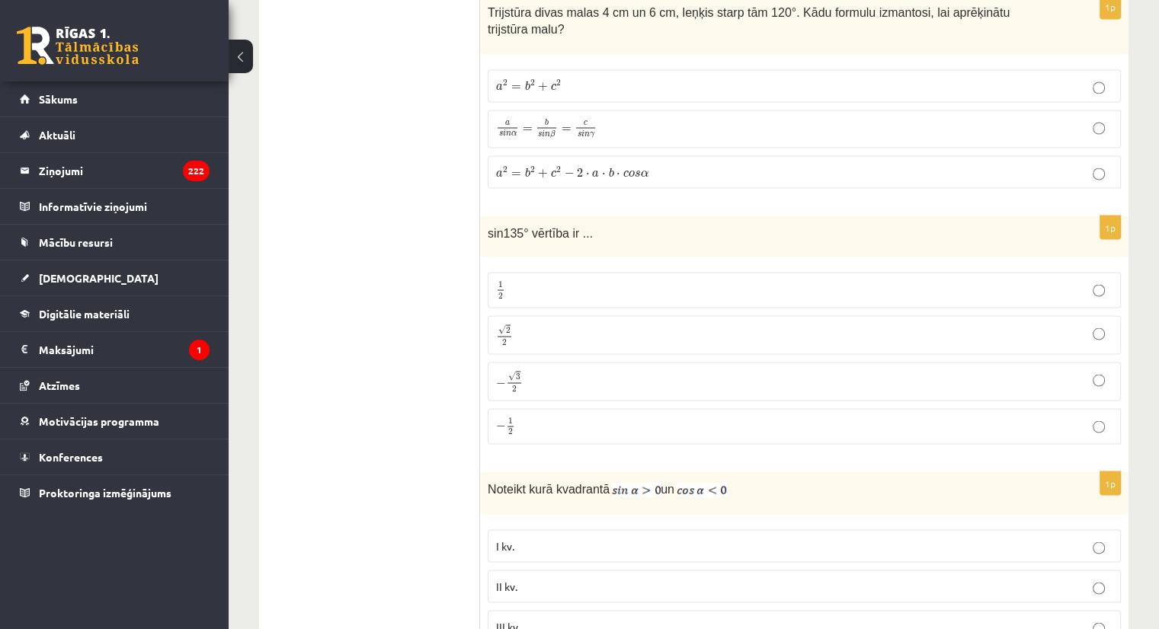
scroll to position [2784, 0]
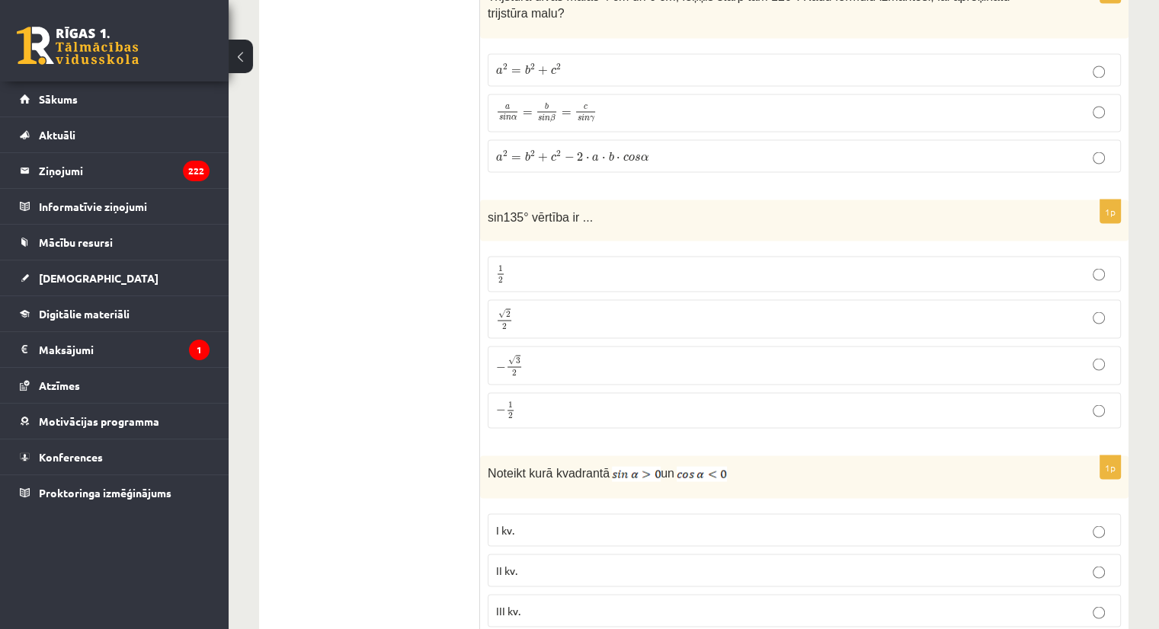
click at [948, 259] on label "1 2 1 2" at bounding box center [804, 274] width 633 height 36
click at [940, 299] on label "√ 2 2 2 2" at bounding box center [804, 318] width 633 height 39
drag, startPoint x: 482, startPoint y: 178, endPoint x: 597, endPoint y: 184, distance: 115.2
click at [597, 200] on div "sin135° vērtība ir ..." at bounding box center [804, 221] width 649 height 42
copy span "sin135° vērtība ir ..."
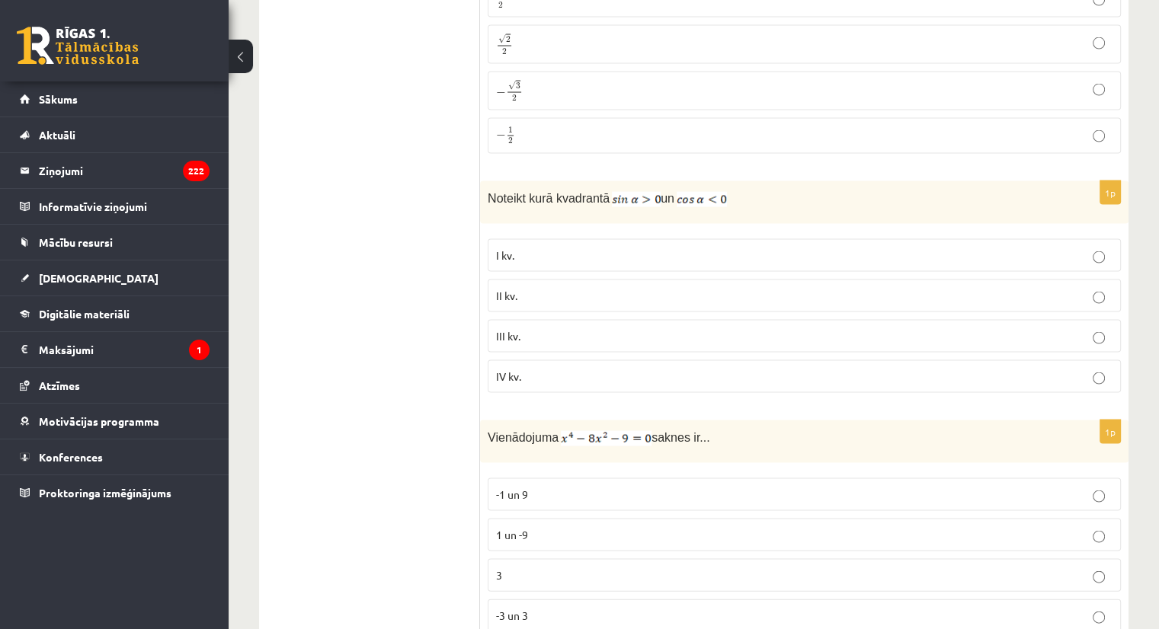
scroll to position [3067, 0]
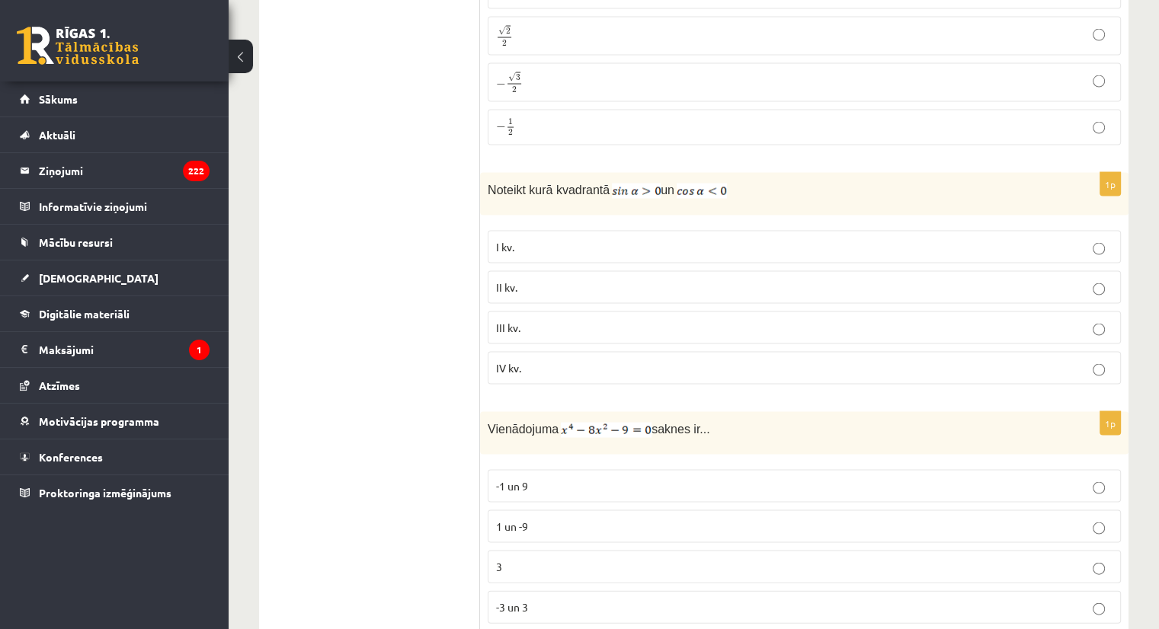
click at [565, 280] on p "II kv." at bounding box center [804, 288] width 617 height 16
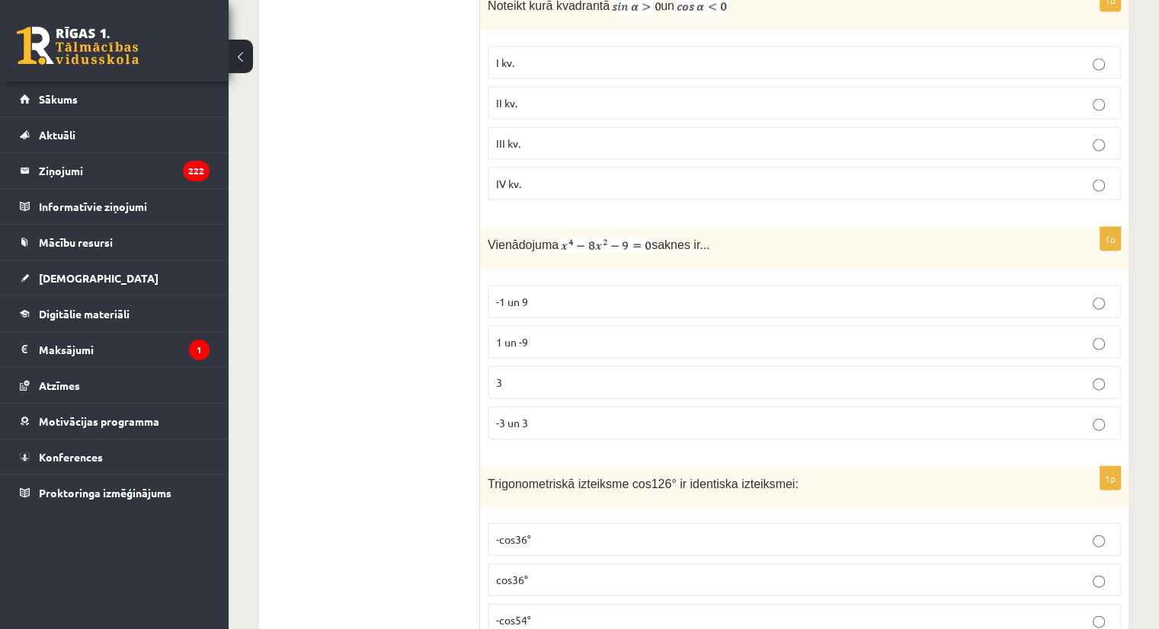
scroll to position [3259, 0]
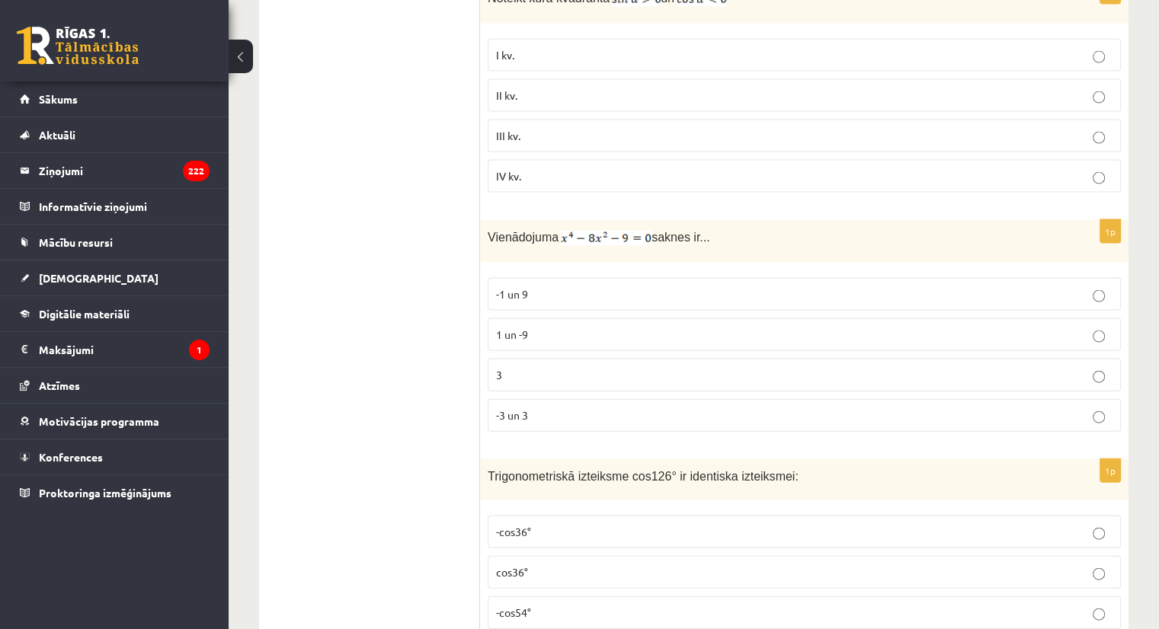
click at [927, 278] on label "-1 un 9" at bounding box center [804, 294] width 633 height 33
click at [710, 359] on label "3" at bounding box center [804, 375] width 633 height 33
click at [708, 408] on p "-3 un 3" at bounding box center [804, 416] width 617 height 16
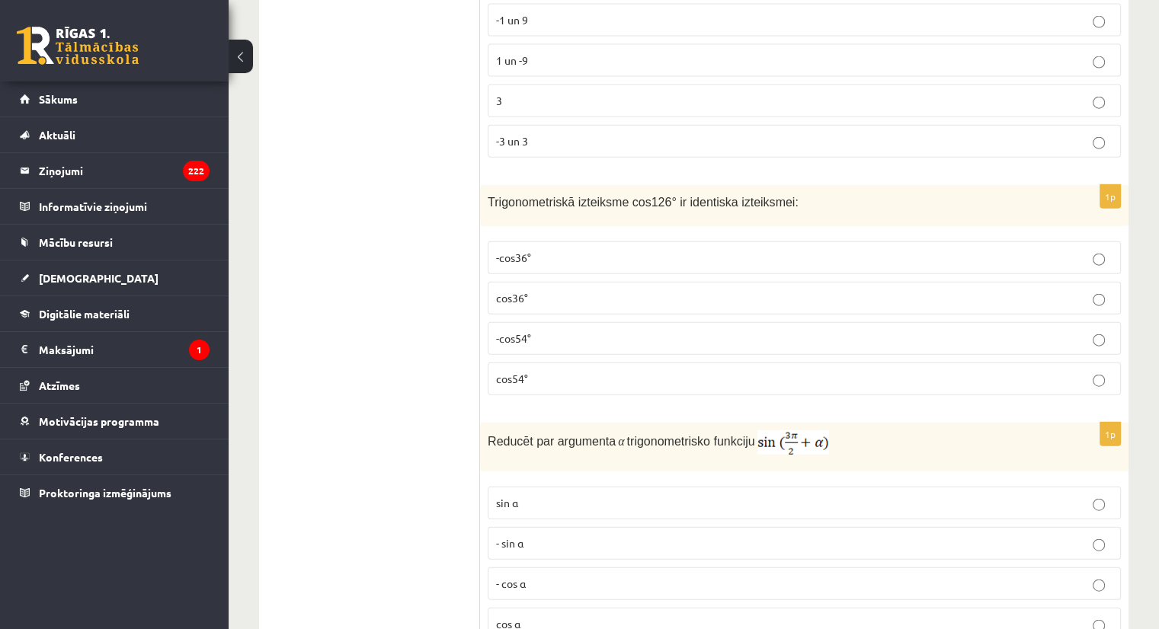
scroll to position [3542, 0]
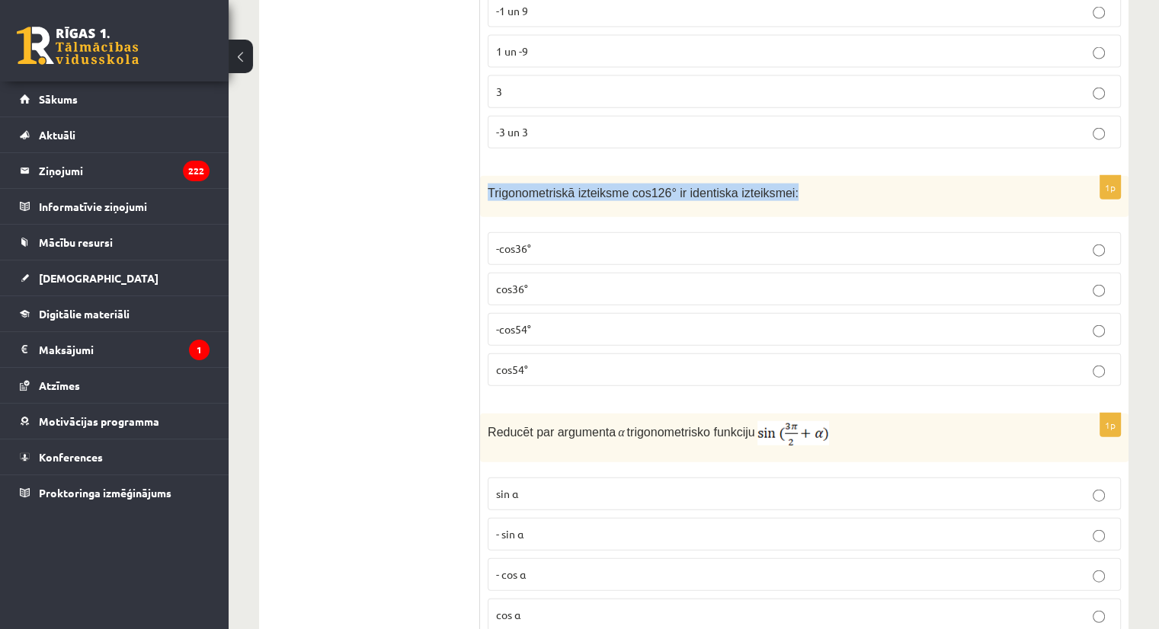
drag, startPoint x: 488, startPoint y: 154, endPoint x: 789, endPoint y: 141, distance: 300.5
click at [789, 176] on div "Trigonometriskā izteiksme cos126° ir identiska izteiksmei:" at bounding box center [804, 197] width 649 height 42
copy span "Trigonometriskā izteiksme cos126° ir identiska izteiksmei:"
click at [567, 322] on p "-cos54°" at bounding box center [804, 330] width 617 height 16
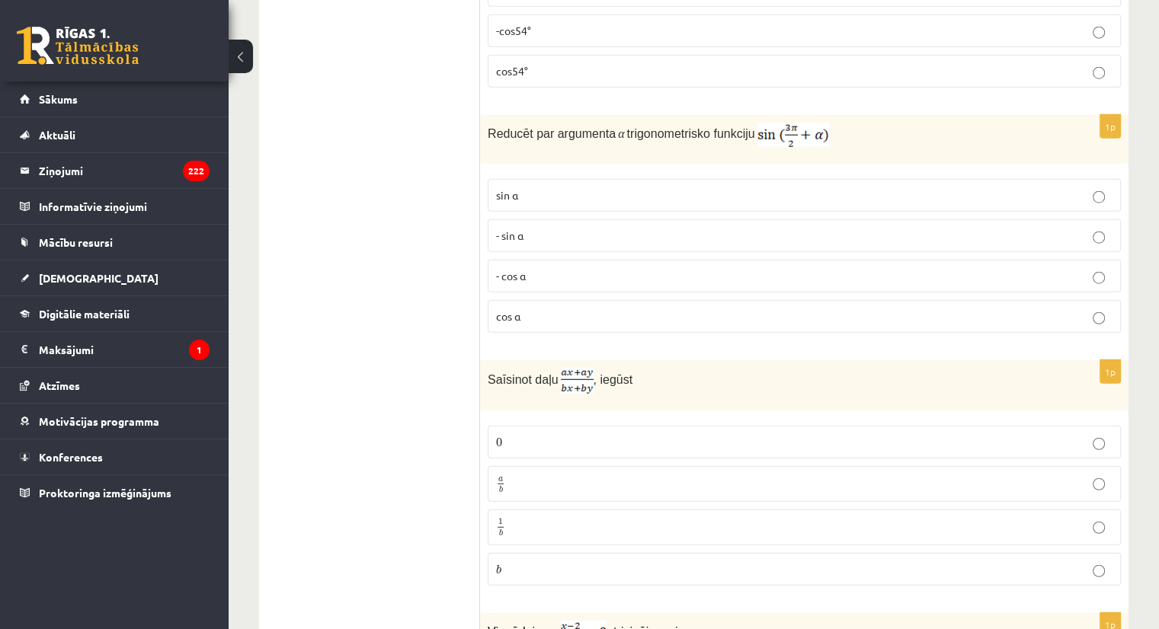
scroll to position [3856, 0]
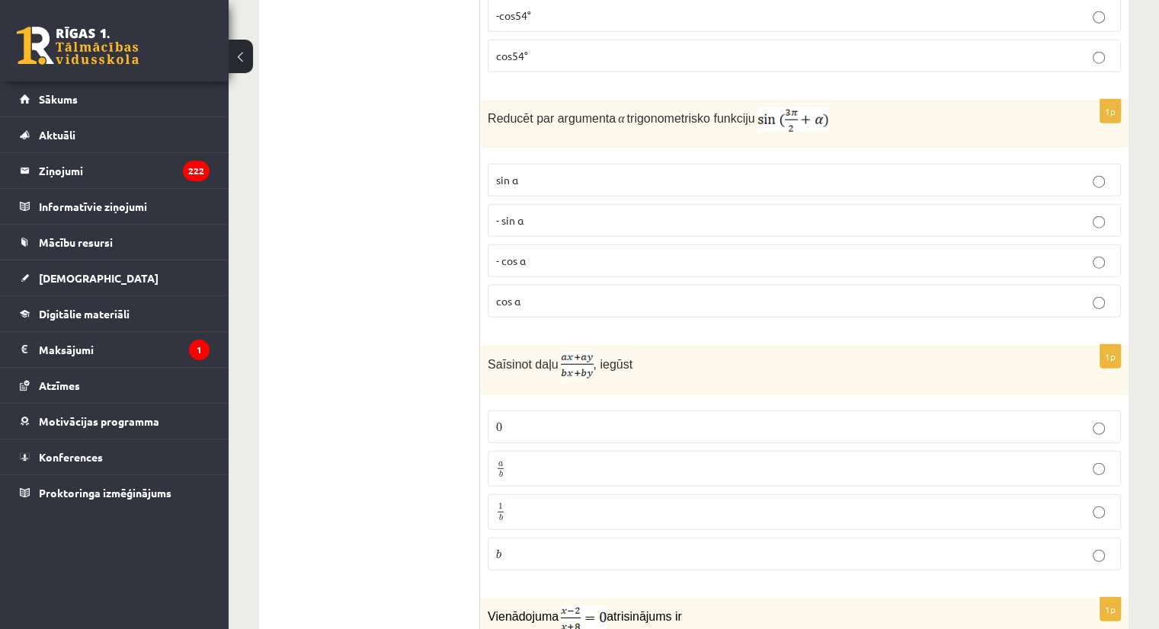
click at [780, 253] on p "- cos ⁡α" at bounding box center [804, 261] width 617 height 16
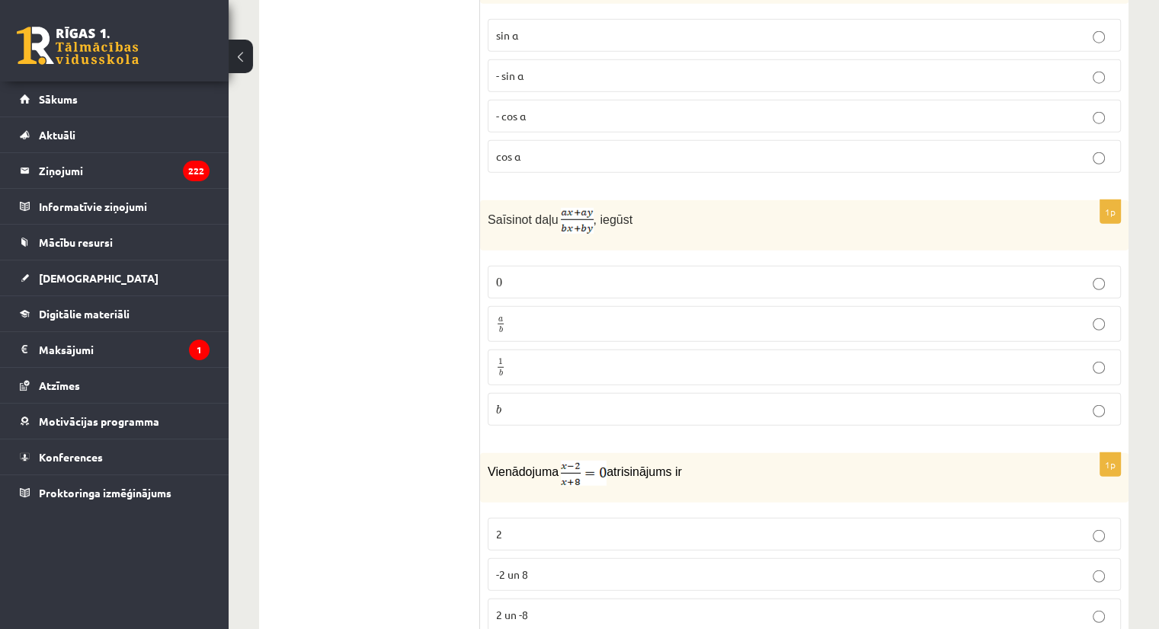
scroll to position [4018, 0]
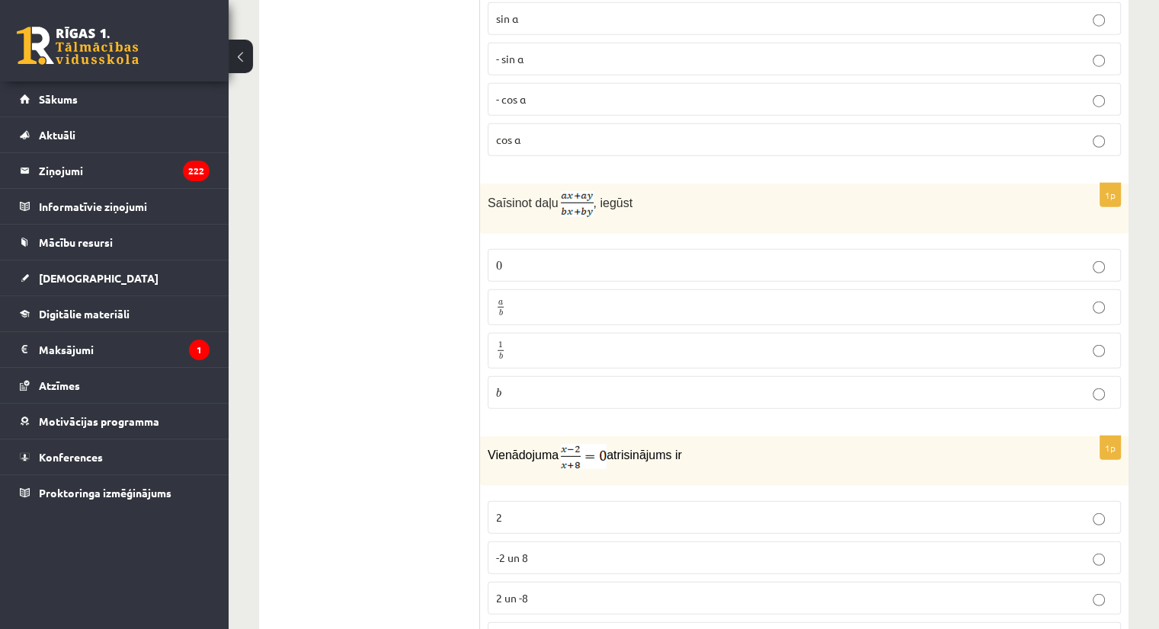
click at [708, 298] on p "a b a b" at bounding box center [804, 307] width 617 height 19
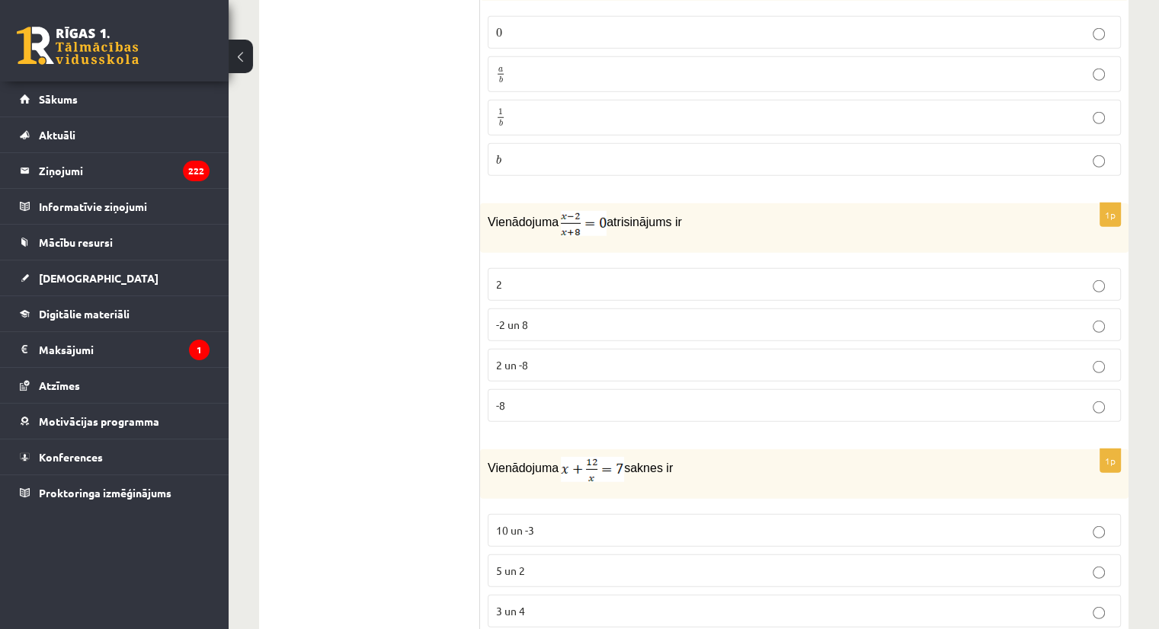
scroll to position [4283, 0]
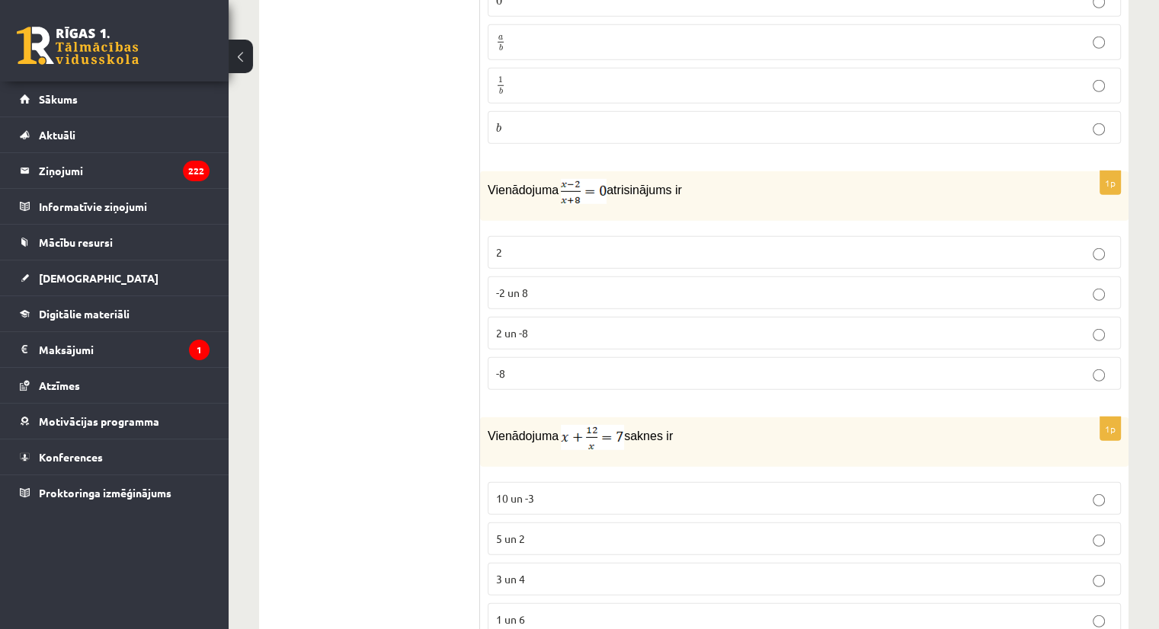
drag, startPoint x: 878, startPoint y: 188, endPoint x: 902, endPoint y: 211, distance: 33.4
click at [902, 229] on fieldset "2 -2 un 8 2 un -8 -8" at bounding box center [804, 312] width 633 height 166
click at [902, 245] on p "2" at bounding box center [804, 253] width 617 height 16
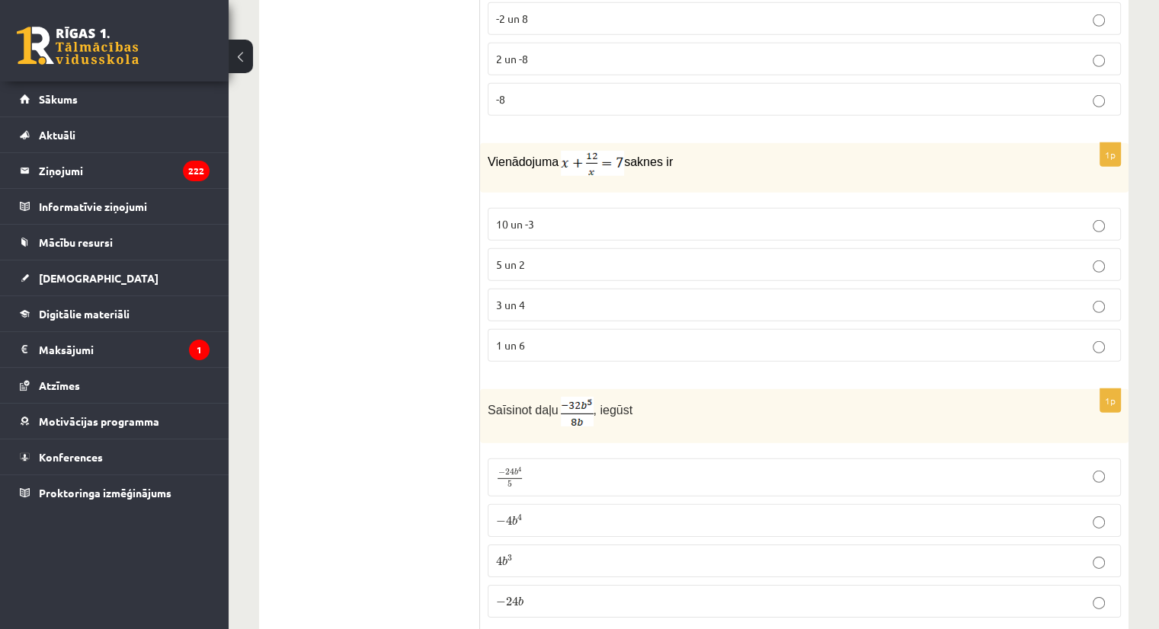
scroll to position [4606, 0]
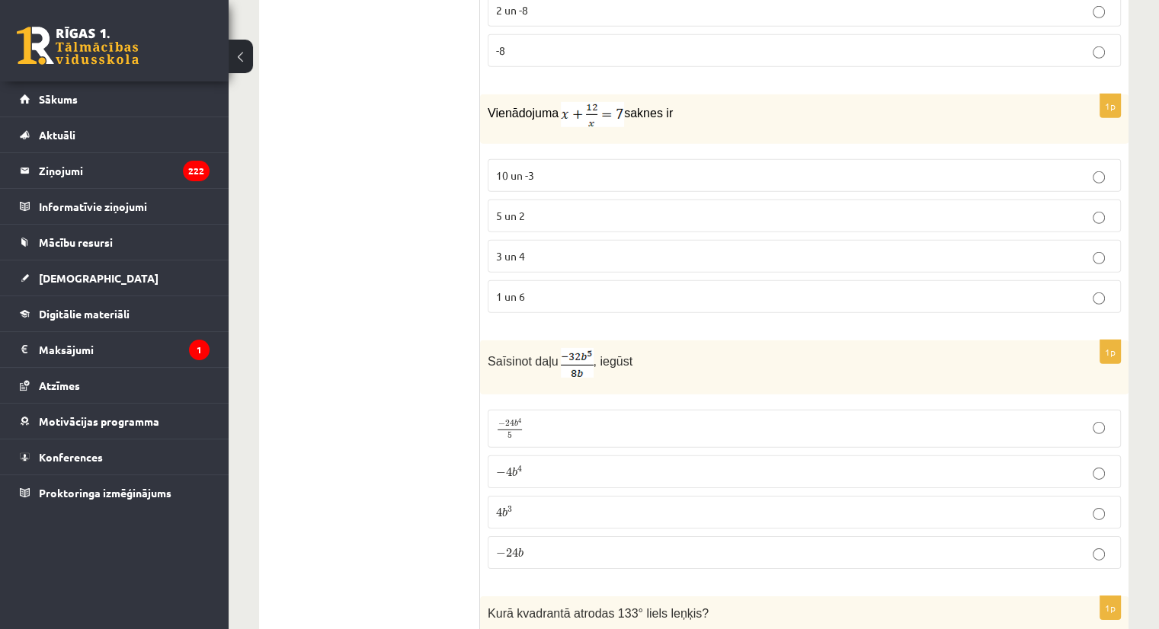
click at [659, 248] on p "3 un 4" at bounding box center [804, 256] width 617 height 16
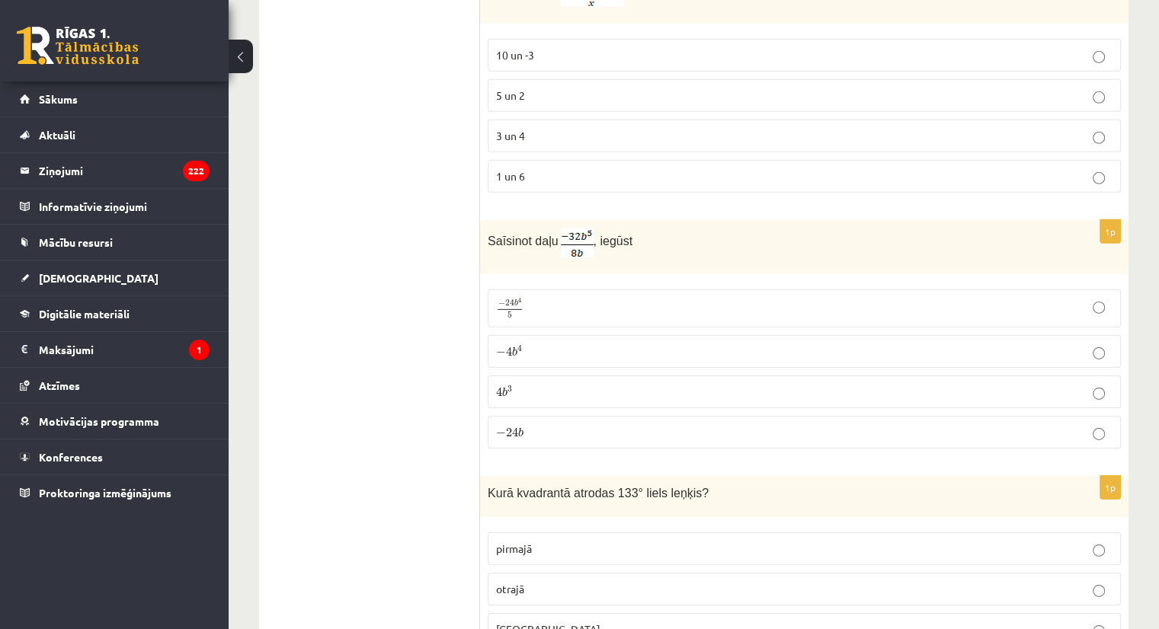
scroll to position [4734, 0]
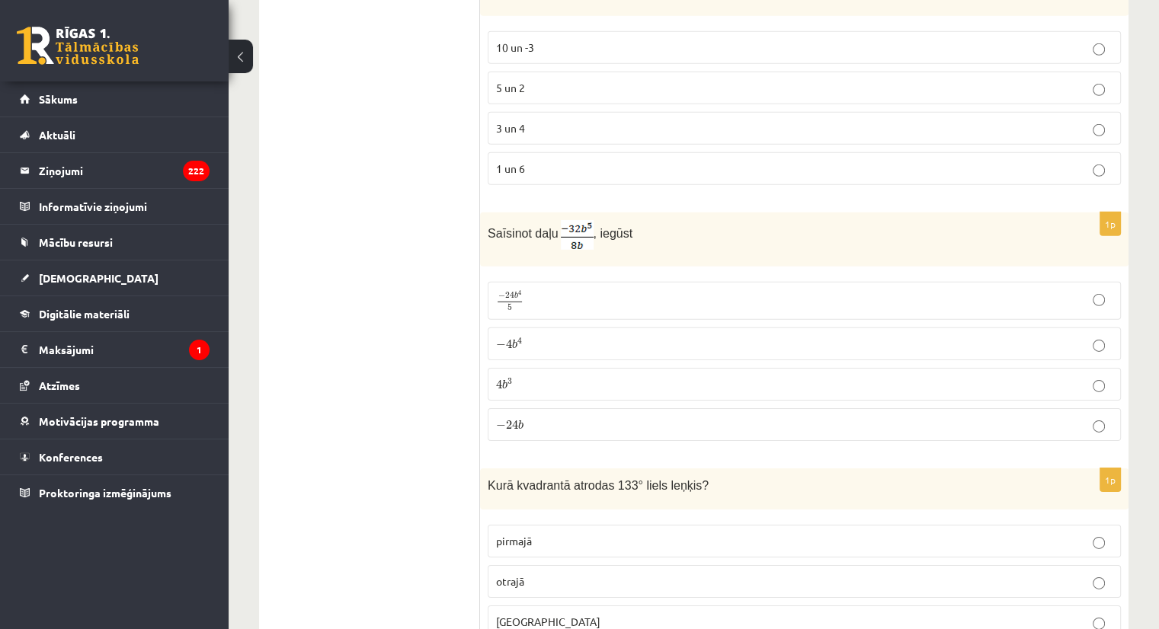
click at [684, 408] on label "− 24 b − 24 b" at bounding box center [804, 424] width 633 height 33
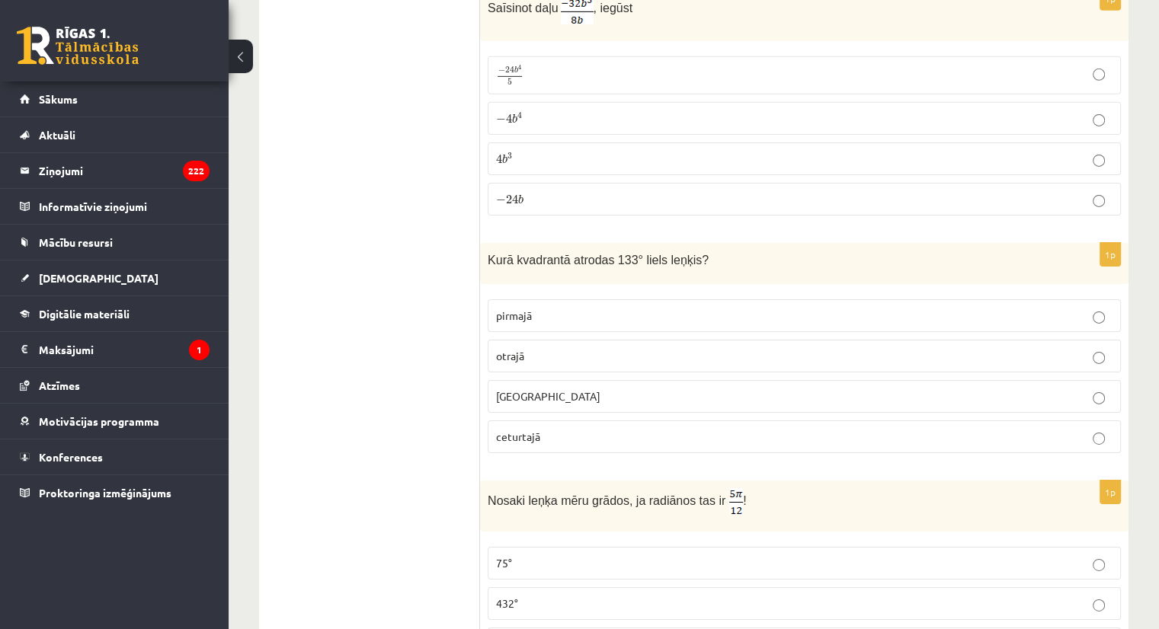
scroll to position [4952, 0]
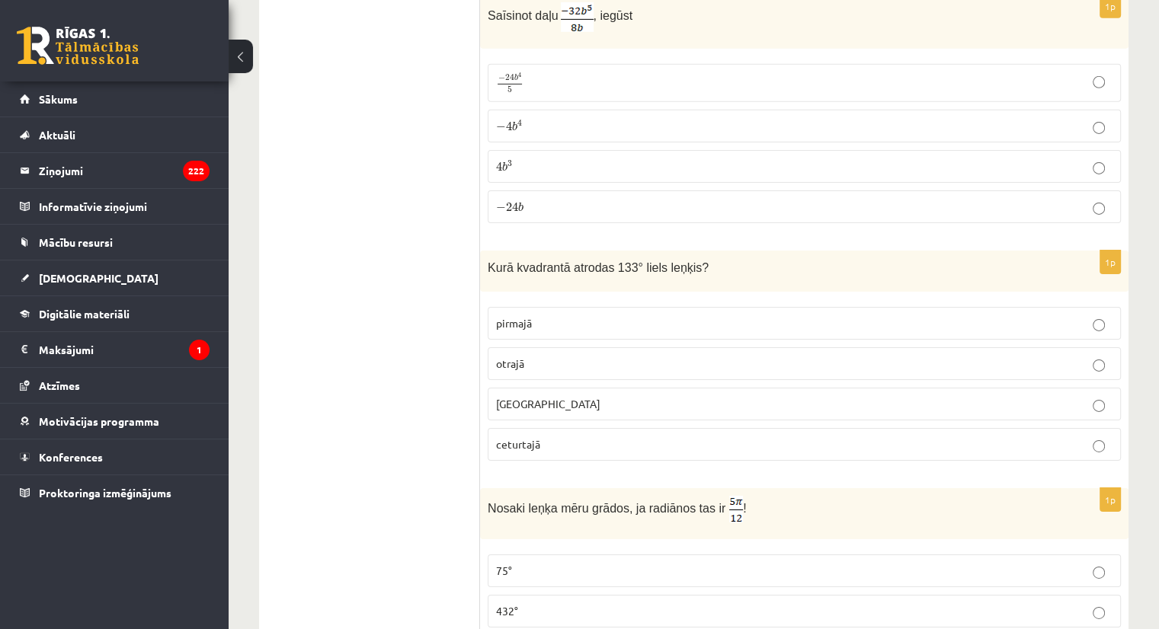
drag, startPoint x: 815, startPoint y: 308, endPoint x: 1125, endPoint y: 277, distance: 311.0
click at [1125, 277] on div "1p Kurā kvadrantā atrodas 133° liels leņķis? pirmajā otrajā trešajā ceturtajā" at bounding box center [804, 362] width 649 height 223
click at [1074, 347] on label "otrajā" at bounding box center [804, 363] width 633 height 33
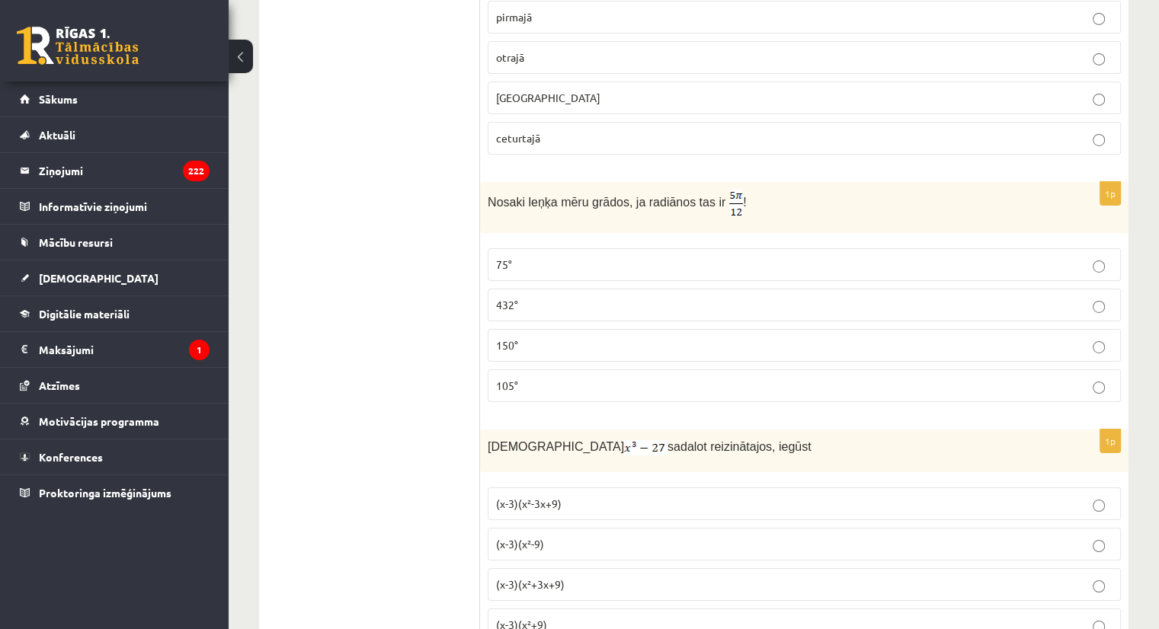
scroll to position [5267, 0]
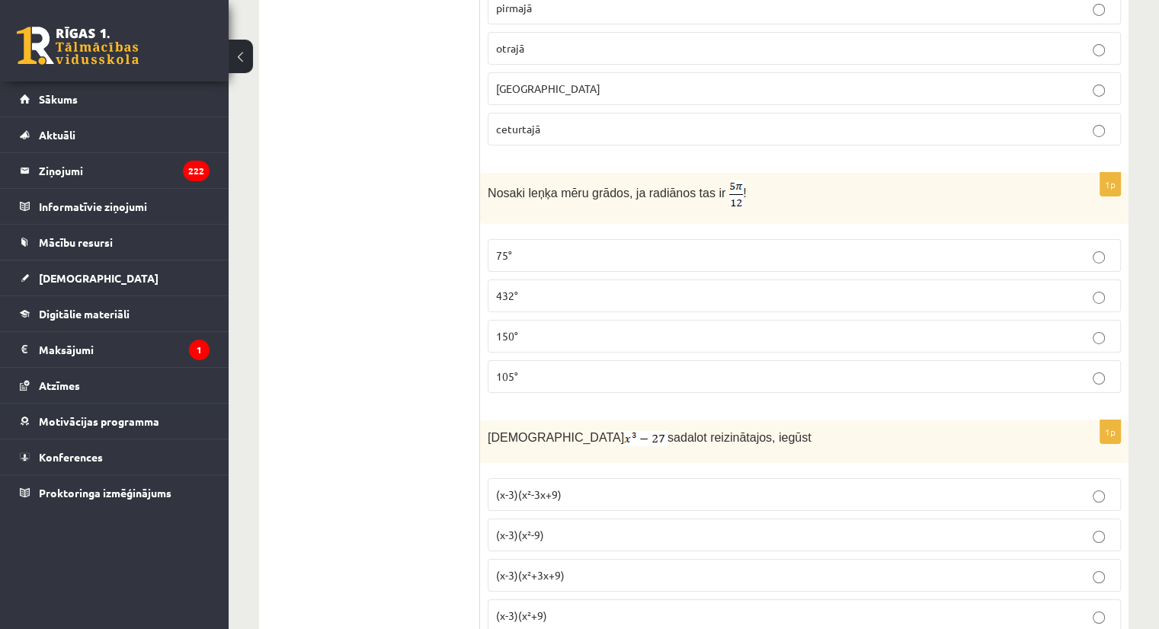
click at [629, 320] on label "150°" at bounding box center [804, 336] width 633 height 33
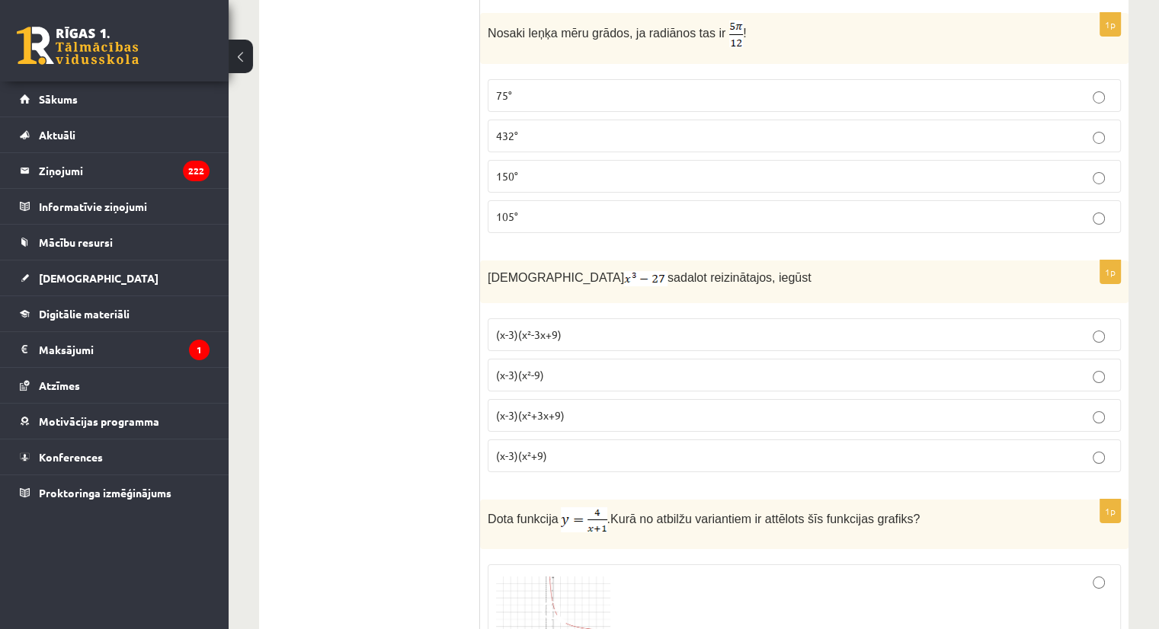
scroll to position [5435, 0]
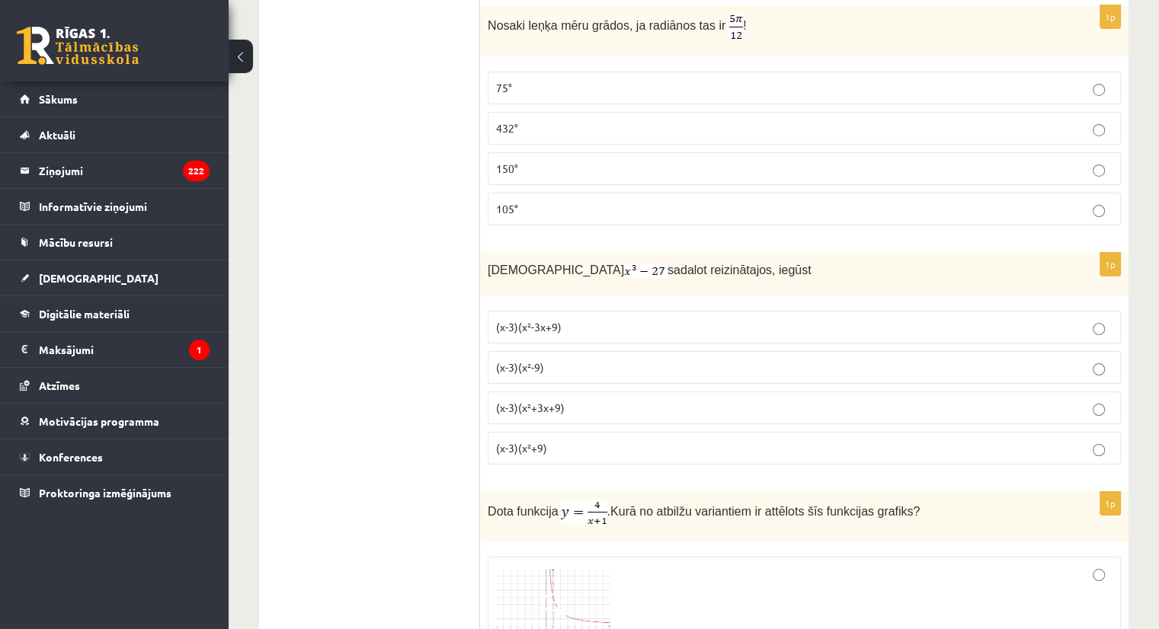
click at [1012, 344] on fieldset "(x-3)(x²-3x+9) (x-3)(x²-9) (x-3)(x²+3x+9) (x-3)(x²+9)" at bounding box center [804, 386] width 633 height 166
click at [1017, 392] on label "(x-3)(x²+3x+9)" at bounding box center [804, 408] width 633 height 33
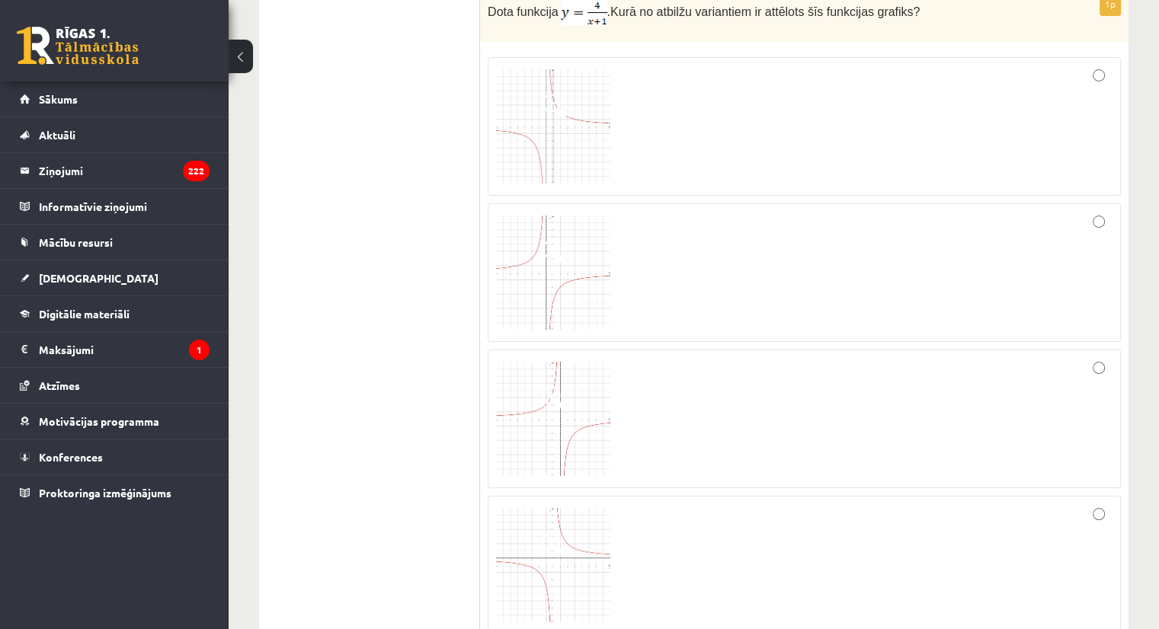
scroll to position [5952, 0]
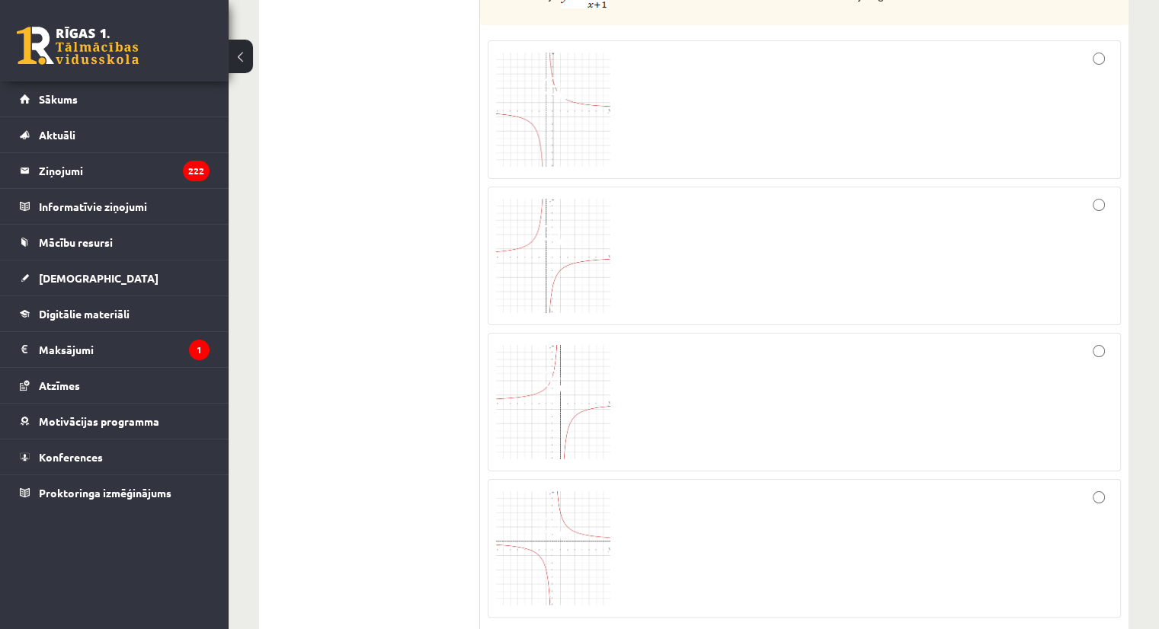
click at [1024, 537] on div at bounding box center [804, 549] width 617 height 122
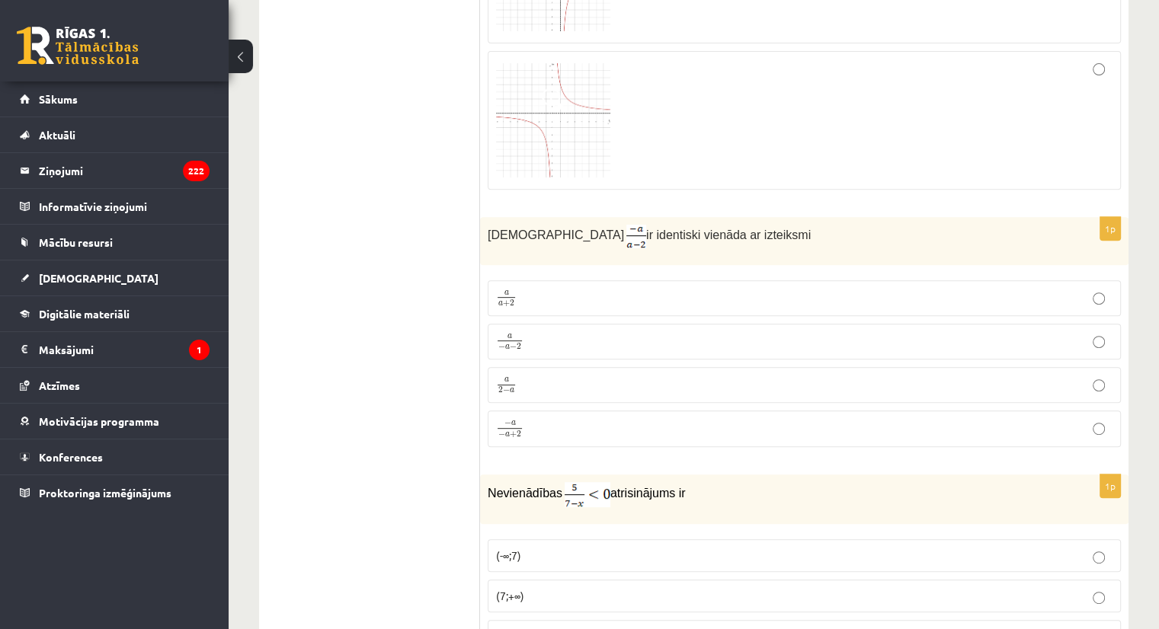
scroll to position [6388, 0]
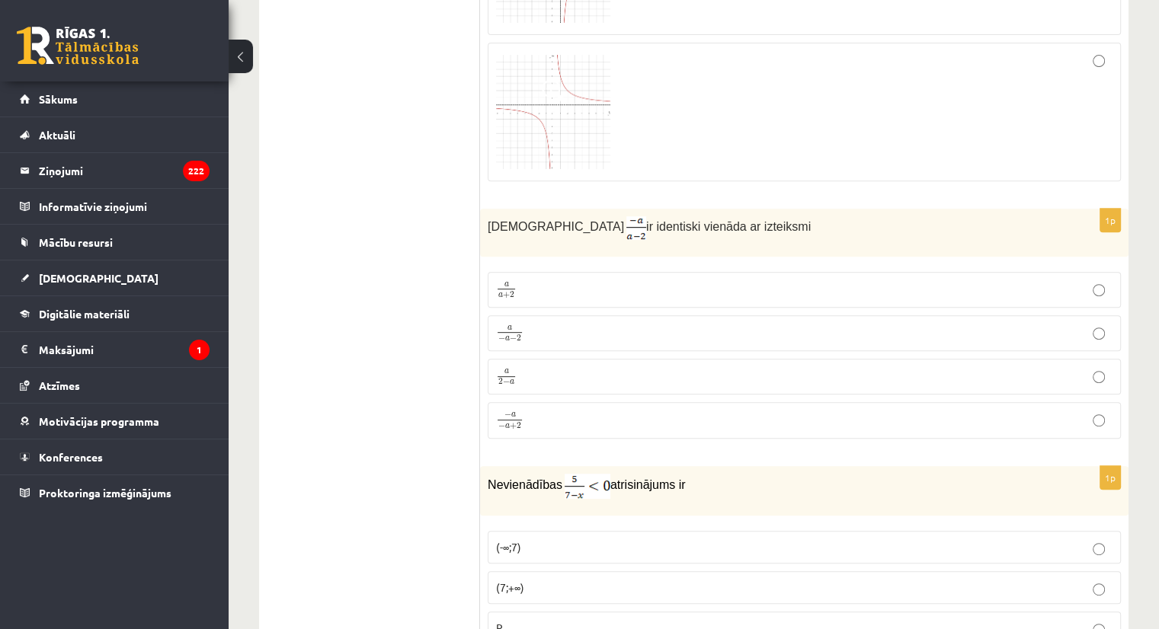
click at [976, 280] on p "a a + 2 a a + 2" at bounding box center [804, 289] width 617 height 19
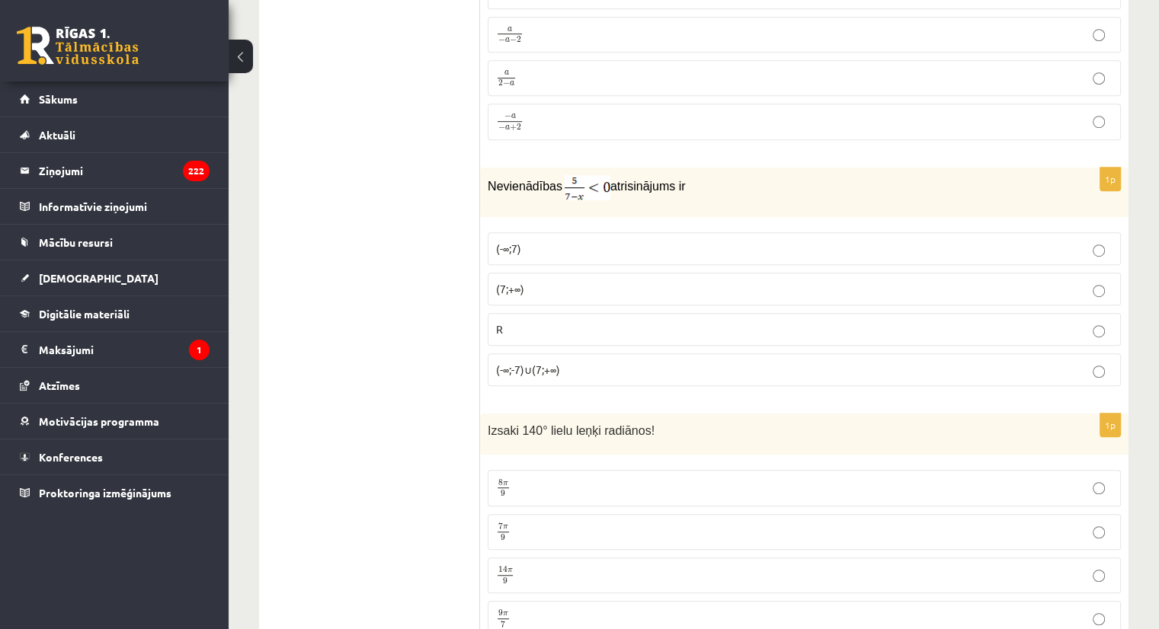
scroll to position [6736, 0]
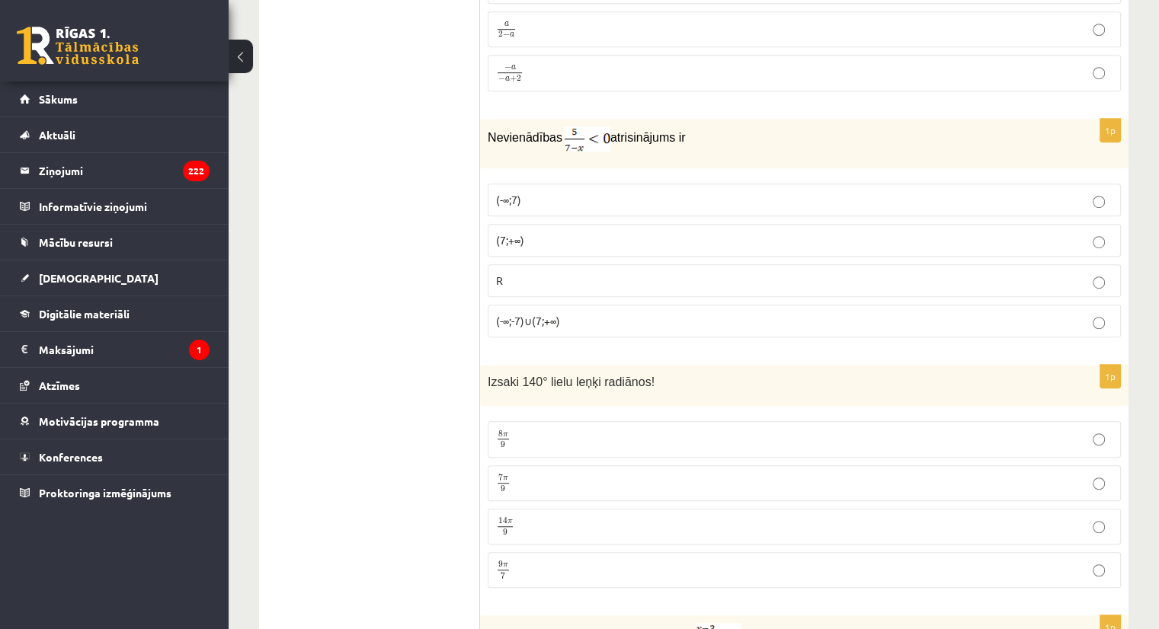
click at [903, 313] on p "(-∞;-7)∪(7;+∞)" at bounding box center [804, 321] width 617 height 16
click at [866, 192] on p "(-∞;7)" at bounding box center [804, 200] width 617 height 16
click at [955, 305] on label "(-∞;-7)∪(7;+∞)" at bounding box center [804, 321] width 633 height 33
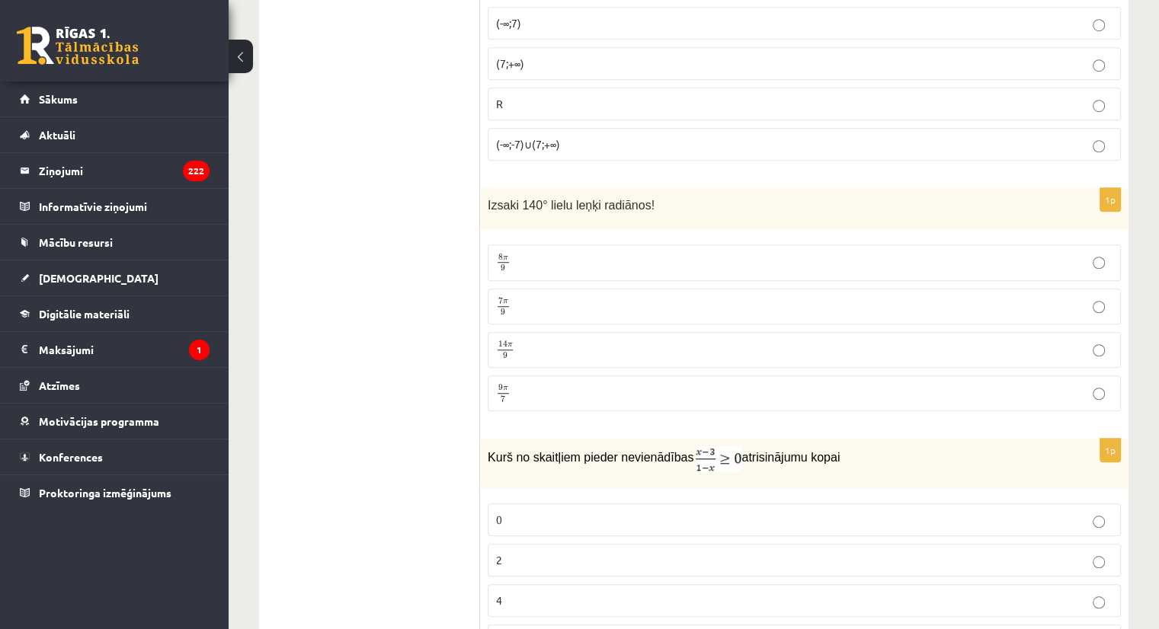
scroll to position [6929, 0]
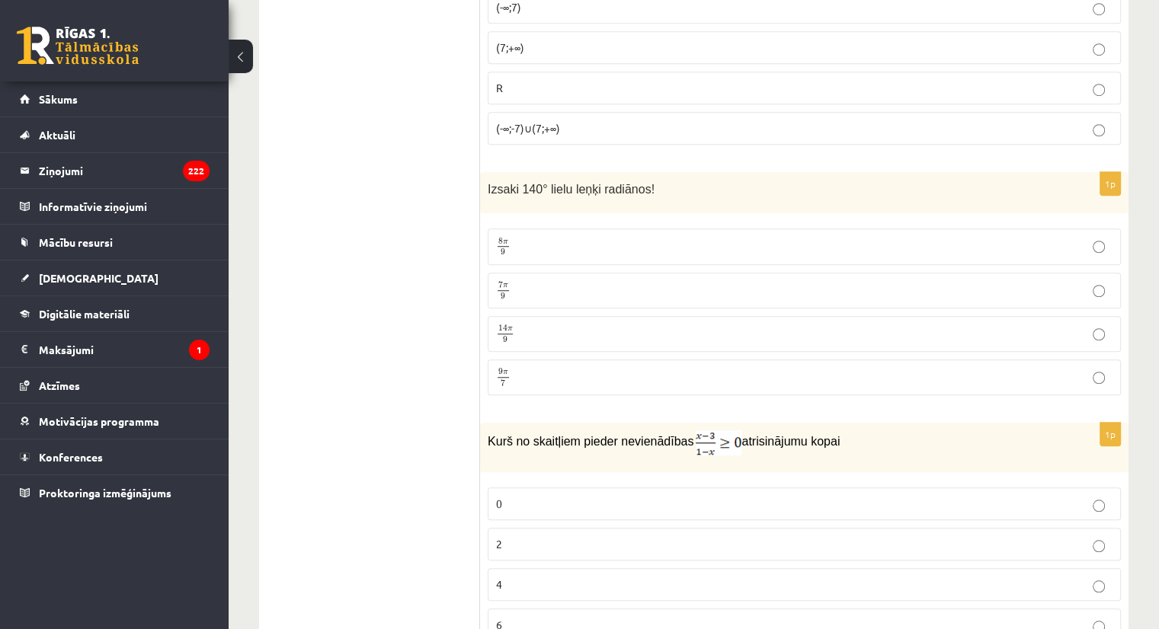
click at [866, 325] on p "14 π 9 14 π 9" at bounding box center [804, 334] width 617 height 19
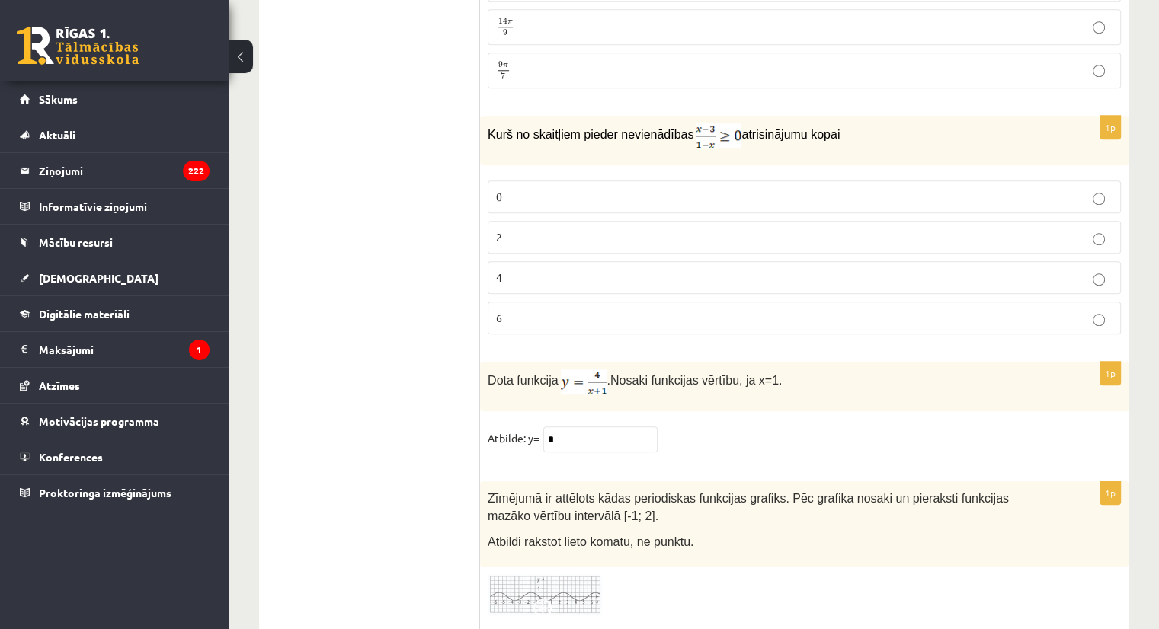
scroll to position [7227, 0]
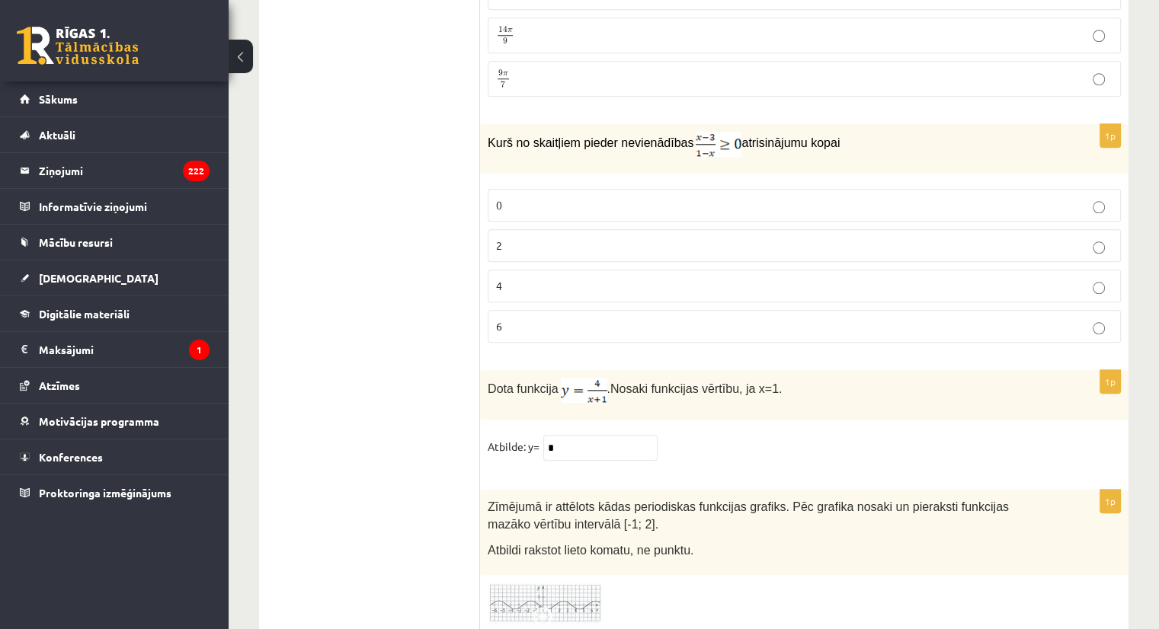
click at [546, 238] on p "2" at bounding box center [804, 246] width 617 height 16
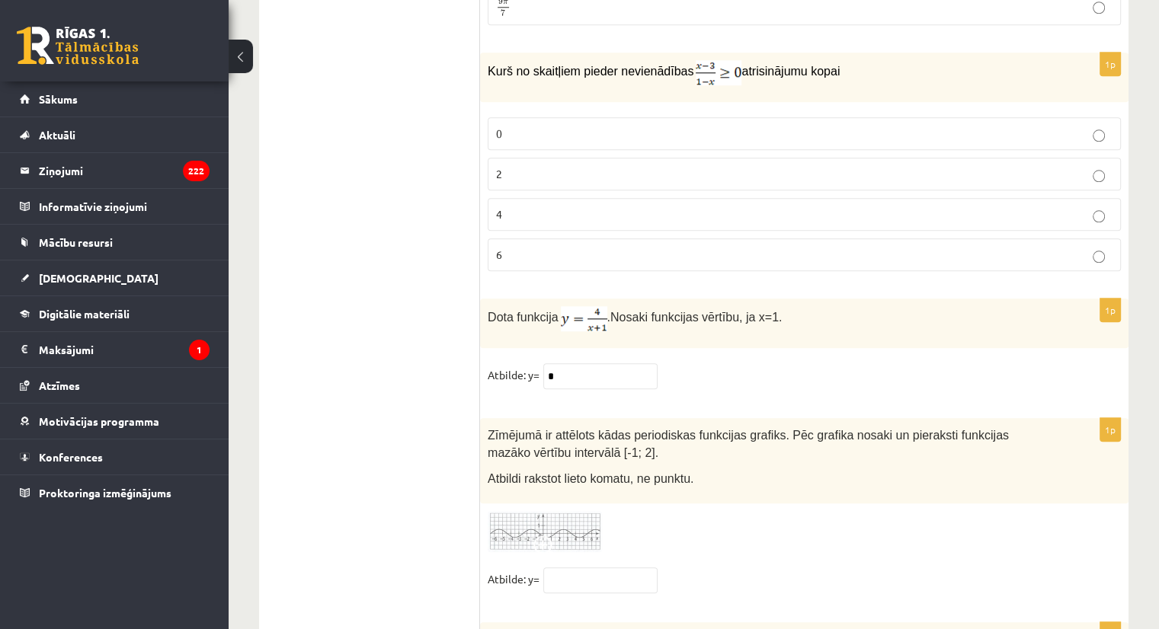
scroll to position [7388, 0]
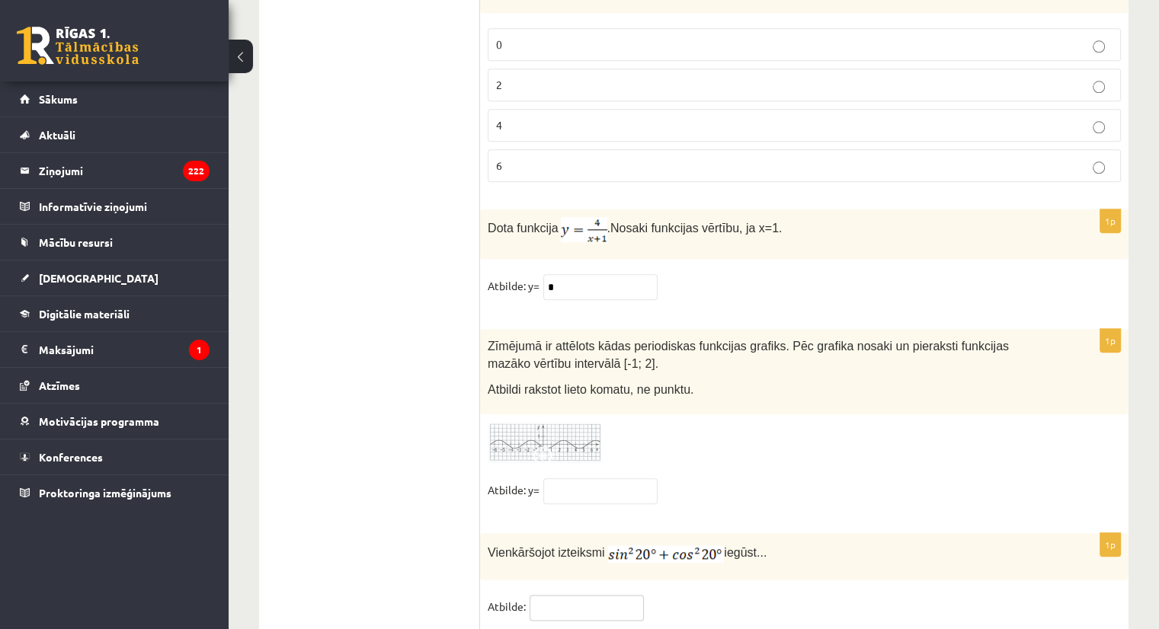
click at [625, 595] on input "text" at bounding box center [587, 608] width 114 height 26
type input "*"
click at [528, 422] on img at bounding box center [545, 443] width 114 height 42
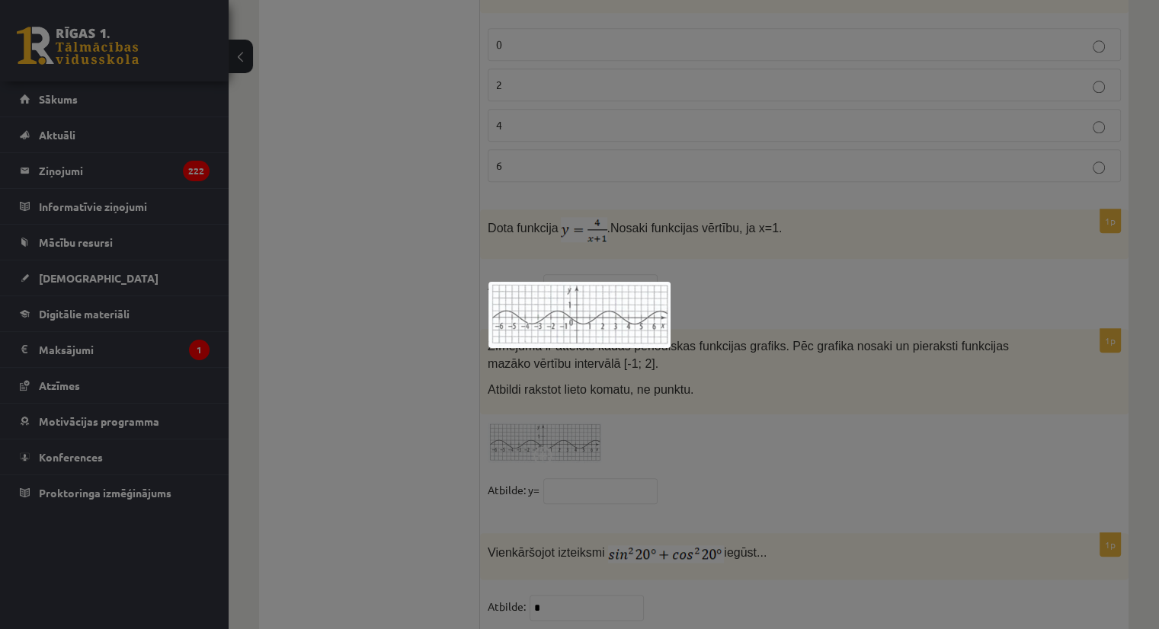
click at [528, 393] on div at bounding box center [579, 314] width 1159 height 629
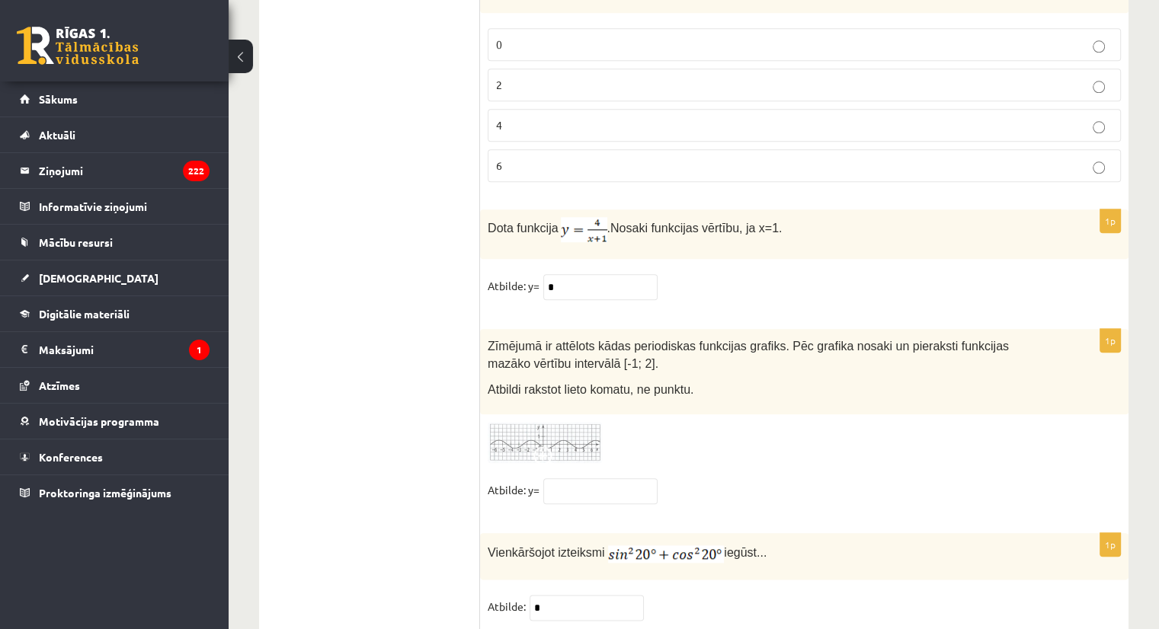
click at [540, 422] on img at bounding box center [545, 443] width 114 height 42
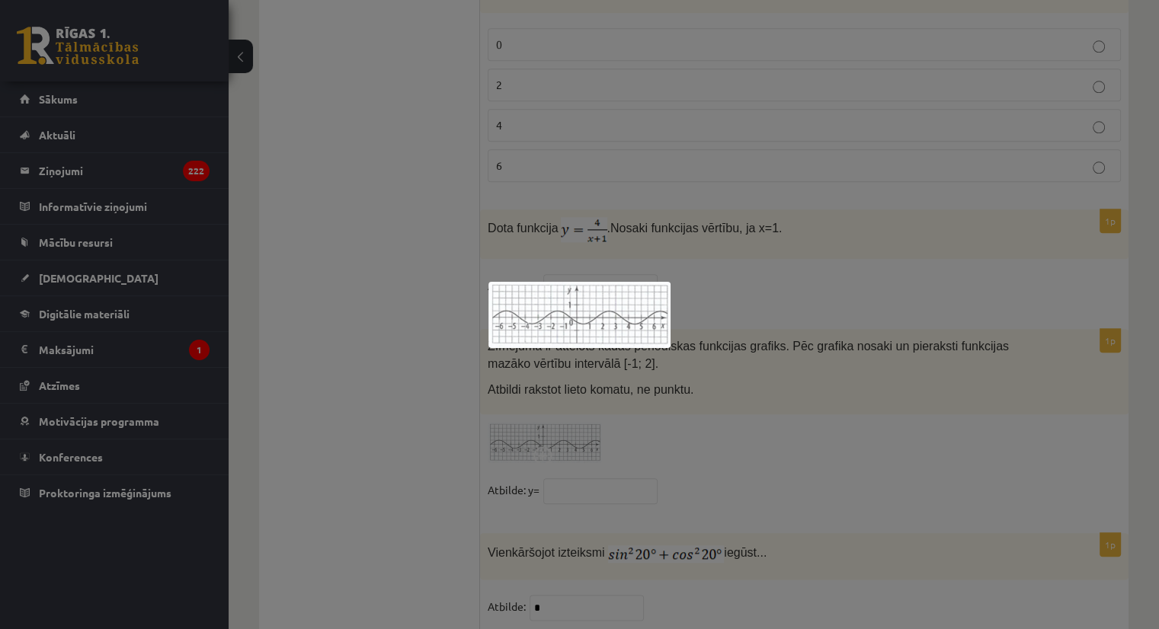
click at [540, 397] on div at bounding box center [579, 314] width 1159 height 629
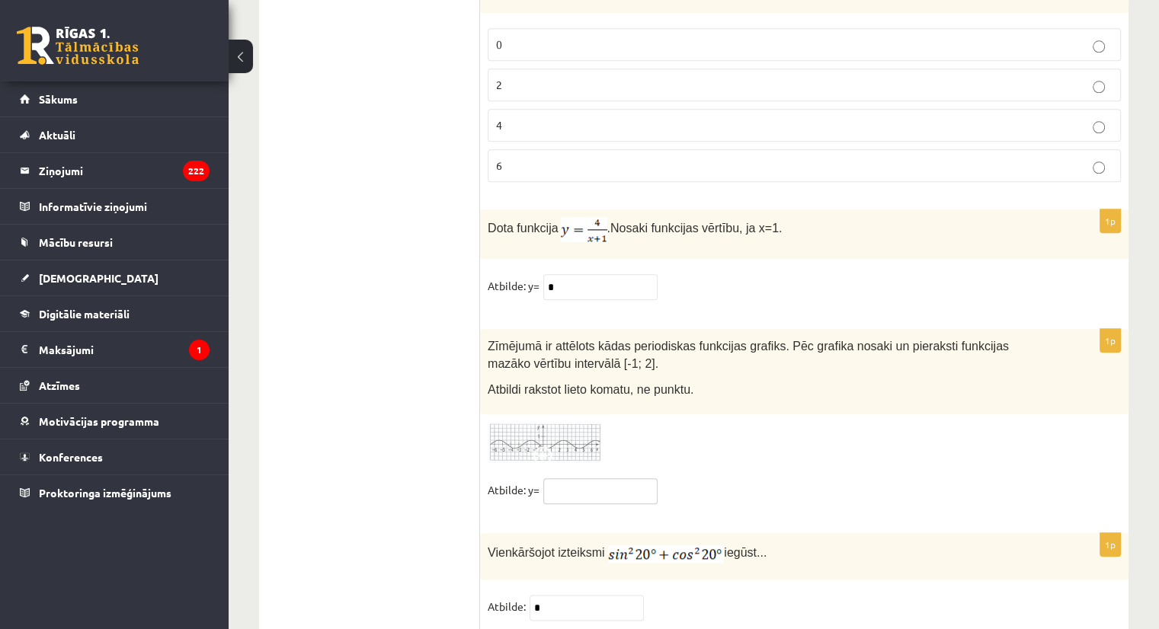
click at [576, 479] on input "text" at bounding box center [600, 492] width 114 height 26
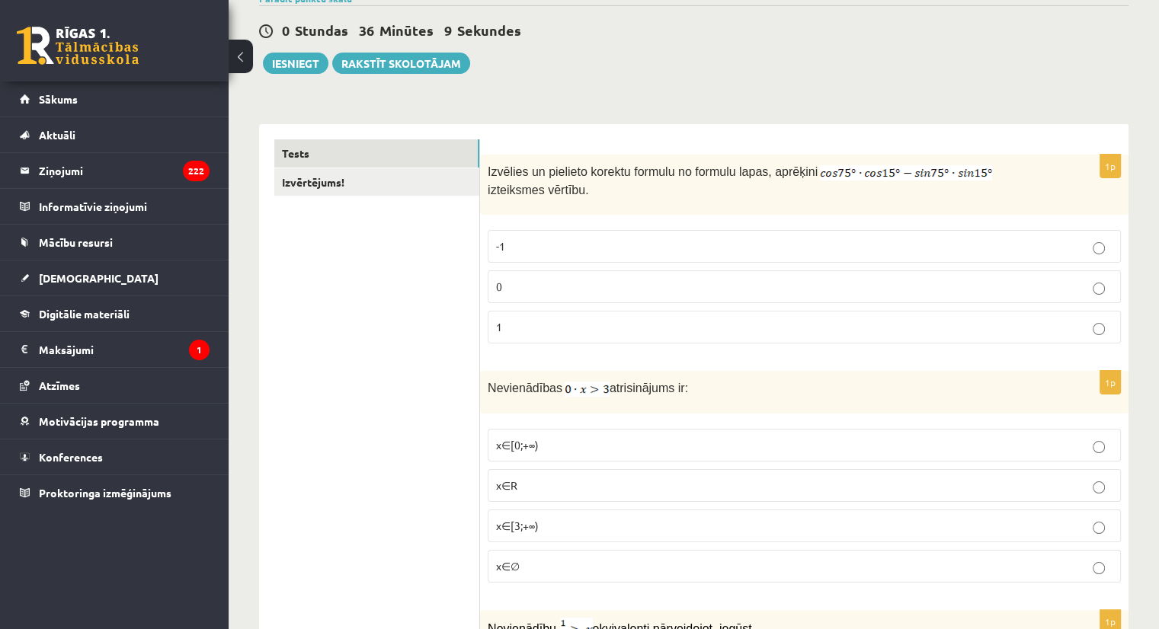
scroll to position [0, 0]
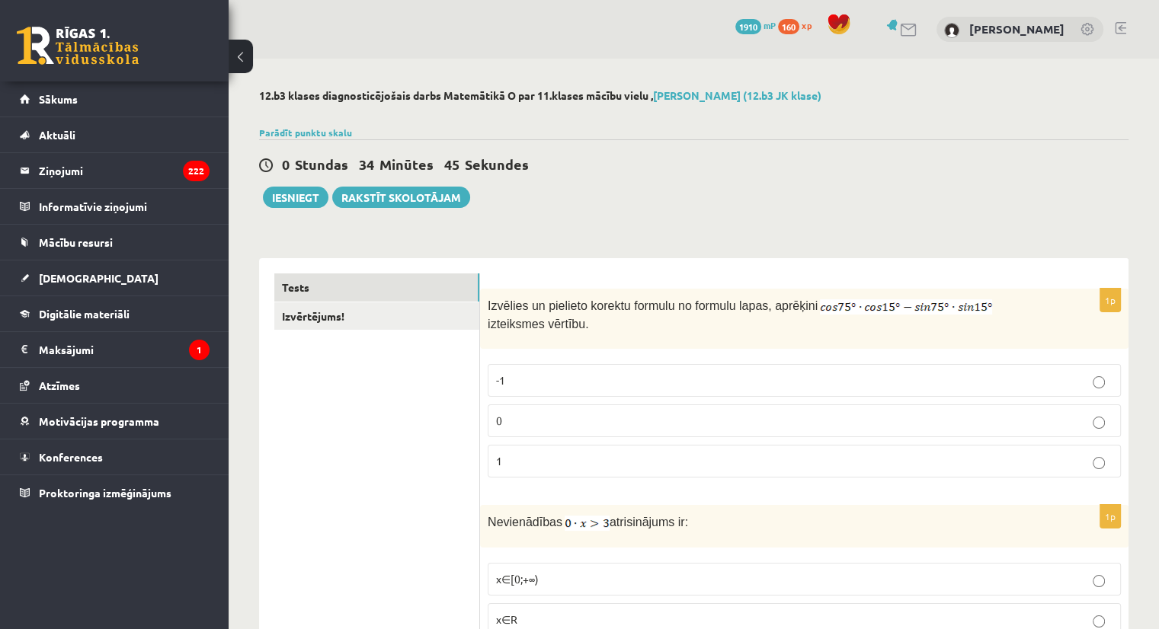
type input "****"
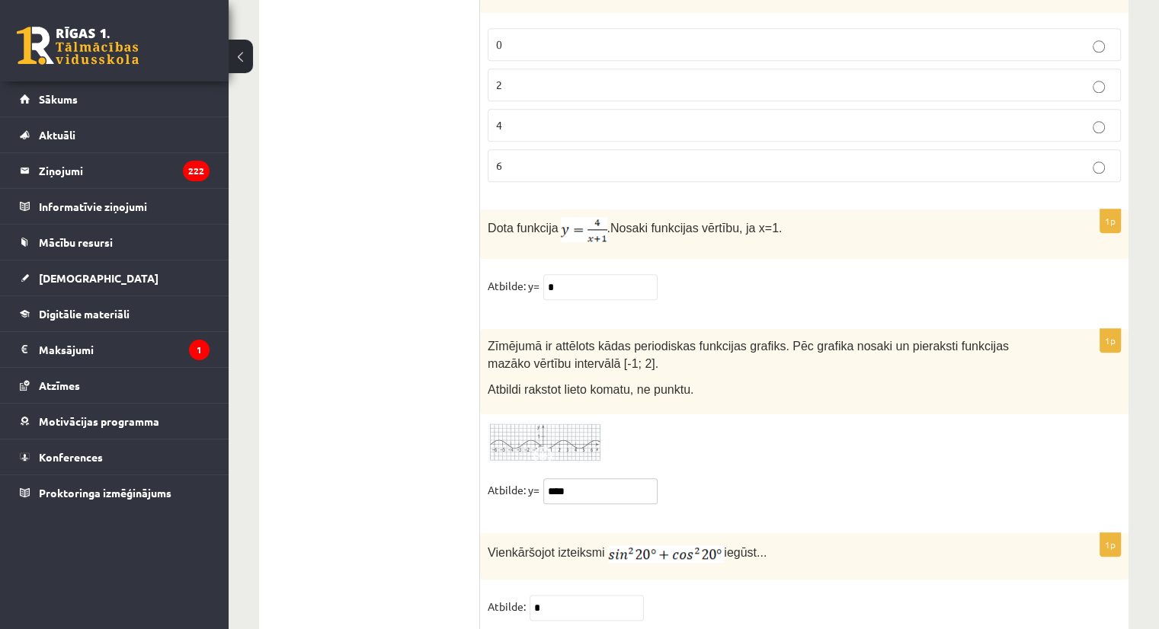
scroll to position [7358, 0]
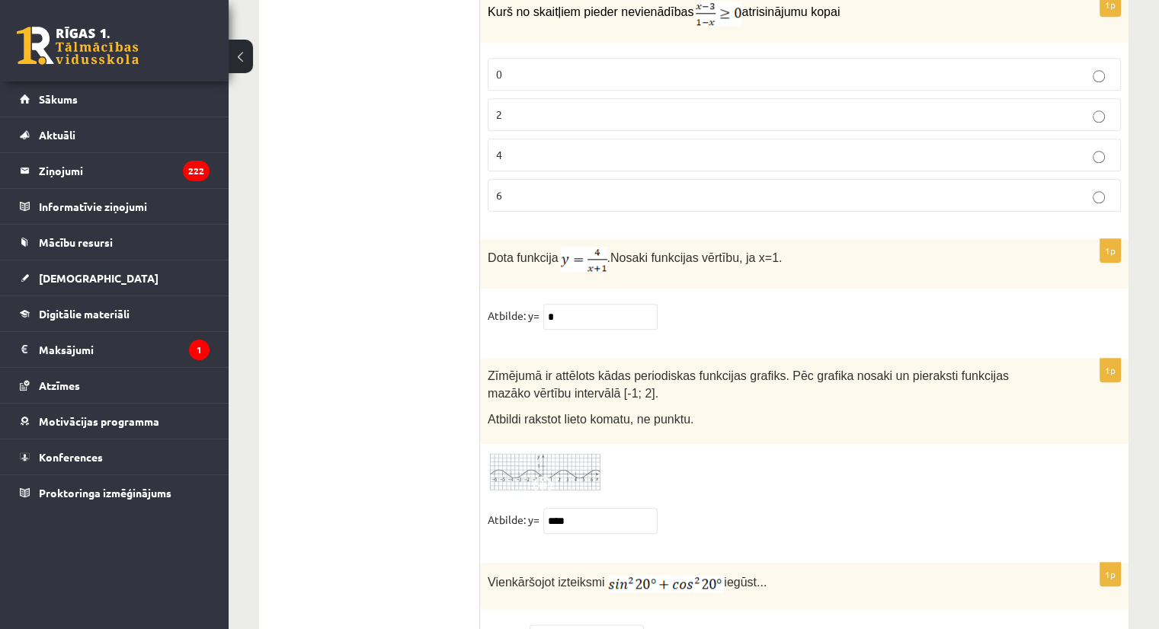
click at [1074, 563] on div "Vienkāršojot izteiksmi iegūst..." at bounding box center [804, 586] width 649 height 46
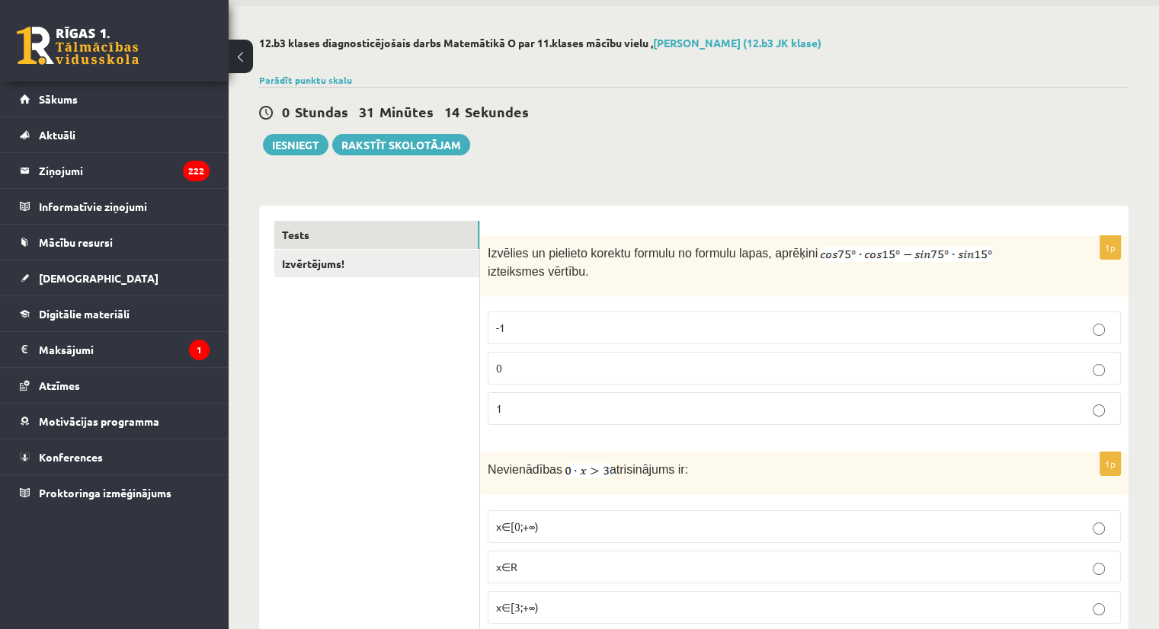
scroll to position [0, 0]
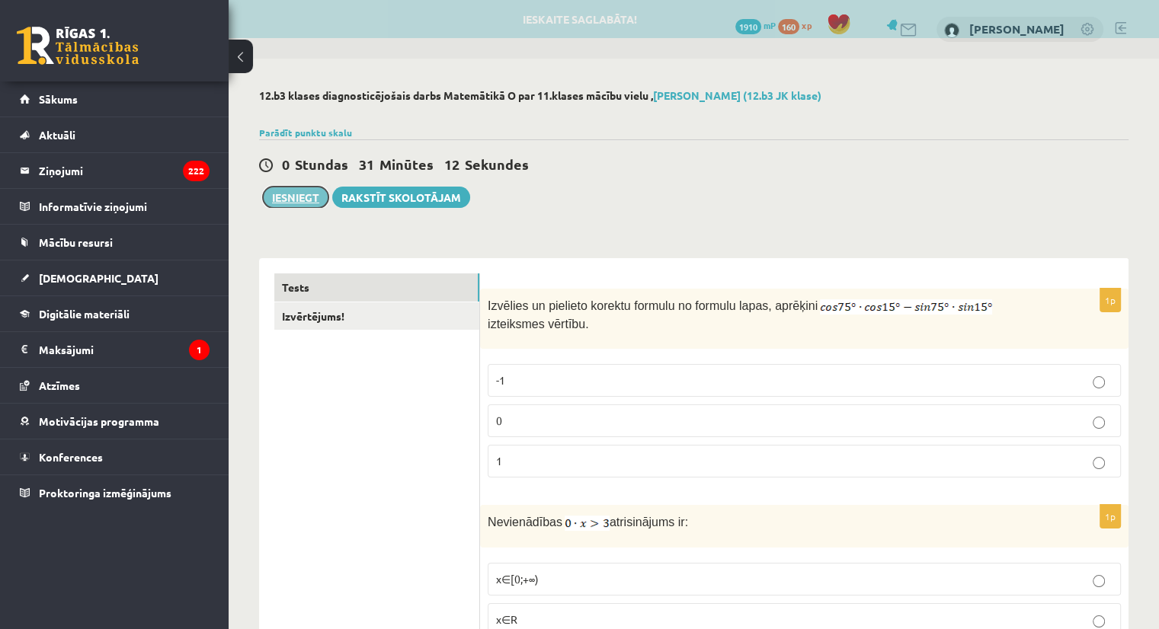
click at [305, 200] on button "Iesniegt" at bounding box center [296, 197] width 66 height 21
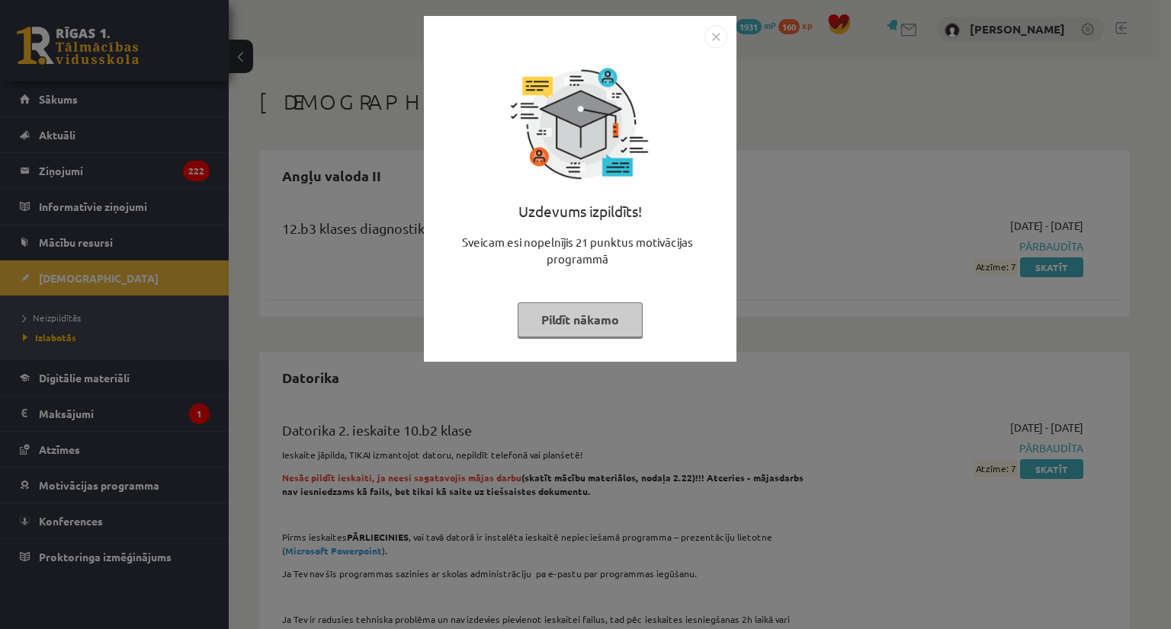
click at [569, 312] on button "Pildīt nākamo" at bounding box center [579, 320] width 125 height 35
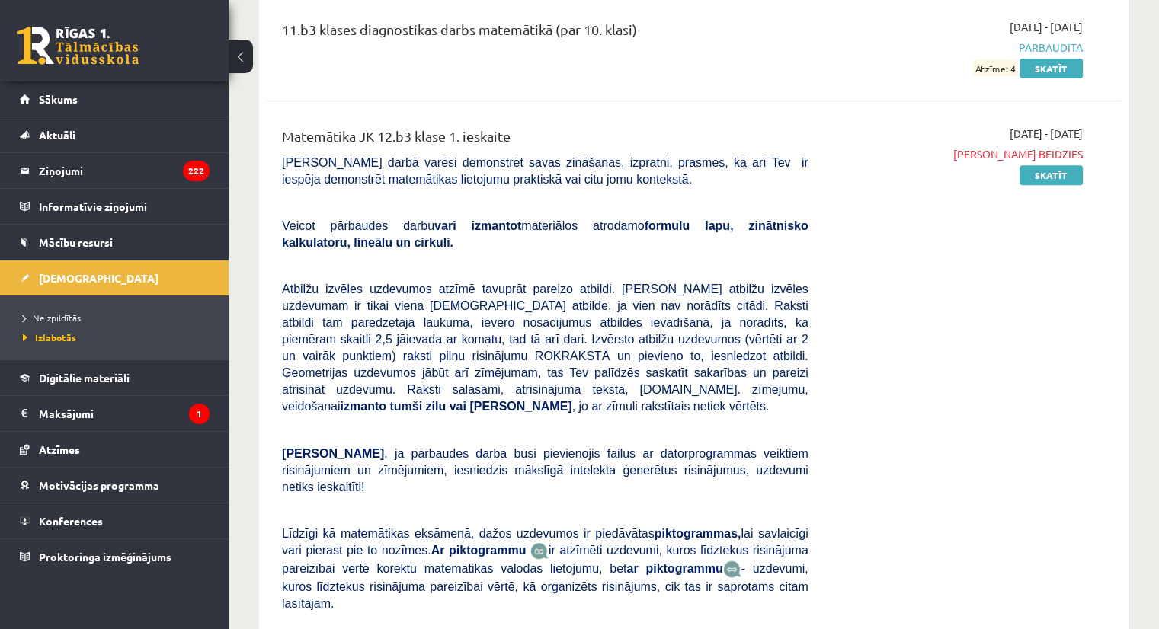
scroll to position [6352, 0]
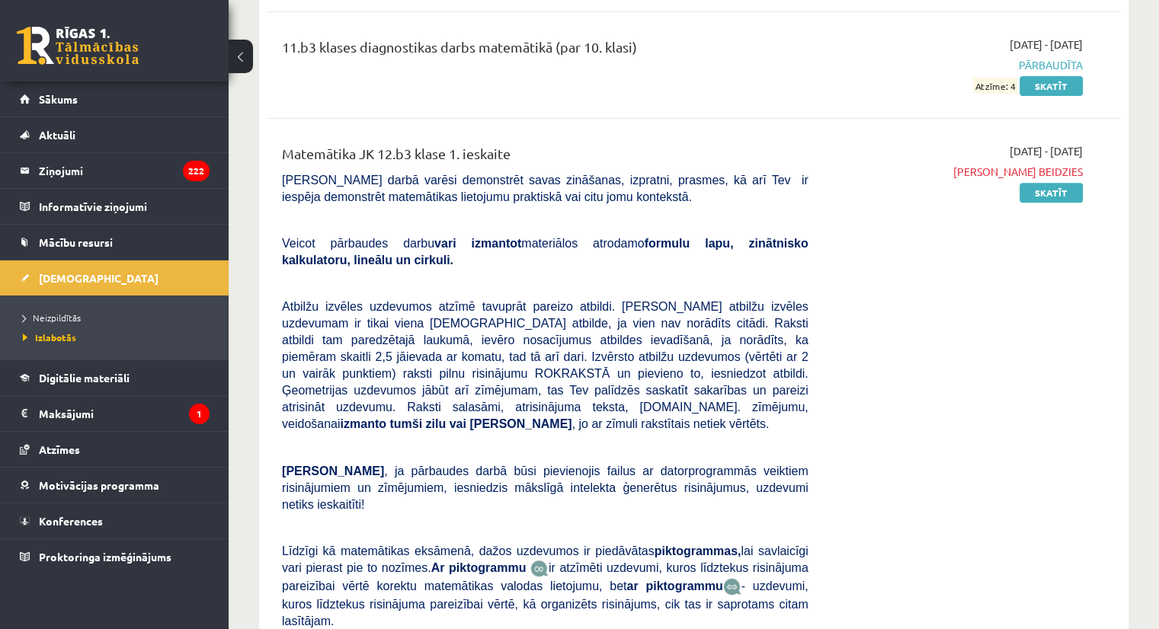
drag, startPoint x: 1042, startPoint y: 347, endPoint x: 1049, endPoint y: 360, distance: 14.3
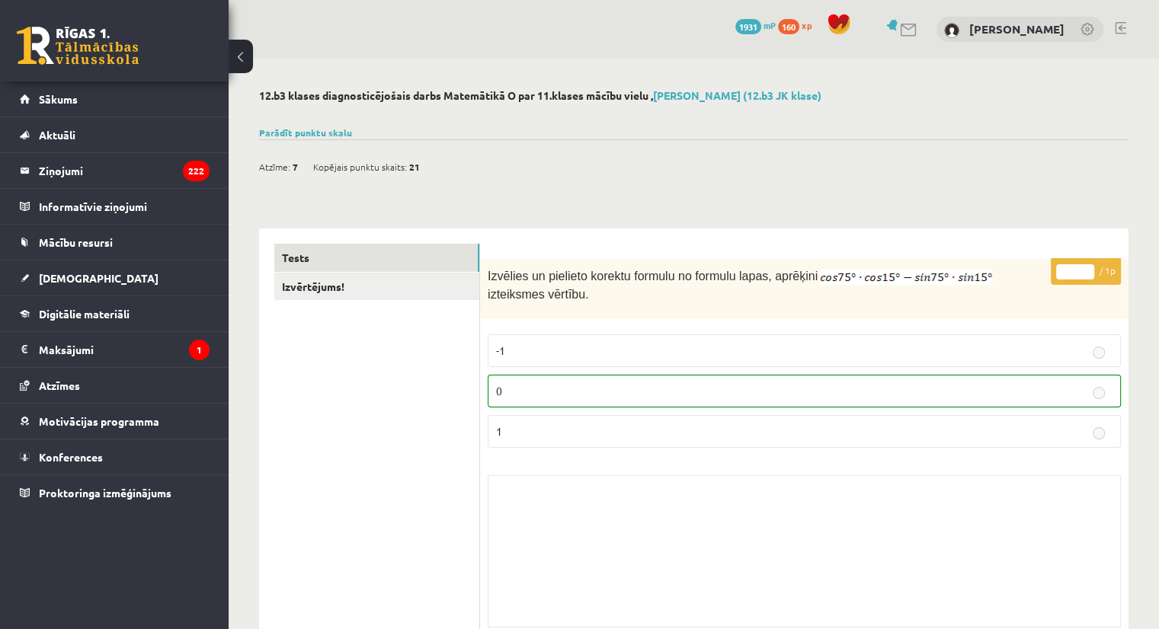
click at [138, 181] on legend "Ziņojumi 222" at bounding box center [124, 170] width 171 height 35
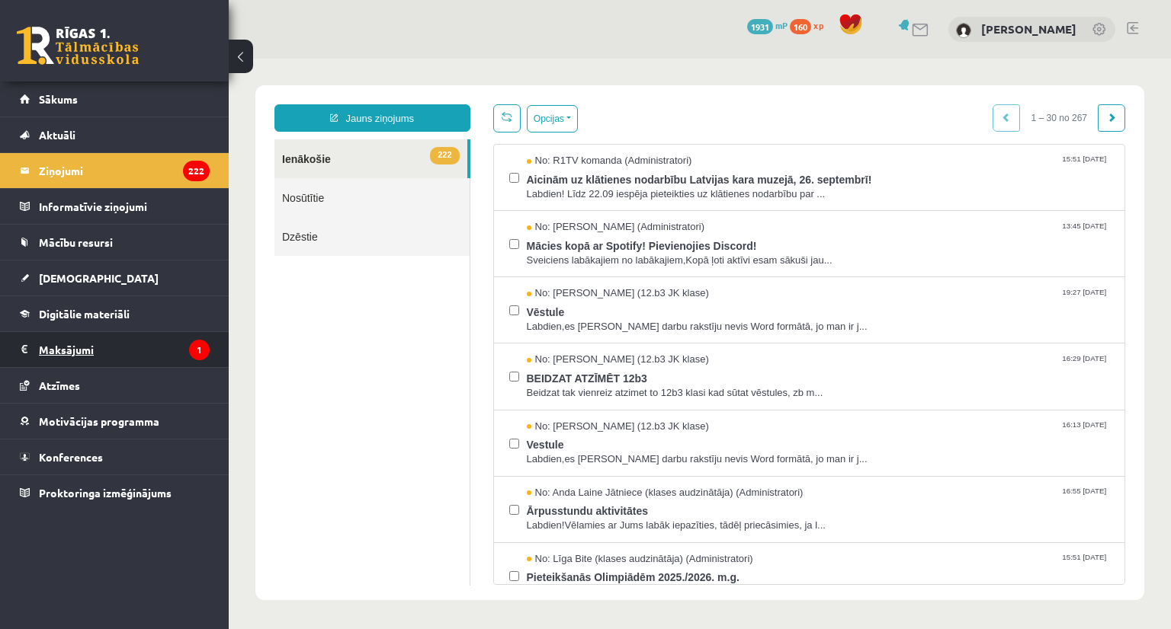
click at [122, 332] on legend "Maksājumi 1" at bounding box center [124, 349] width 171 height 35
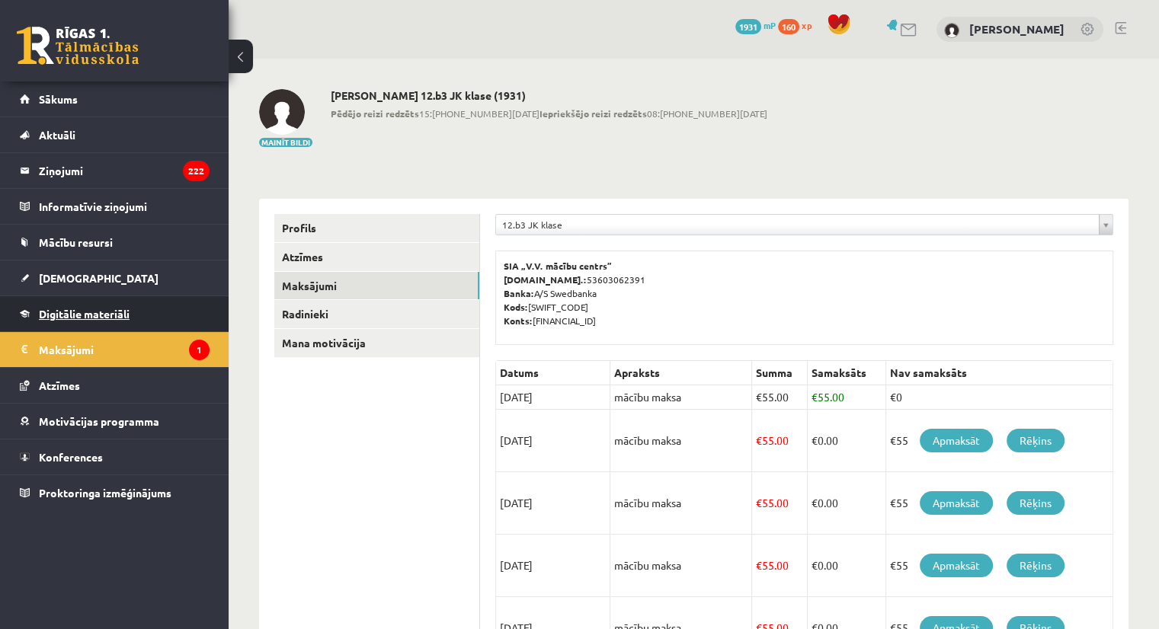
click at [95, 297] on link "Digitālie materiāli" at bounding box center [115, 313] width 190 height 35
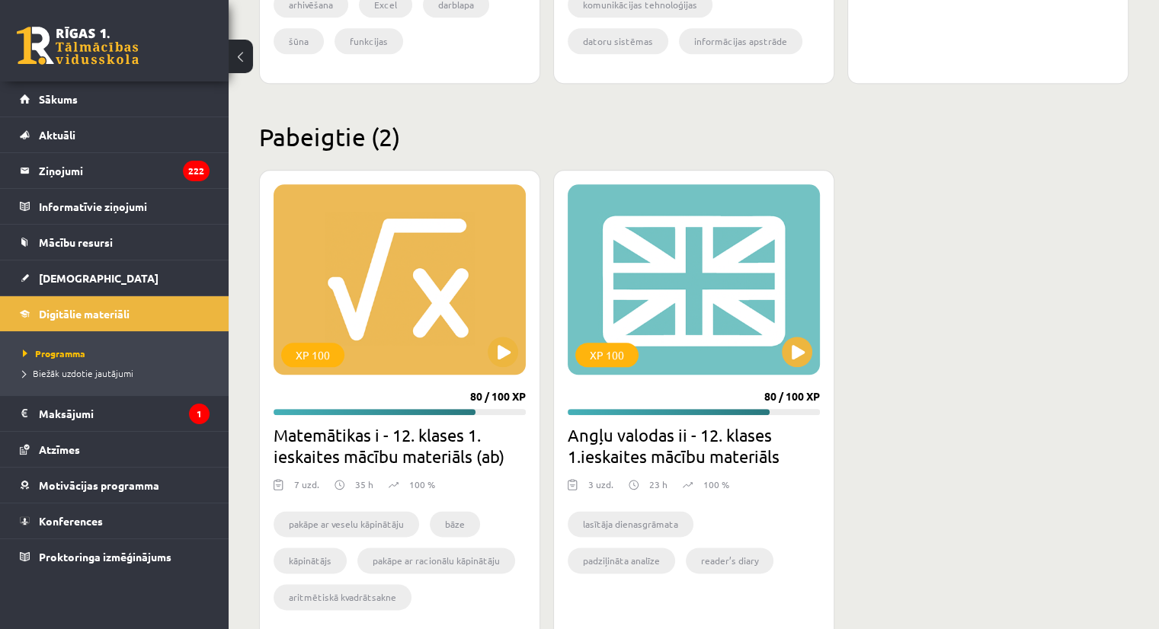
scroll to position [1722, 0]
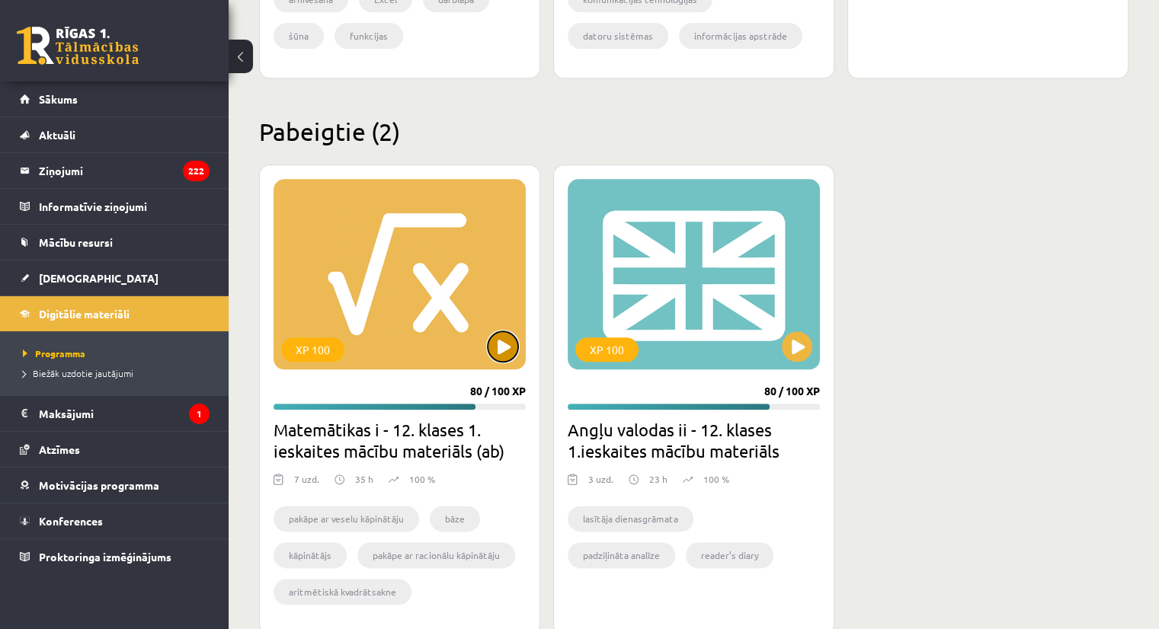
click at [506, 351] on button at bounding box center [503, 346] width 30 height 30
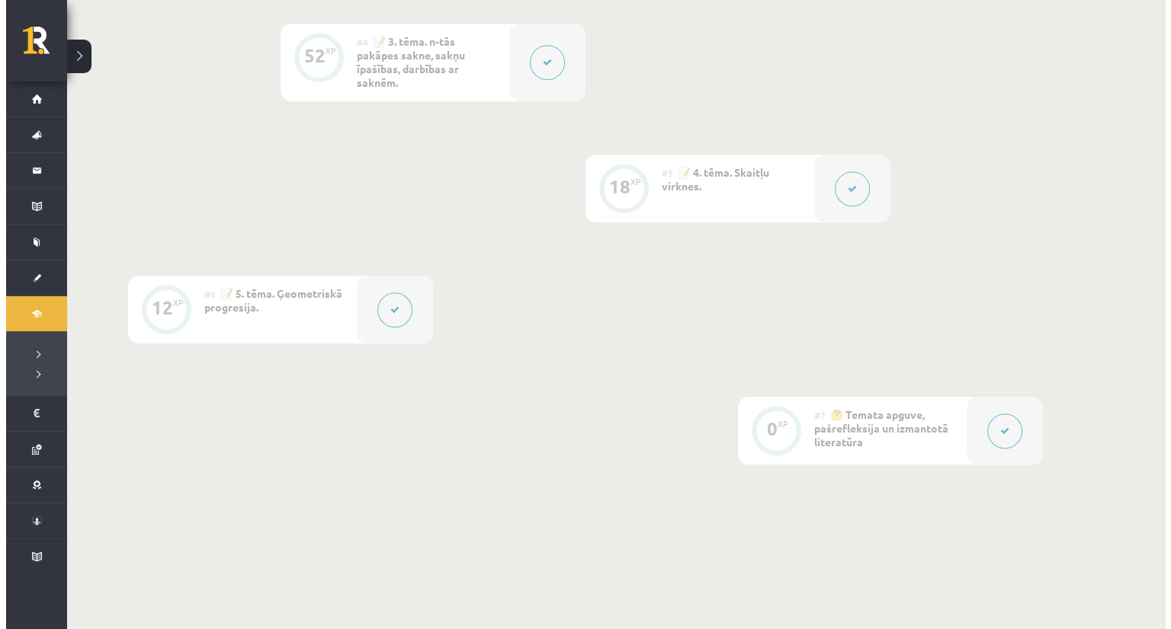
scroll to position [855, 0]
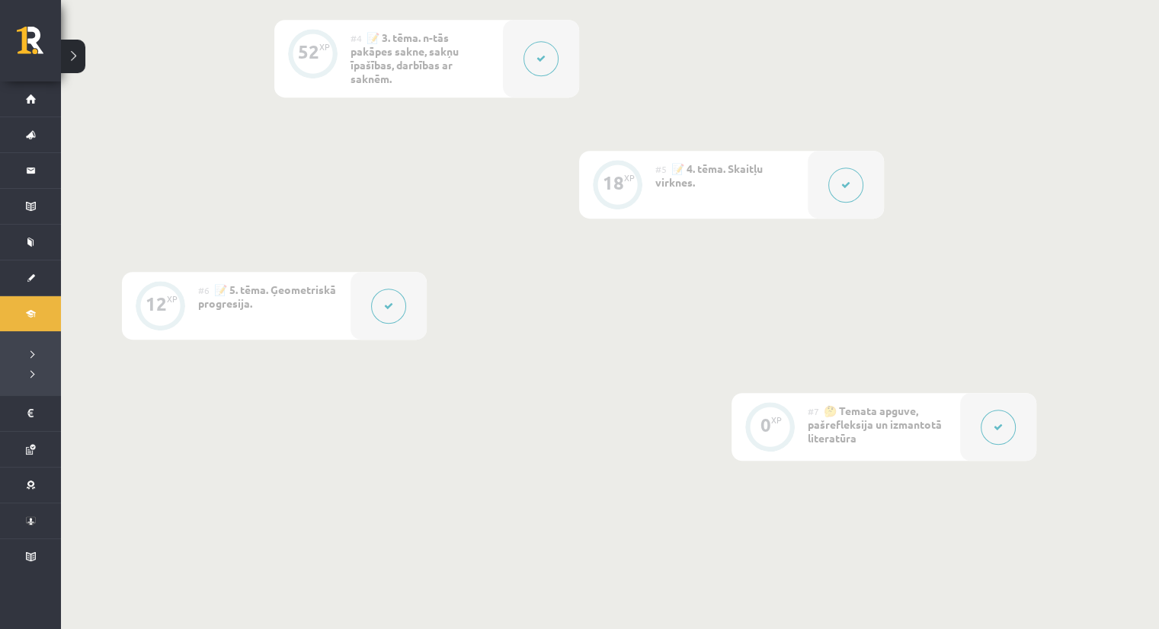
click at [389, 322] on button at bounding box center [388, 306] width 35 height 35
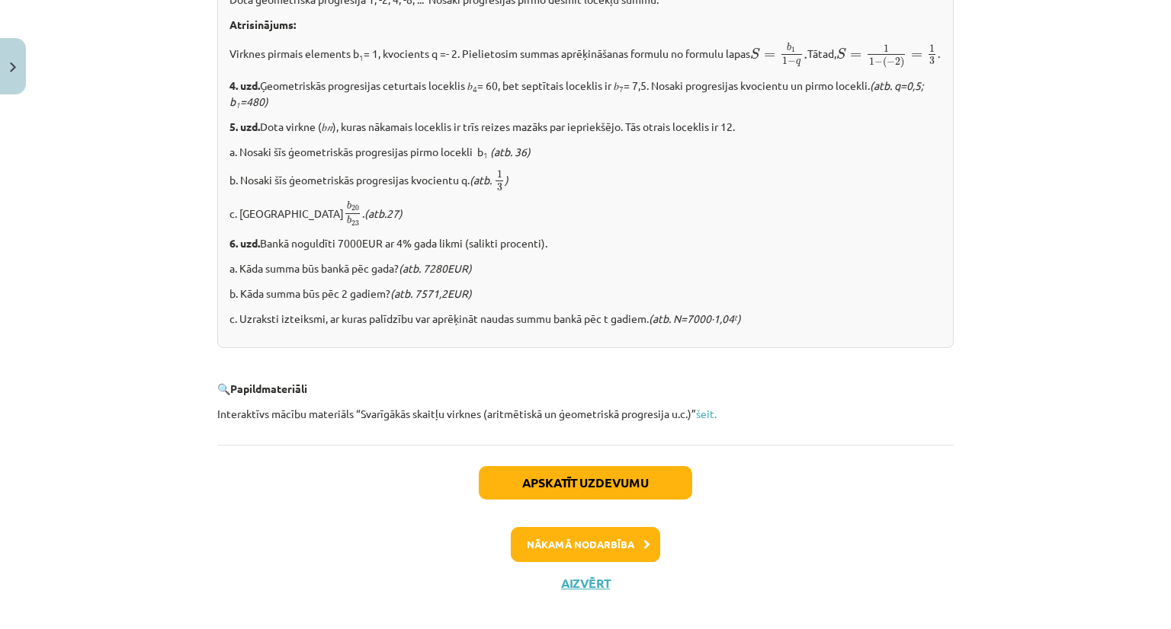
scroll to position [1888, 0]
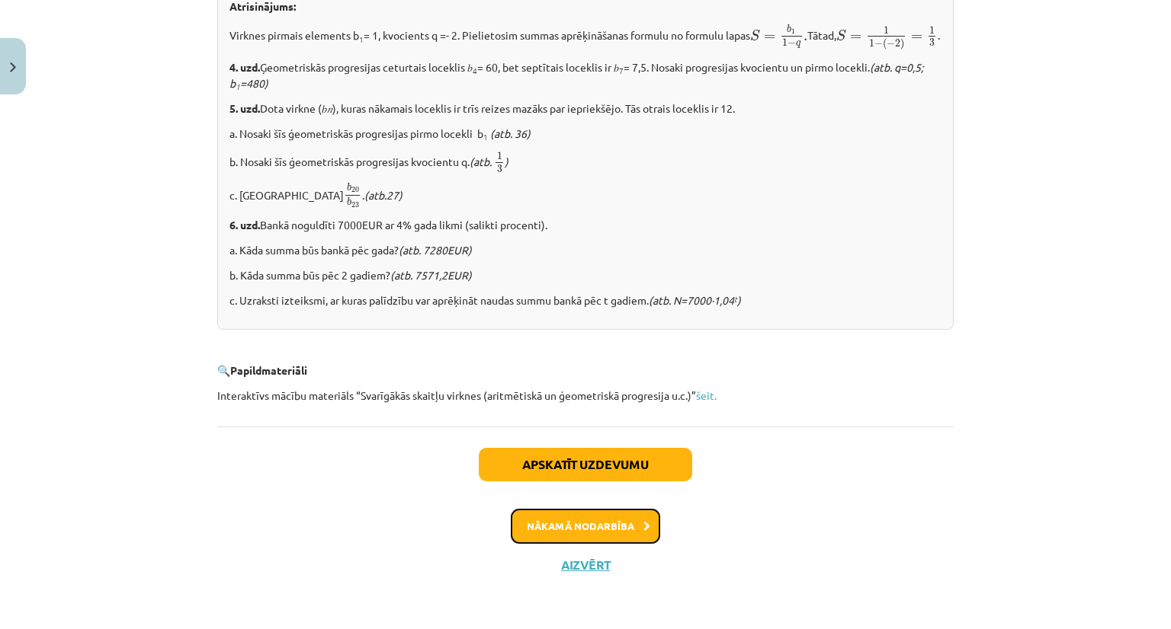
click at [607, 533] on button "Nākamā nodarbība" at bounding box center [585, 526] width 149 height 35
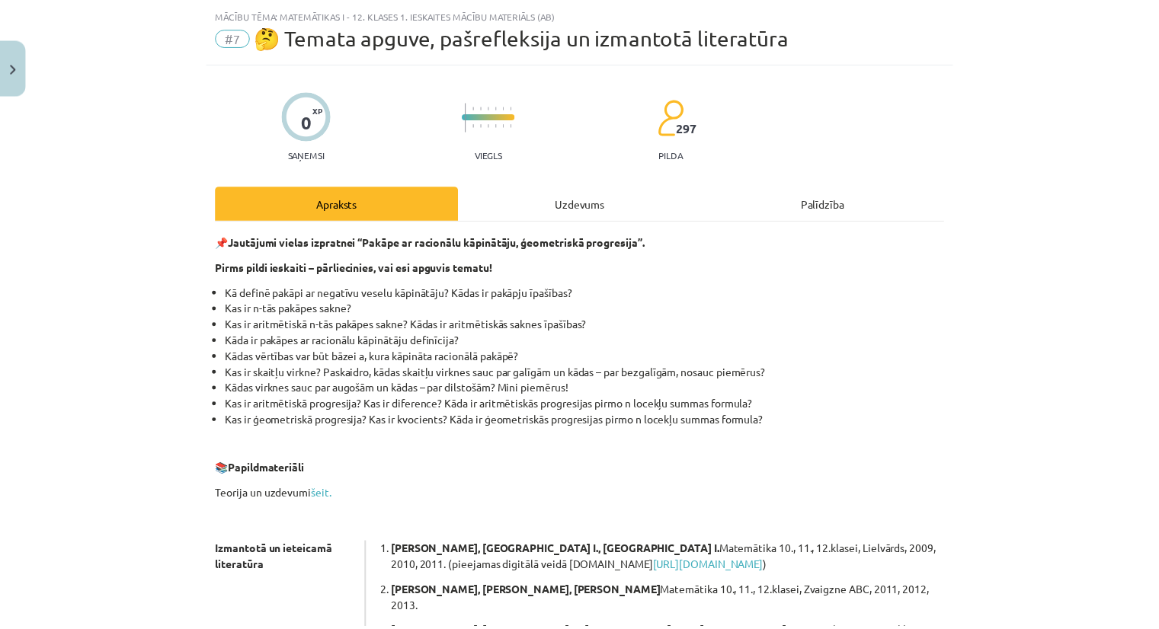
scroll to position [56, 0]
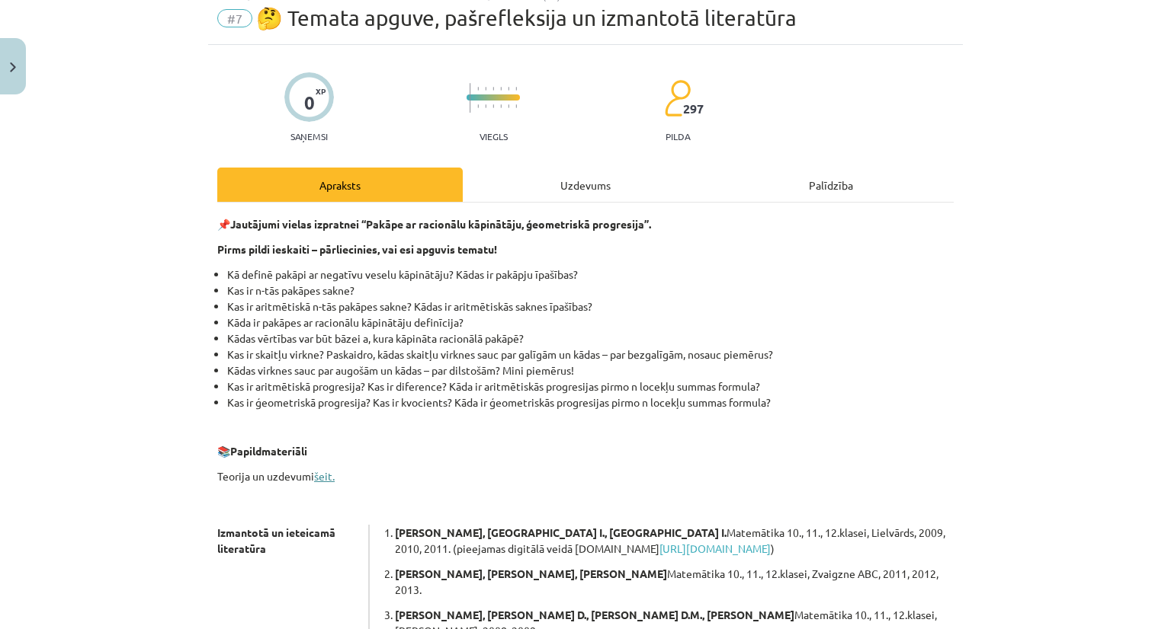
click at [317, 481] on link "šeit." at bounding box center [324, 476] width 21 height 14
click at [18, 58] on button "Close" at bounding box center [13, 66] width 26 height 56
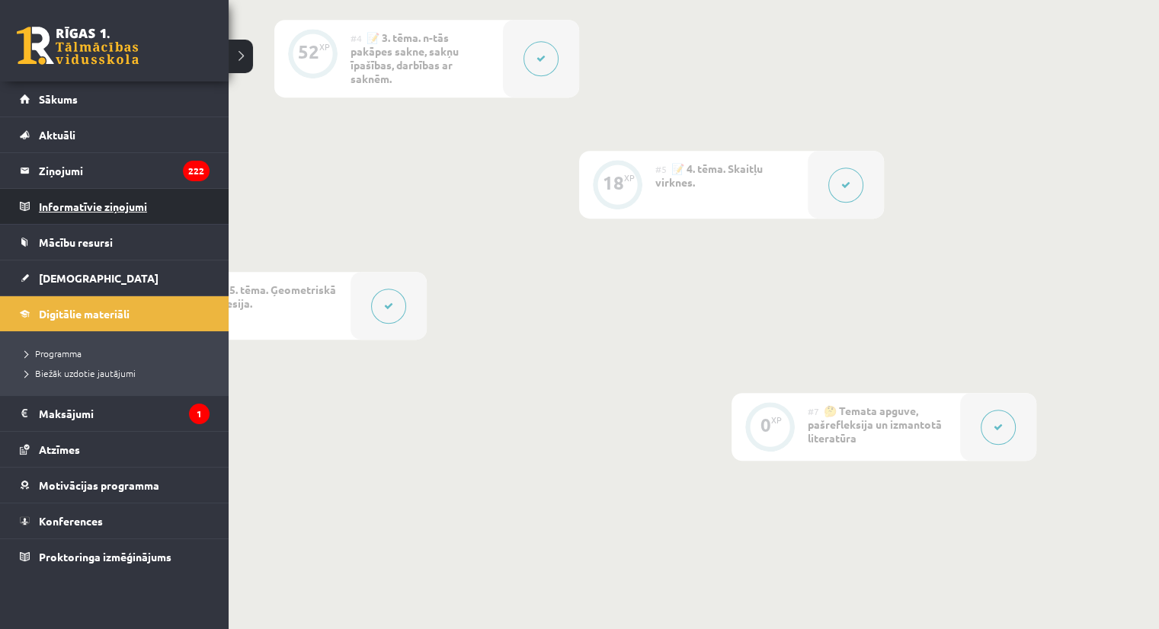
click at [45, 198] on legend "Informatīvie ziņojumi 0" at bounding box center [124, 206] width 171 height 35
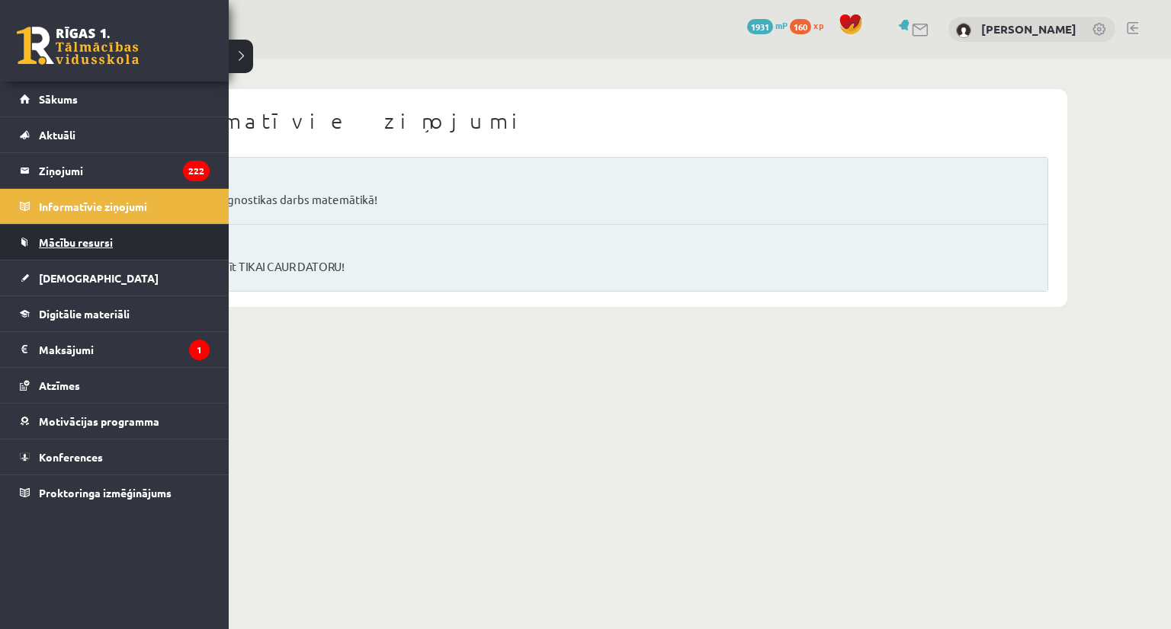
click at [56, 226] on link "Mācību resursi" at bounding box center [115, 242] width 190 height 35
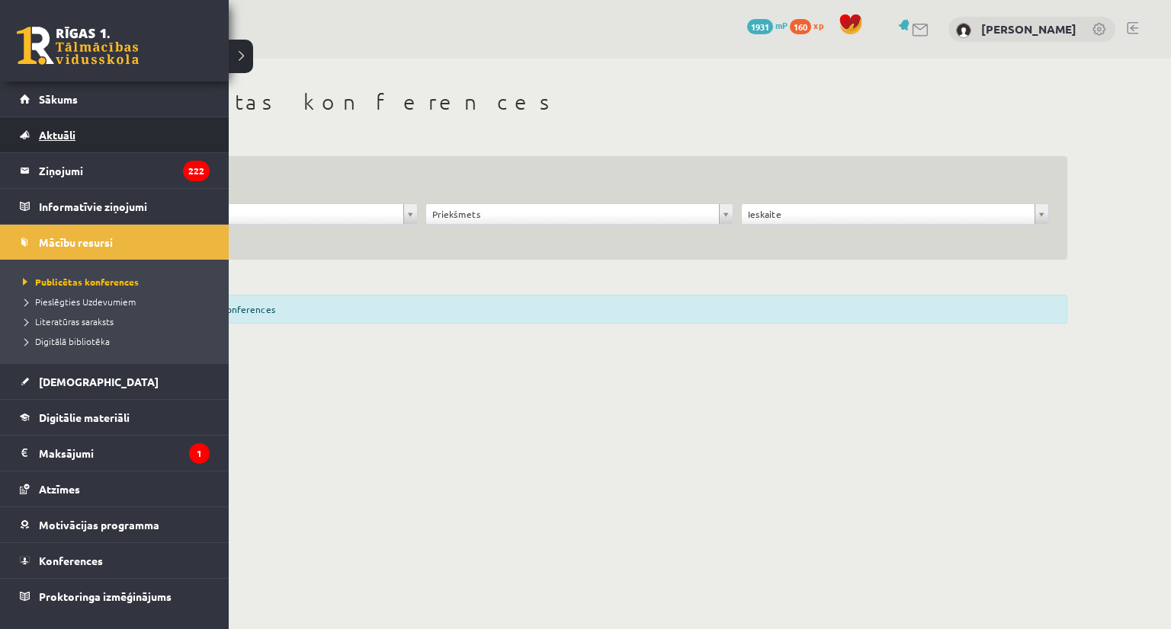
click at [129, 142] on link "Aktuāli" at bounding box center [115, 134] width 190 height 35
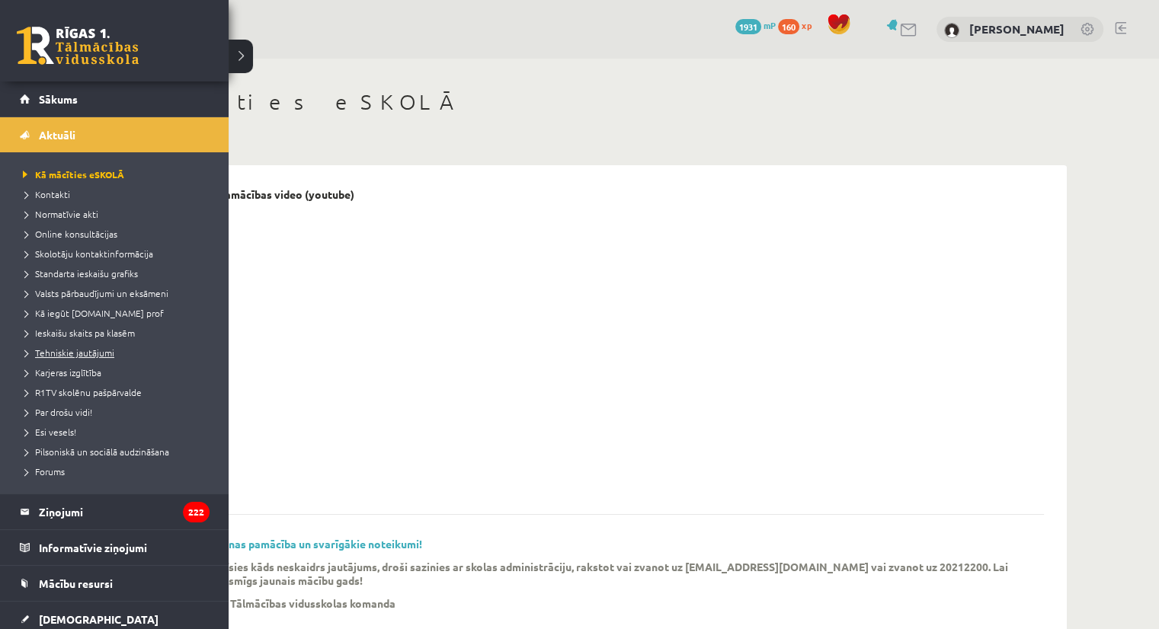
click at [85, 352] on span "Tehniskie jautājumi" at bounding box center [66, 353] width 95 height 12
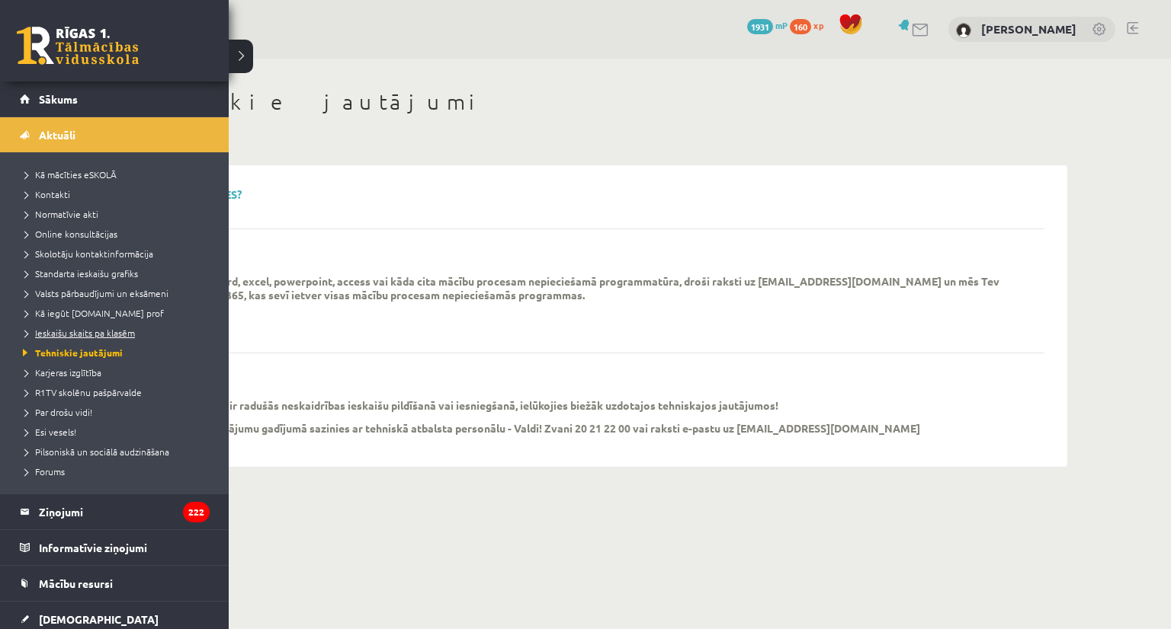
click at [101, 327] on span "Ieskaišu skaits pa klasēm" at bounding box center [77, 333] width 116 height 12
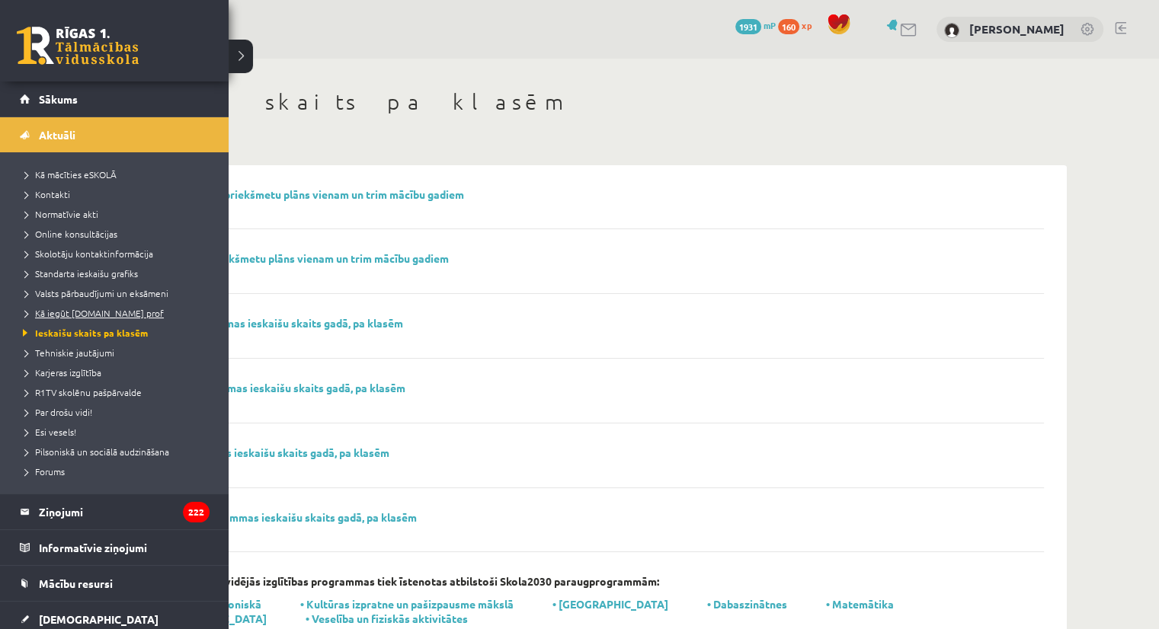
click at [68, 307] on span "Kā iegūt [DOMAIN_NAME] prof" at bounding box center [91, 313] width 145 height 12
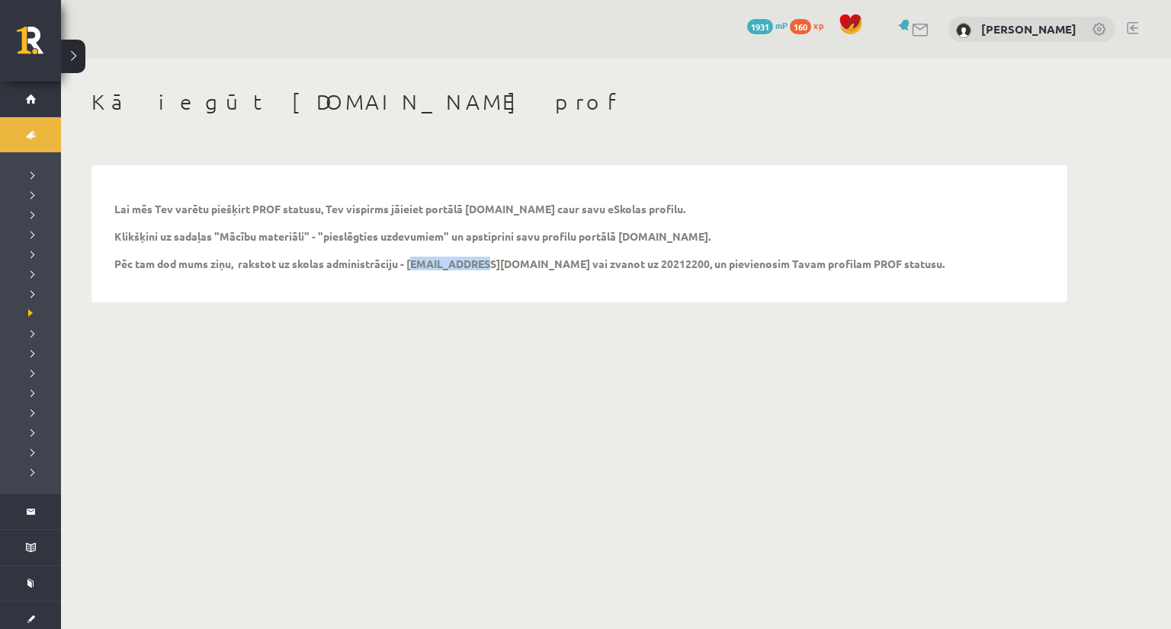
drag, startPoint x: 410, startPoint y: 263, endPoint x: 472, endPoint y: 261, distance: 62.5
click at [472, 261] on p "Lai mēs Tev varētu piešķirt PROF statusu, Tev vispirms jāieiet portālā [DOMAIN_…" at bounding box center [529, 236] width 830 height 69
copy p "[EMAIL_ADDRESS][DOMAIN_NAME]"
click at [487, 291] on div "Lai mēs Tev varētu piešķirt PROF statusu, Tev vispirms jāieiet portālā [DOMAIN_…" at bounding box center [579, 234] width 960 height 122
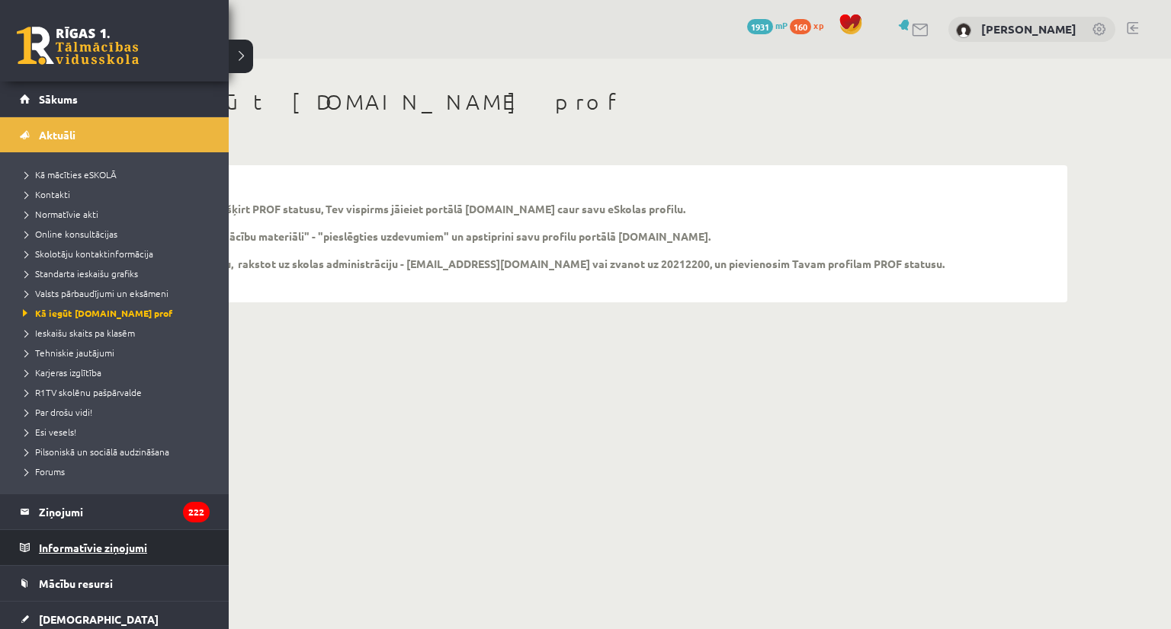
click at [73, 564] on legend "Informatīvie ziņojumi 0" at bounding box center [124, 547] width 171 height 35
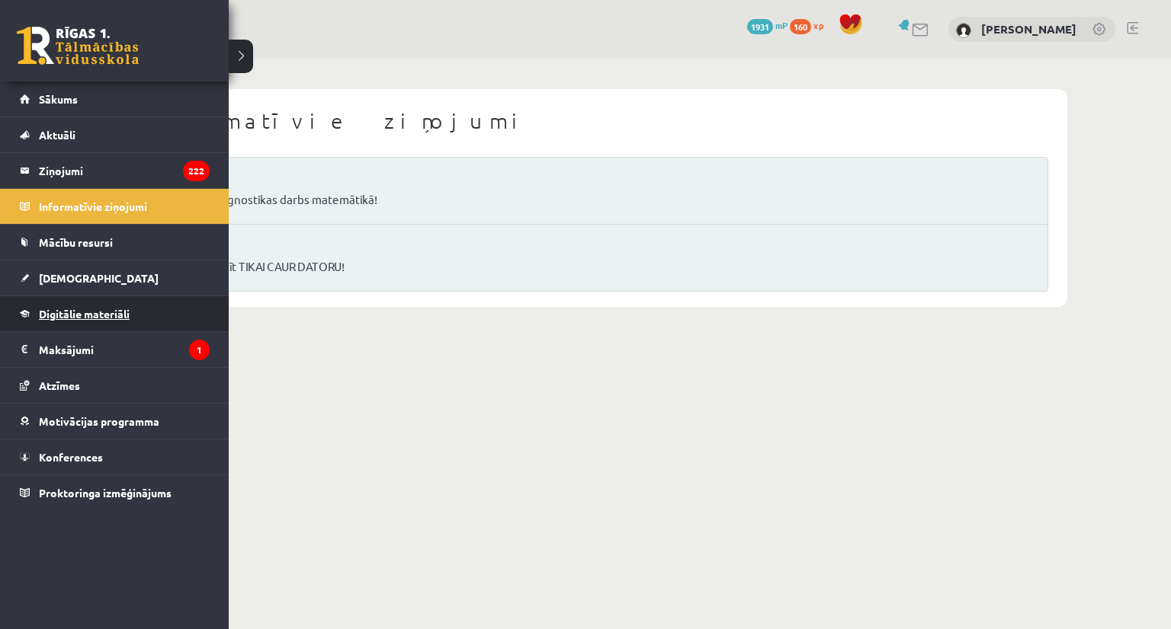
click at [83, 297] on link "Digitālie materiāli" at bounding box center [115, 313] width 190 height 35
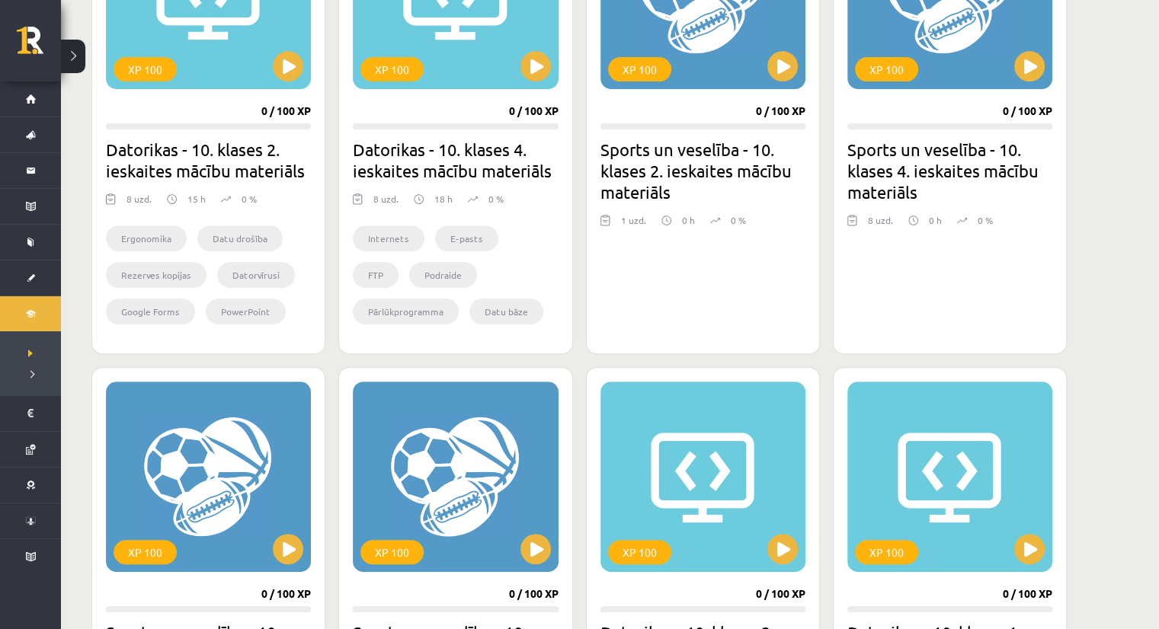
scroll to position [1100, 0]
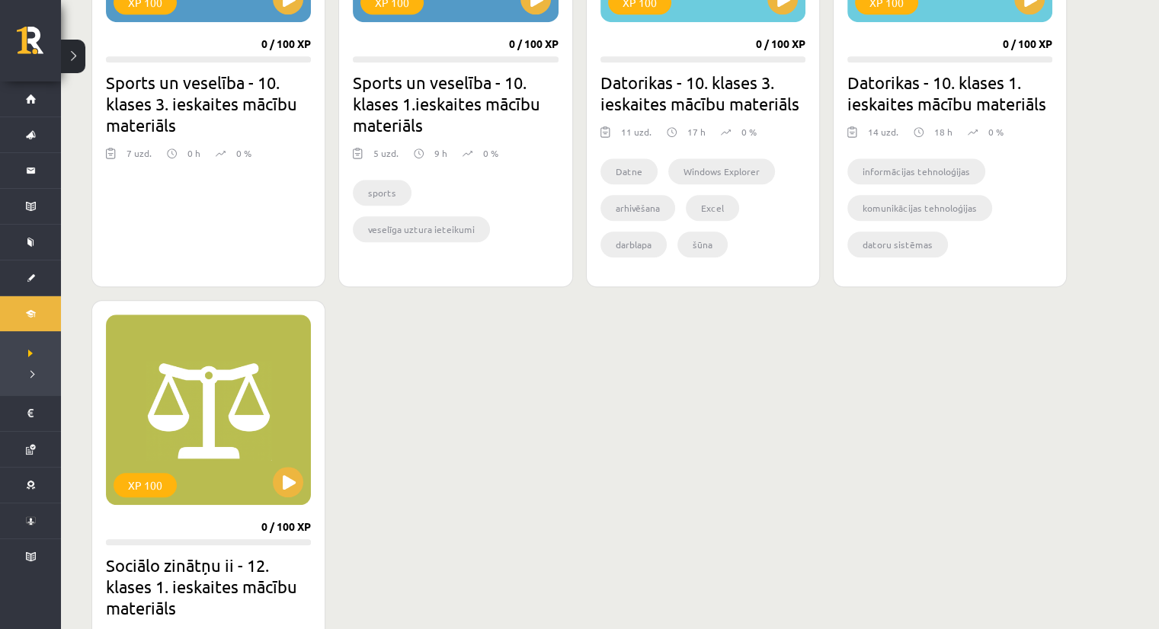
click at [313, 452] on div "XP 100 0 / 100 XP Sociālo zinātņu ii - 12. klases 1. ieskaites mācību materiāls…" at bounding box center [208, 492] width 234 height 385
click at [283, 464] on div "XP 100" at bounding box center [208, 410] width 205 height 191
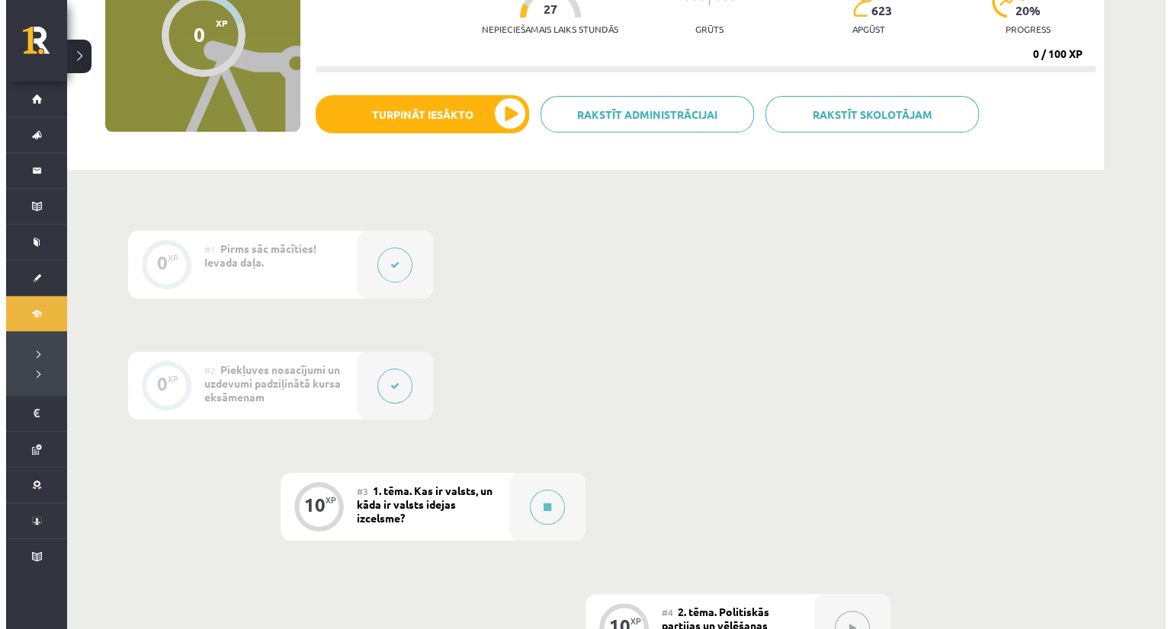
scroll to position [186, 0]
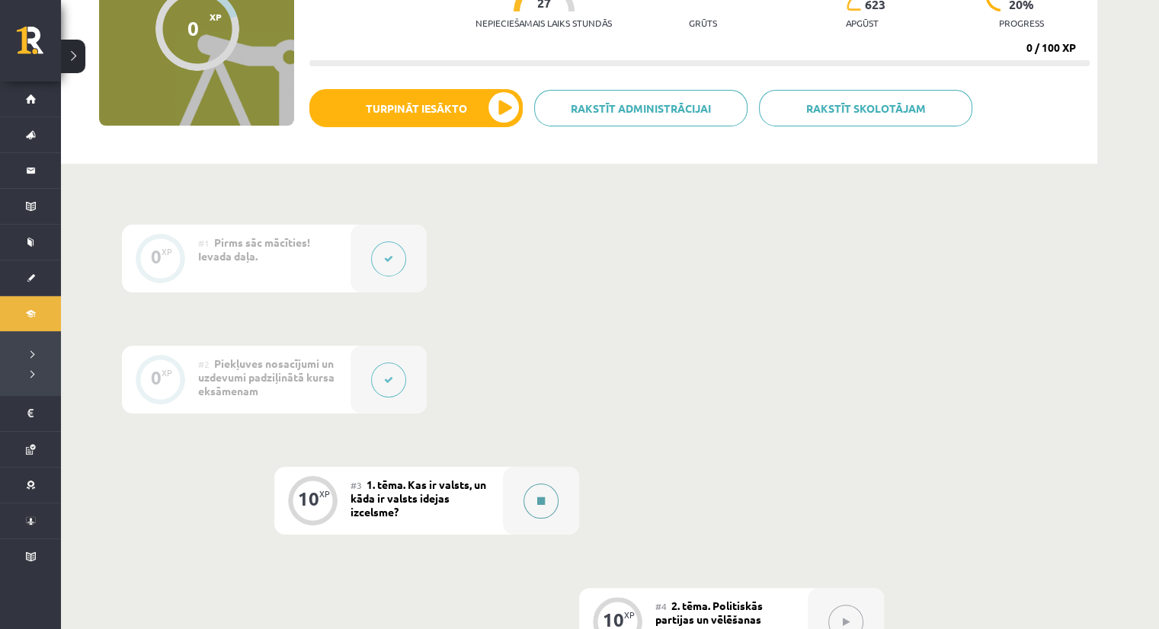
click at [537, 501] on icon at bounding box center [541, 501] width 8 height 9
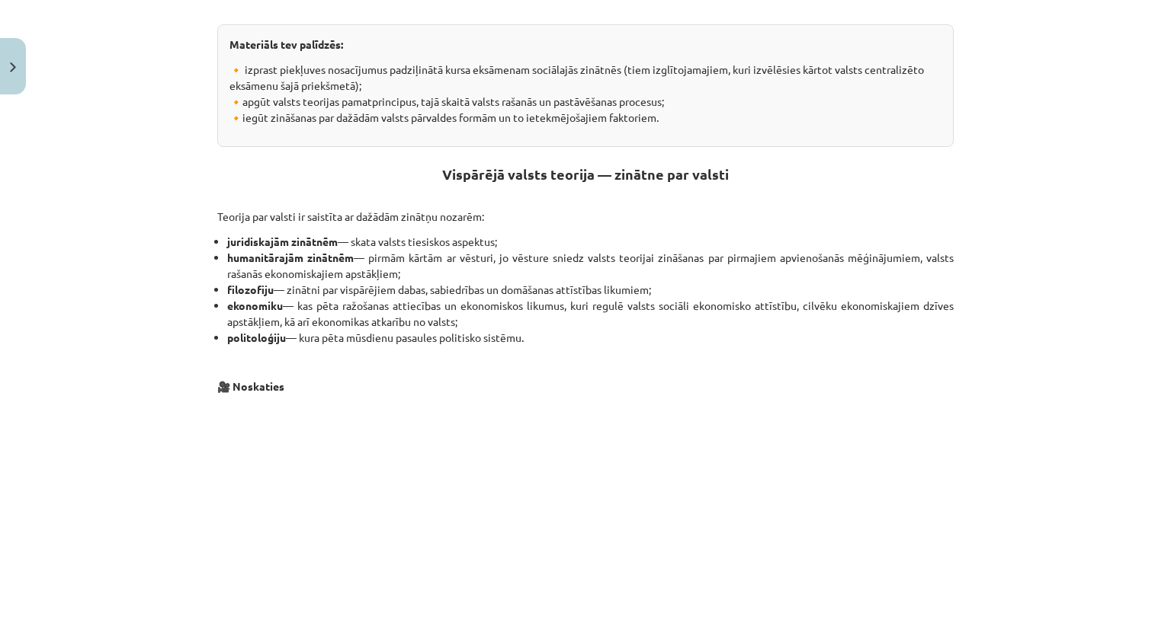
scroll to position [783, 0]
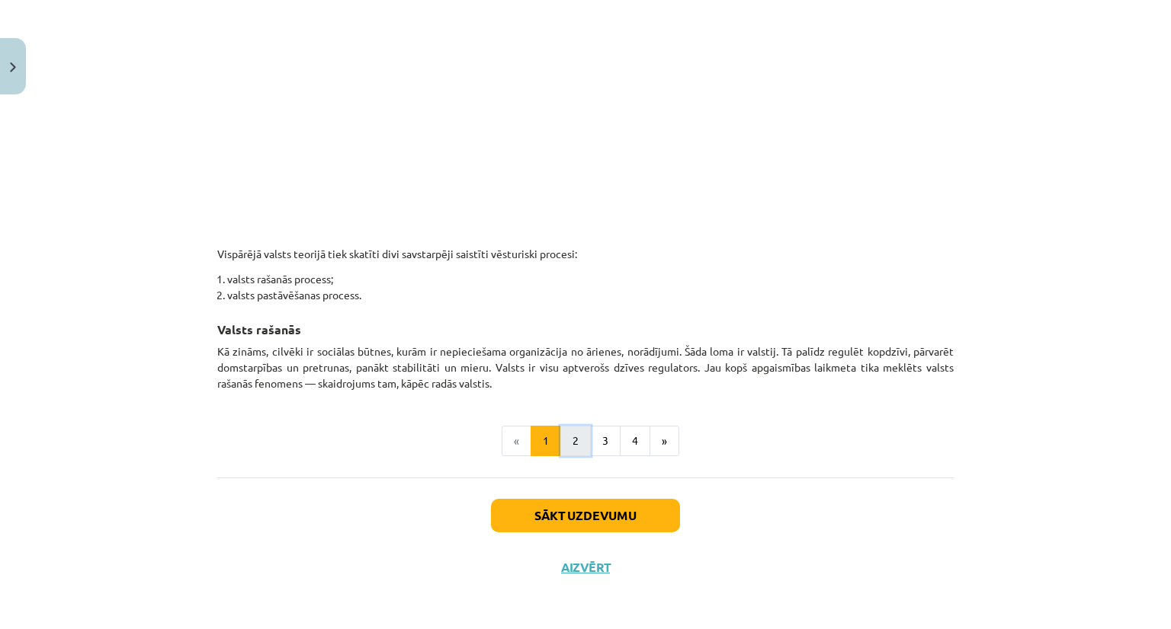
click at [576, 443] on button "2" at bounding box center [575, 441] width 30 height 30
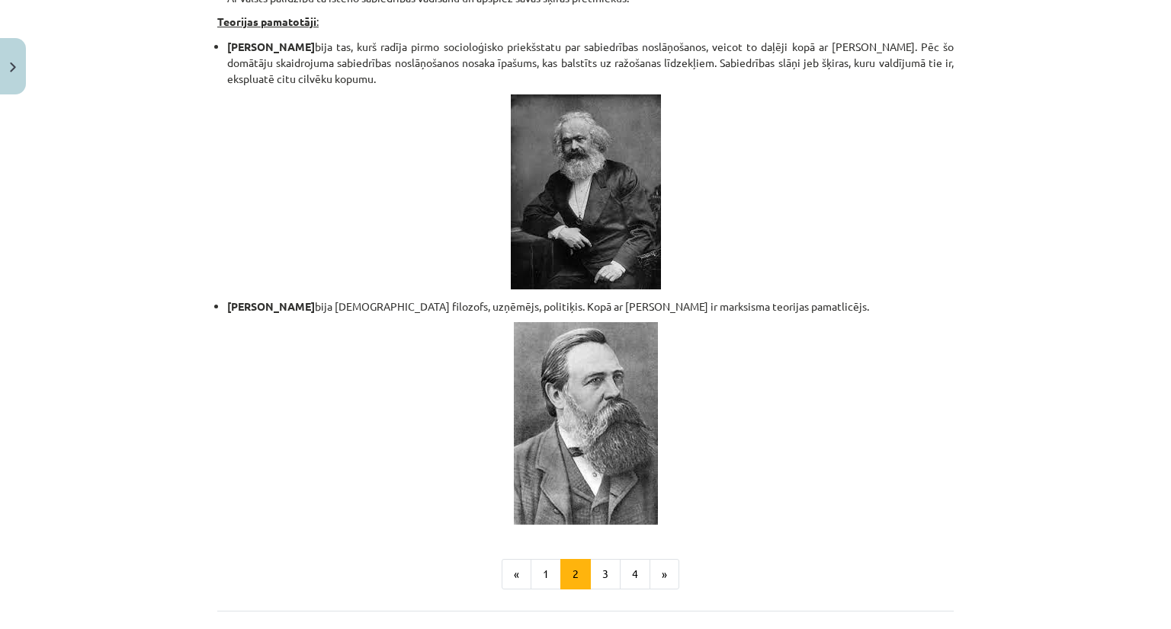
scroll to position [3217, 0]
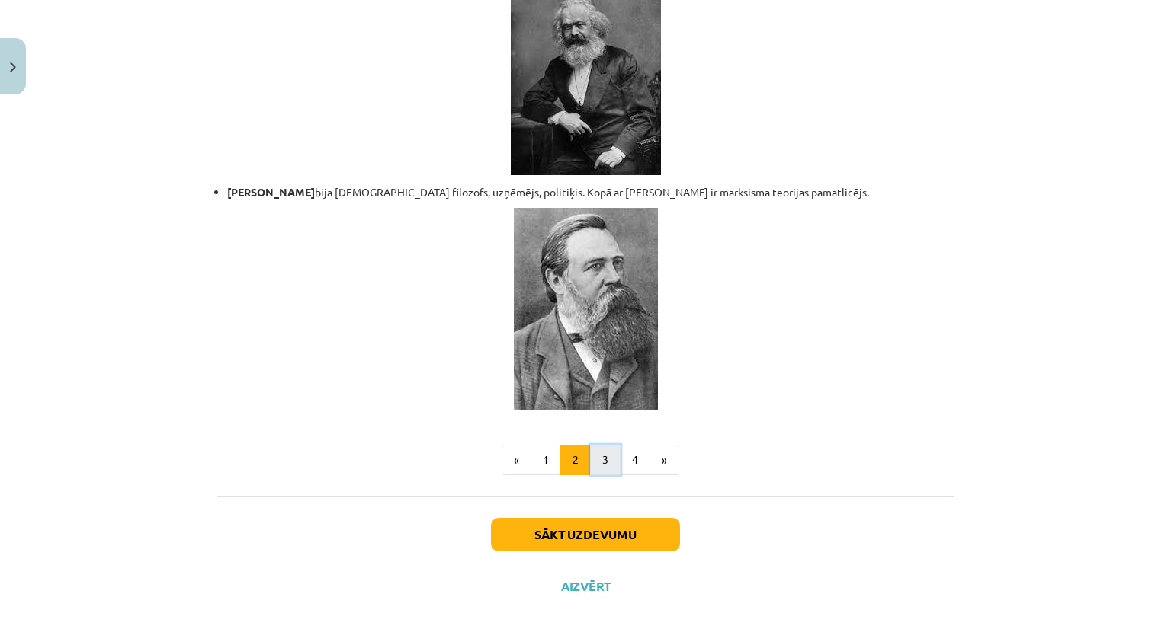
click at [599, 445] on button "3" at bounding box center [605, 460] width 30 height 30
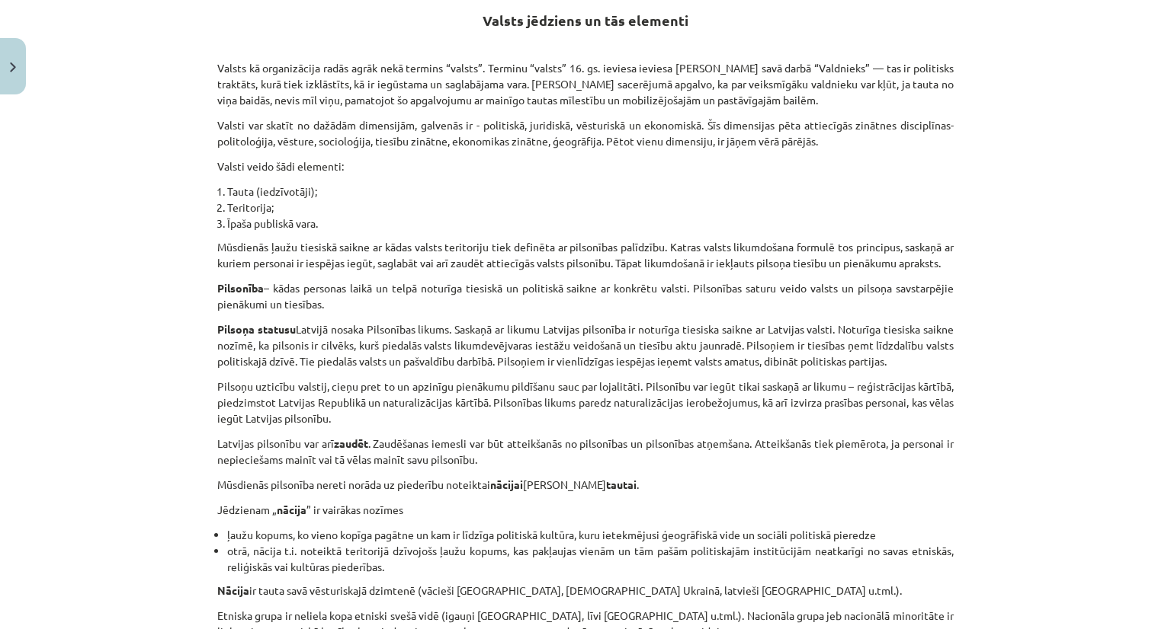
scroll to position [842, 0]
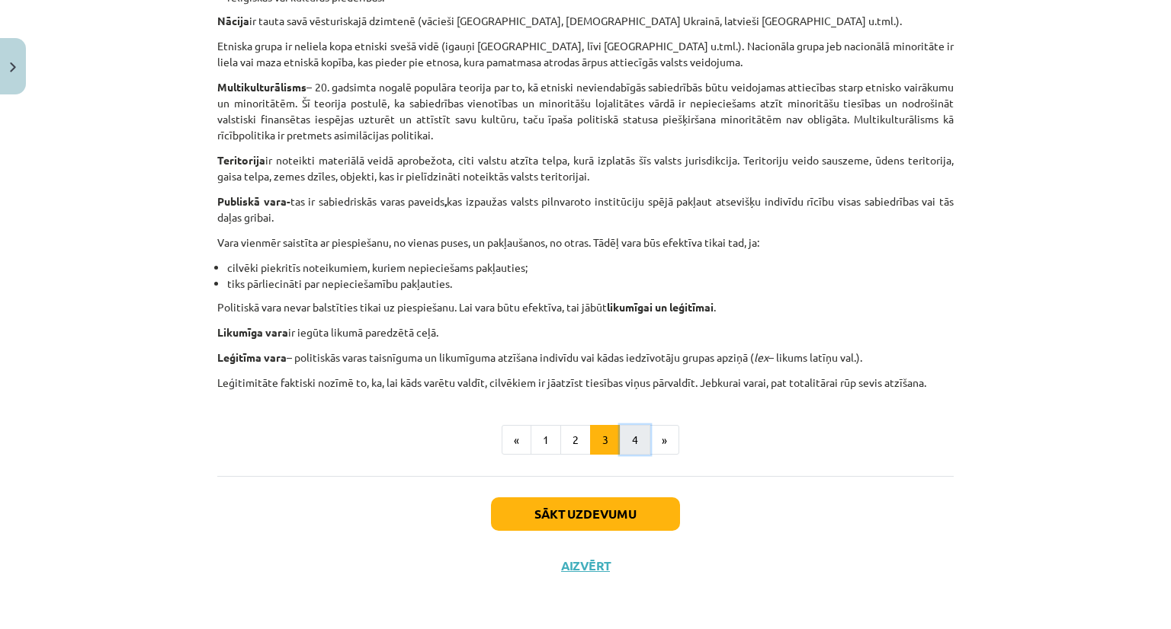
click at [624, 435] on button "4" at bounding box center [635, 440] width 30 height 30
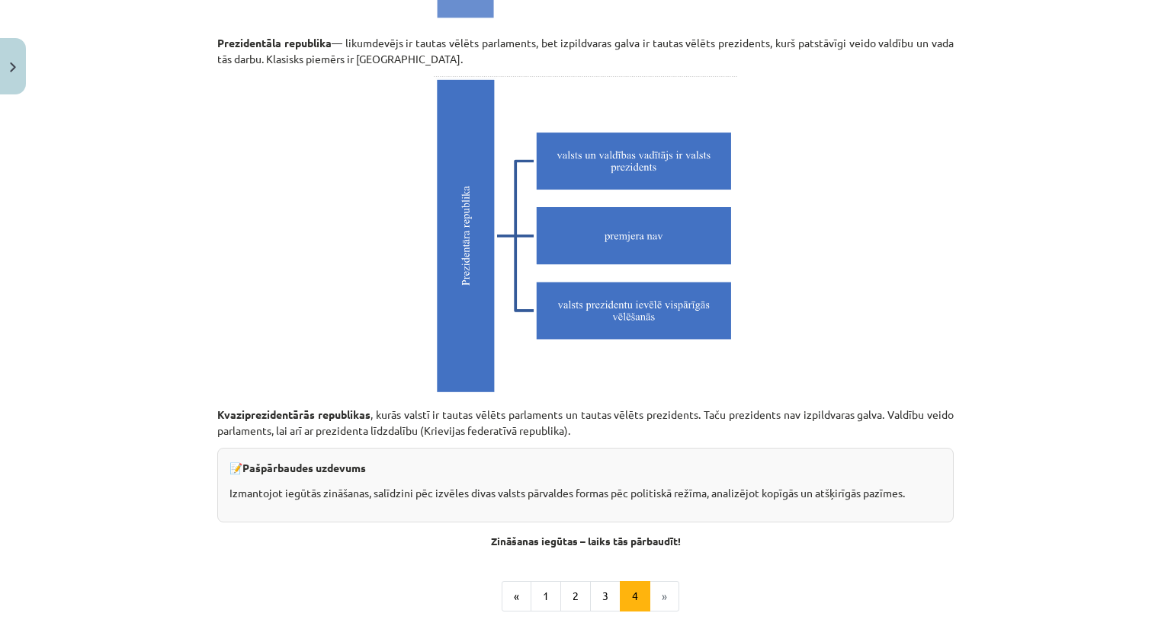
scroll to position [4216, 0]
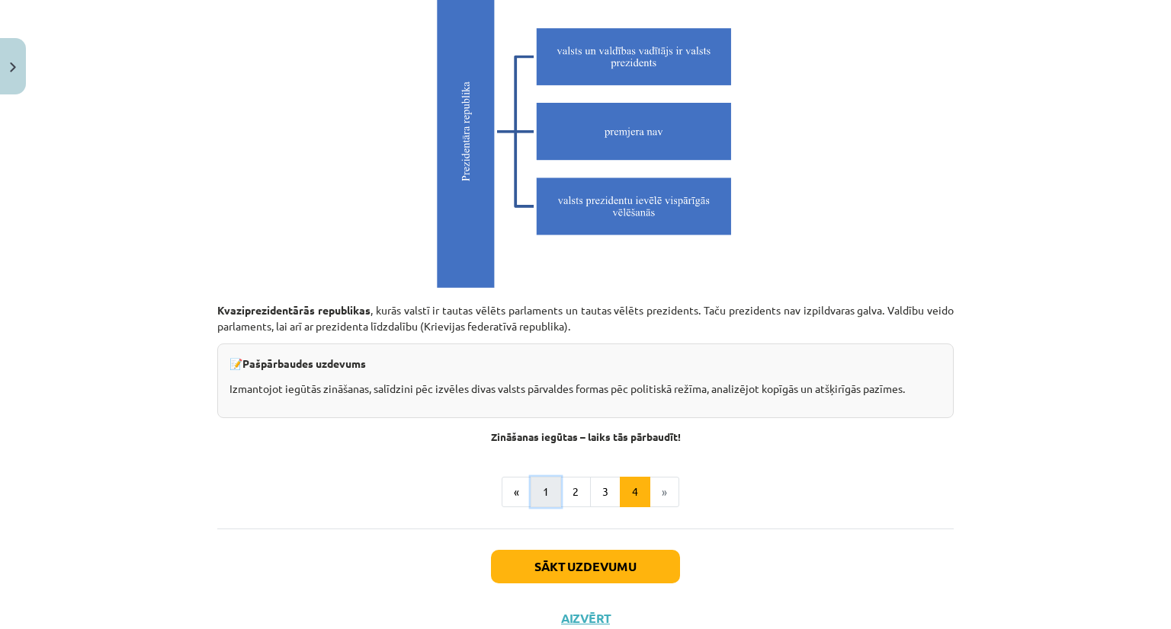
click at [538, 488] on button "1" at bounding box center [545, 492] width 30 height 30
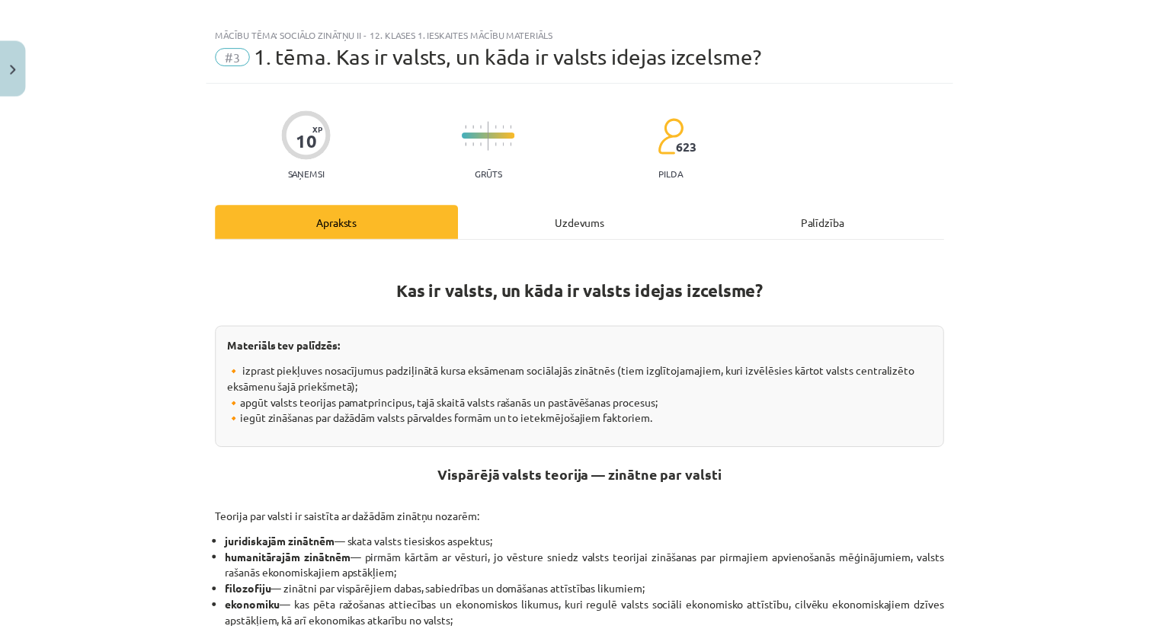
scroll to position [0, 0]
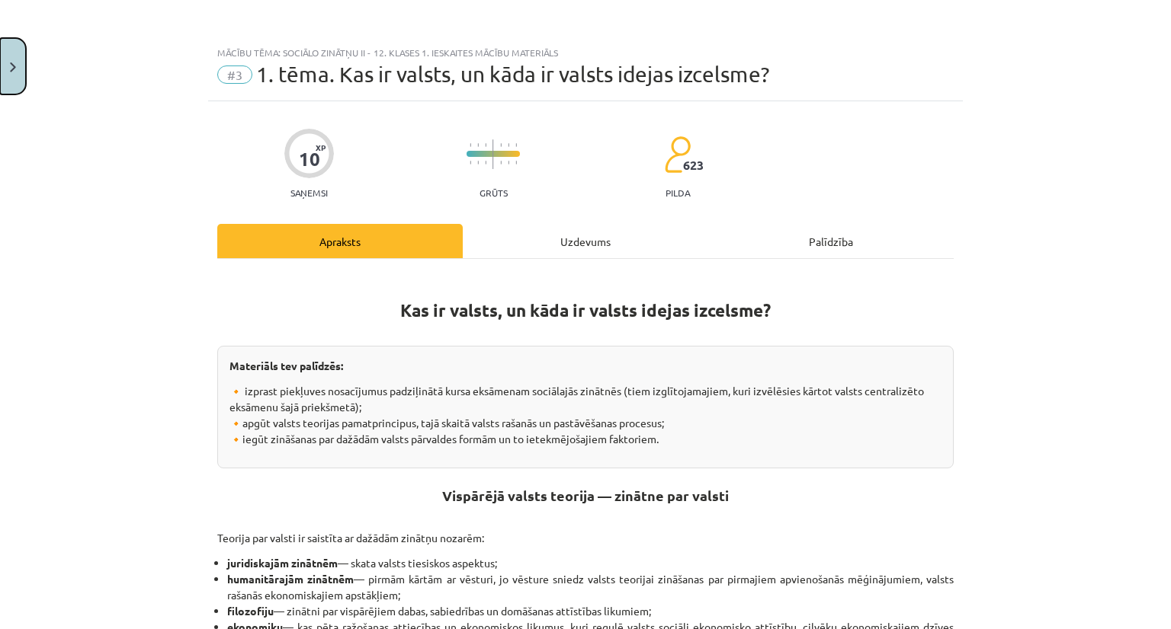
click at [0, 49] on button "Close" at bounding box center [13, 66] width 26 height 56
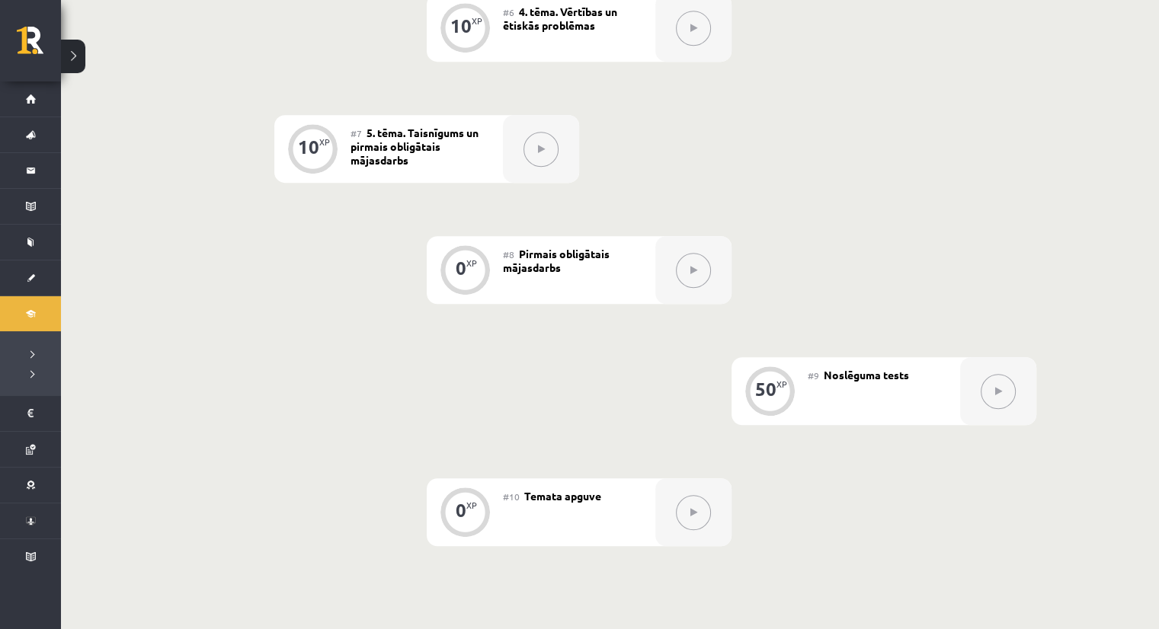
scroll to position [1024, 0]
drag, startPoint x: 1158, startPoint y: 384, endPoint x: 1170, endPoint y: 306, distance: 78.6
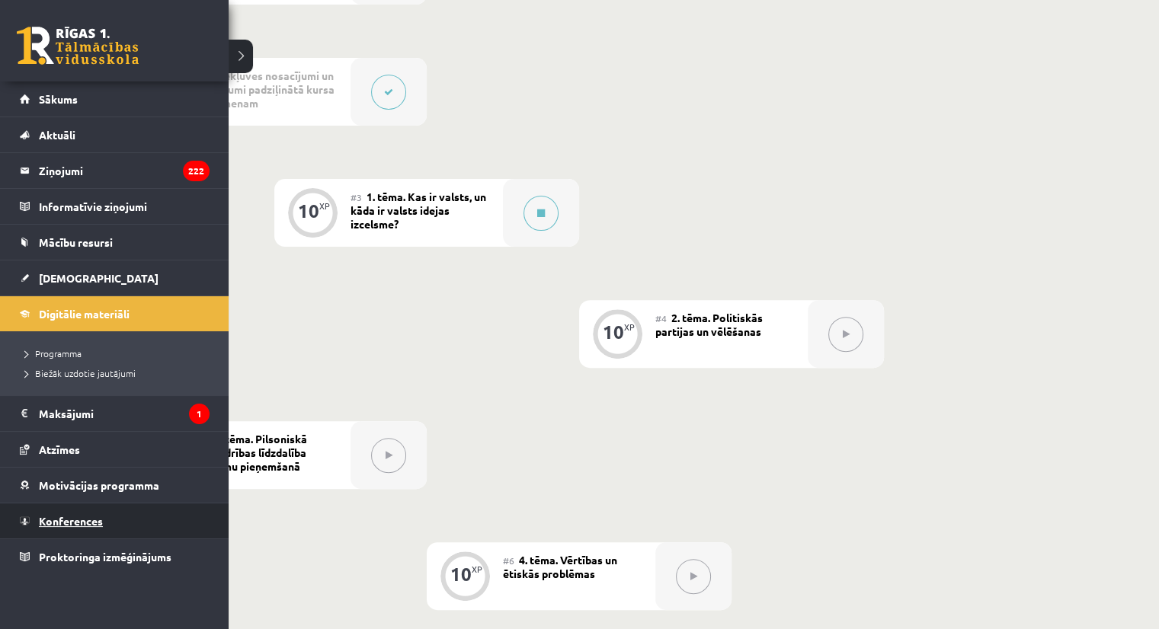
click at [79, 509] on link "Konferences" at bounding box center [115, 521] width 190 height 35
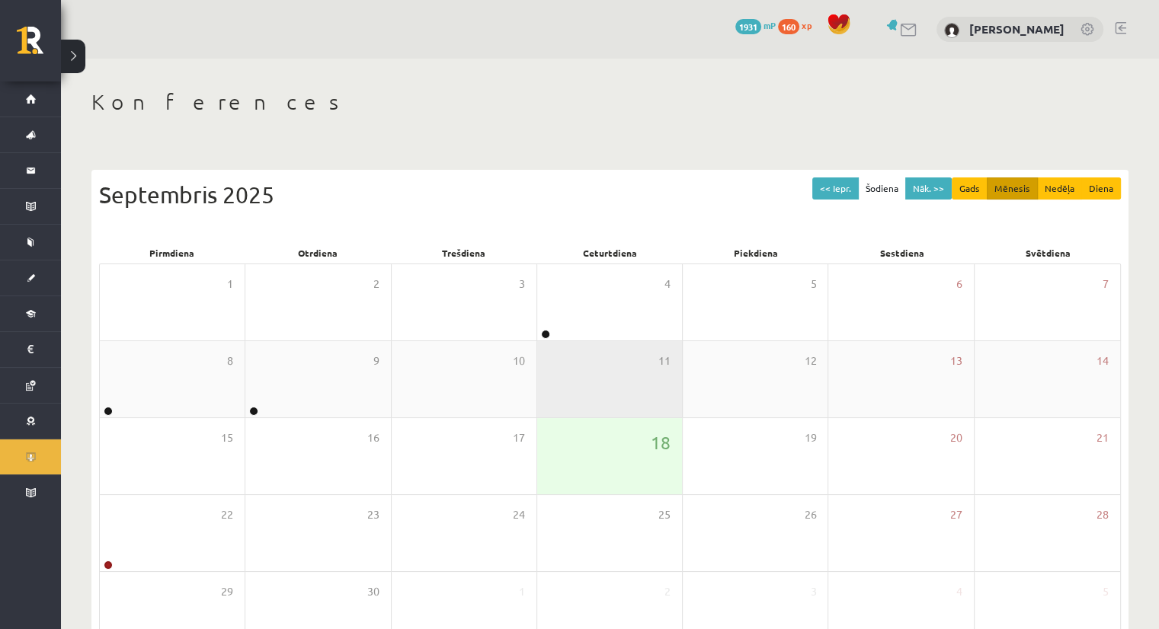
click at [594, 388] on div "11" at bounding box center [609, 379] width 145 height 76
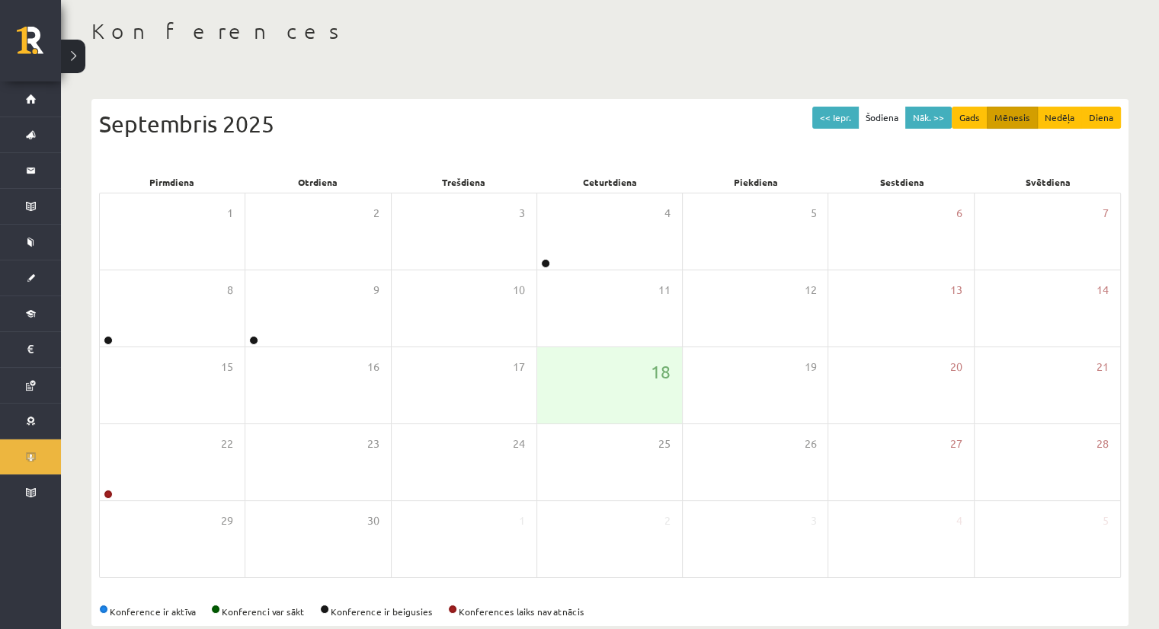
scroll to position [98, 0]
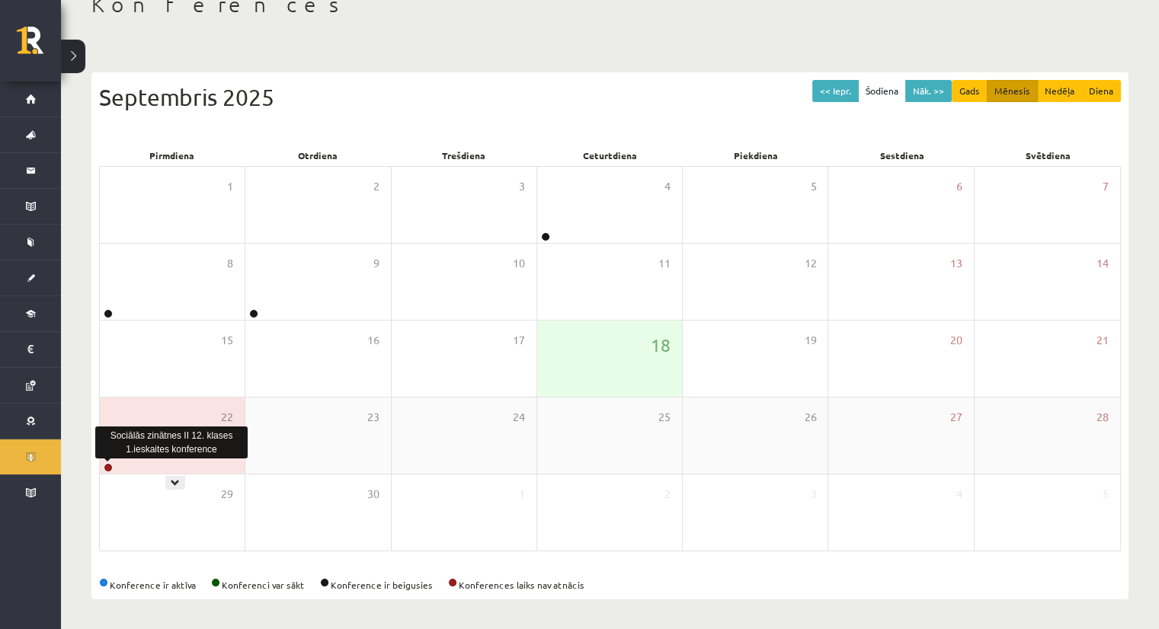
click at [110, 466] on link at bounding box center [108, 467] width 9 height 9
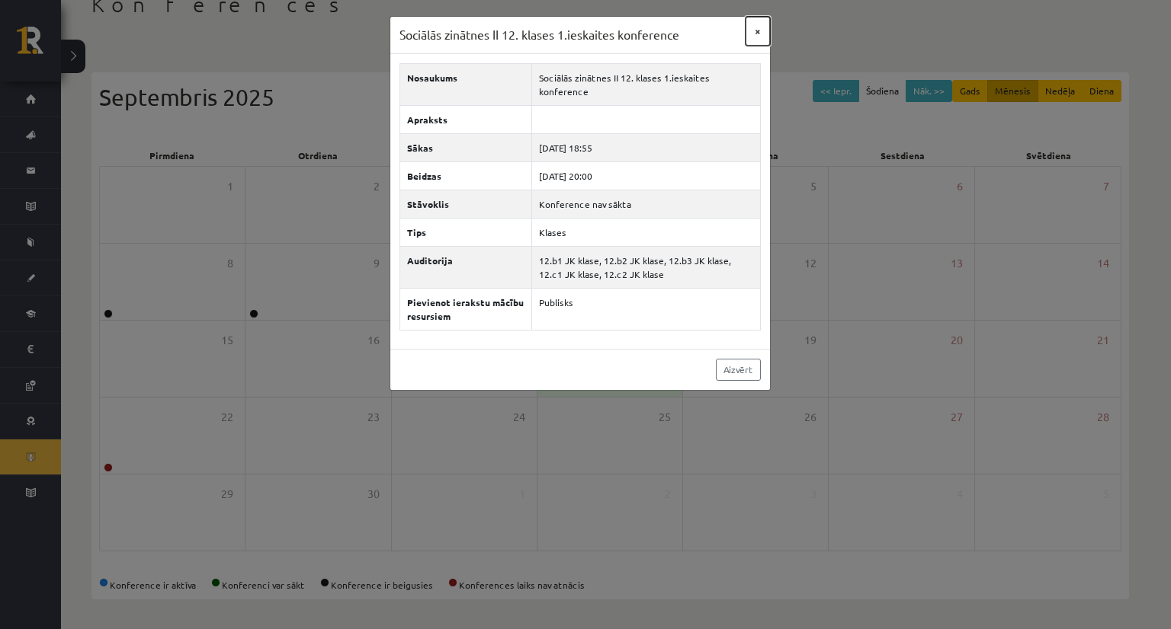
click at [758, 34] on button "×" at bounding box center [757, 31] width 24 height 29
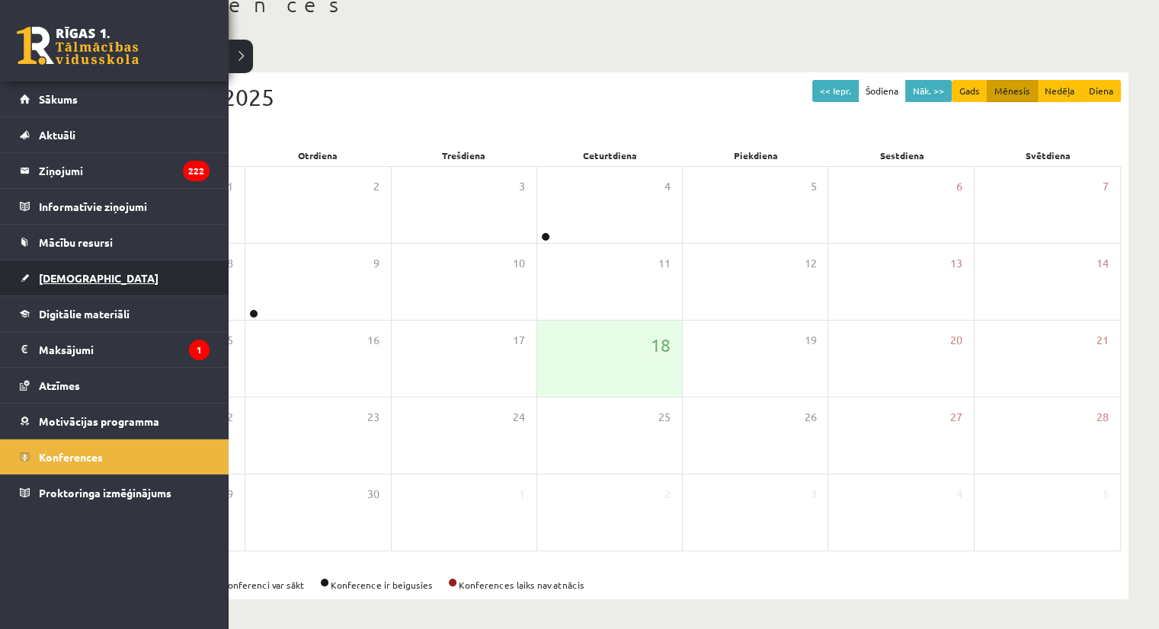
click at [53, 274] on span "[DEMOGRAPHIC_DATA]" at bounding box center [99, 278] width 120 height 14
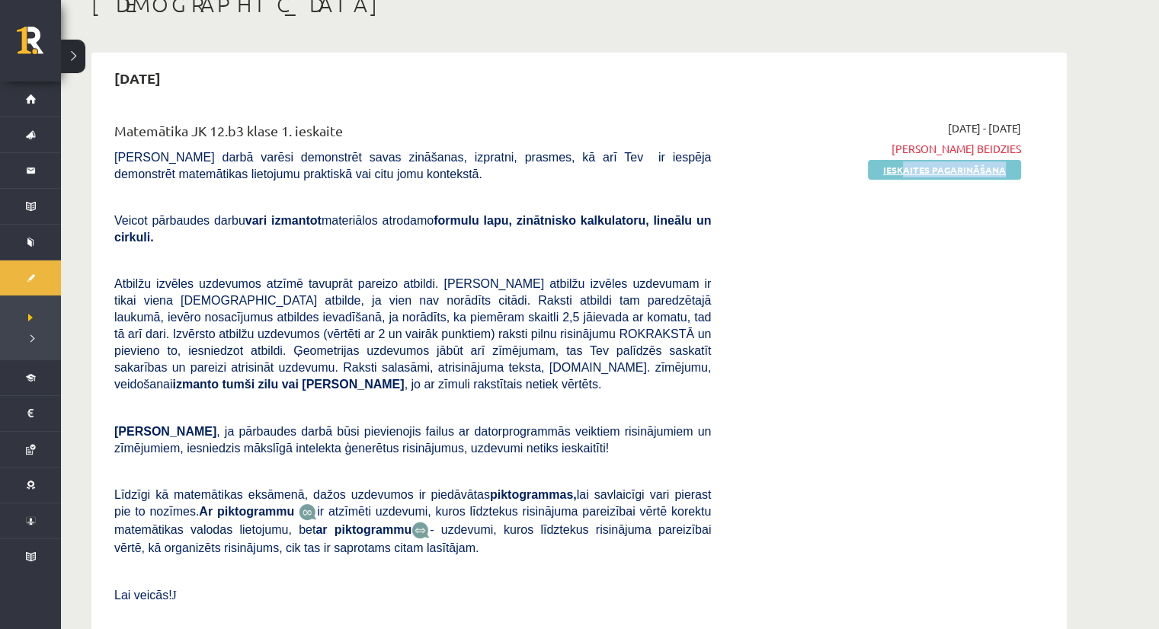
drag, startPoint x: 899, startPoint y: 181, endPoint x: 906, endPoint y: 171, distance: 12.0
click at [906, 171] on div "2025-09-01 - 2025-09-15 Termiņš beidzies Ieskaites pagarināšana" at bounding box center [877, 377] width 310 height 515
click at [906, 171] on link "Ieskaites pagarināšana" at bounding box center [944, 170] width 153 height 20
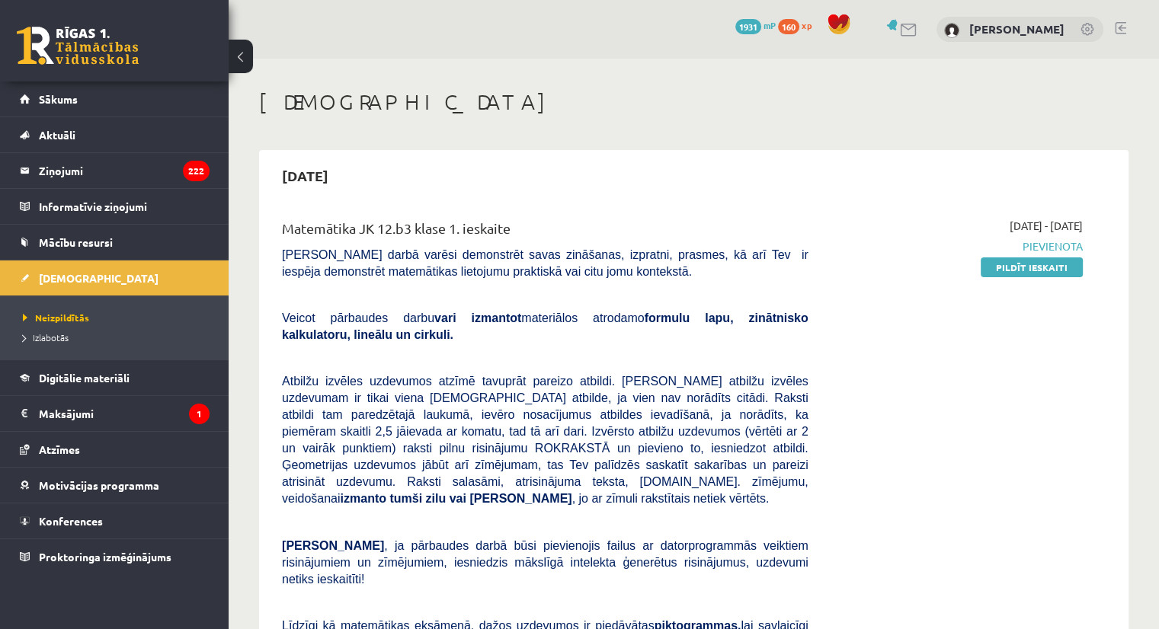
scroll to position [205, 0]
